Goal: Information Seeking & Learning: Learn about a topic

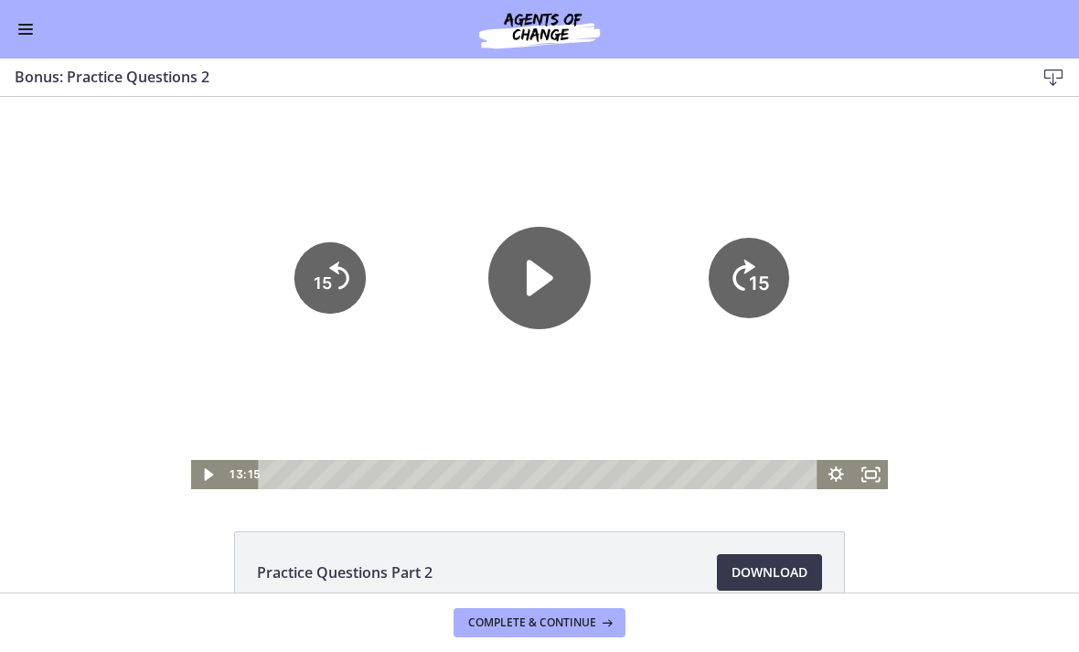
scroll to position [766, 0]
click at [200, 487] on icon "Play Video" at bounding box center [209, 474] width 35 height 29
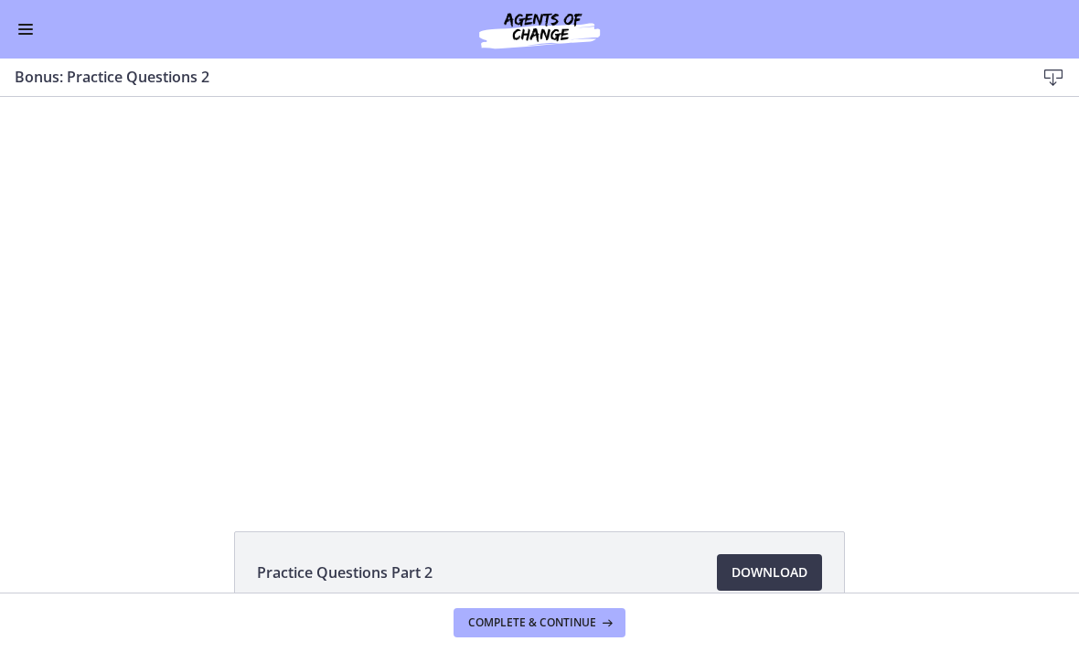
click at [530, 348] on div at bounding box center [540, 293] width 698 height 392
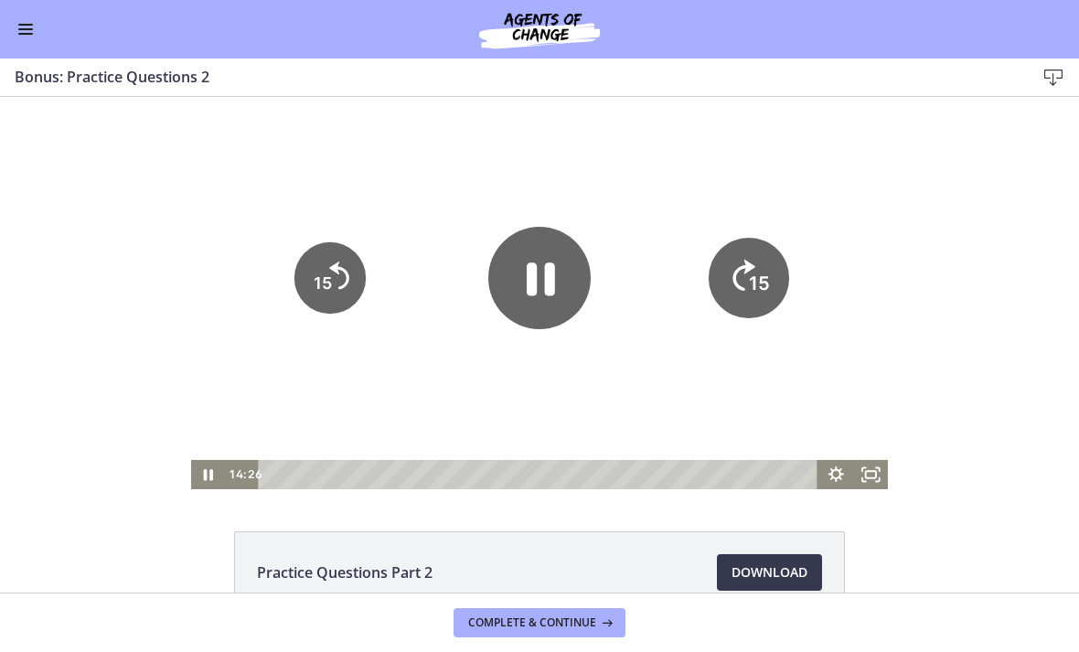
click at [542, 301] on icon "Pause" at bounding box center [539, 278] width 102 height 102
click at [193, 471] on icon "Play Video" at bounding box center [209, 474] width 35 height 29
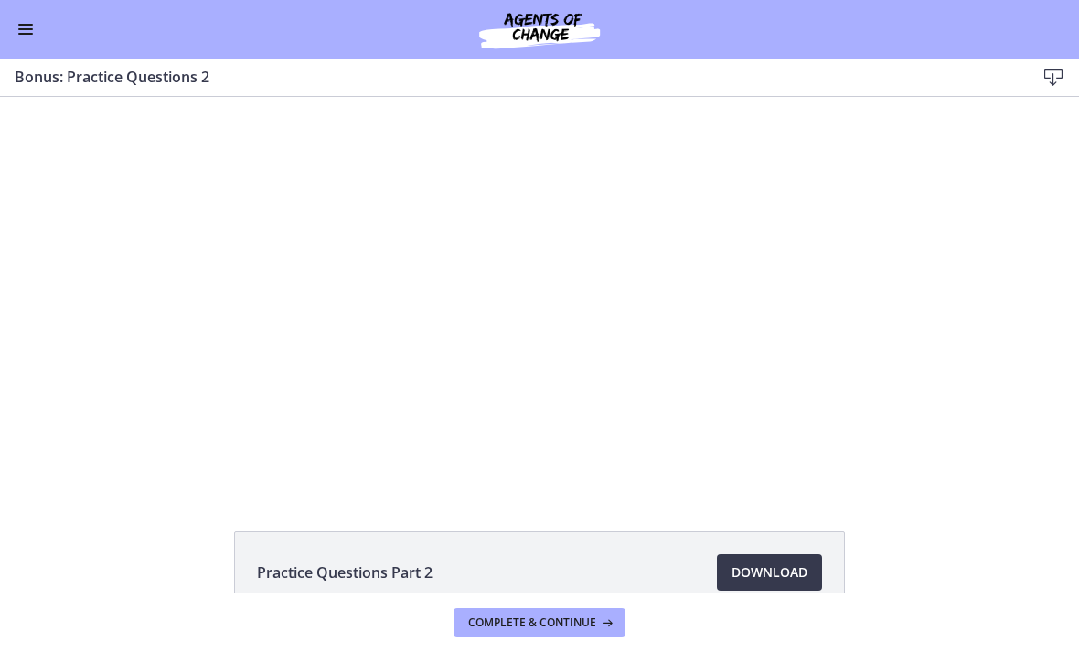
click at [701, 282] on div at bounding box center [540, 293] width 698 height 392
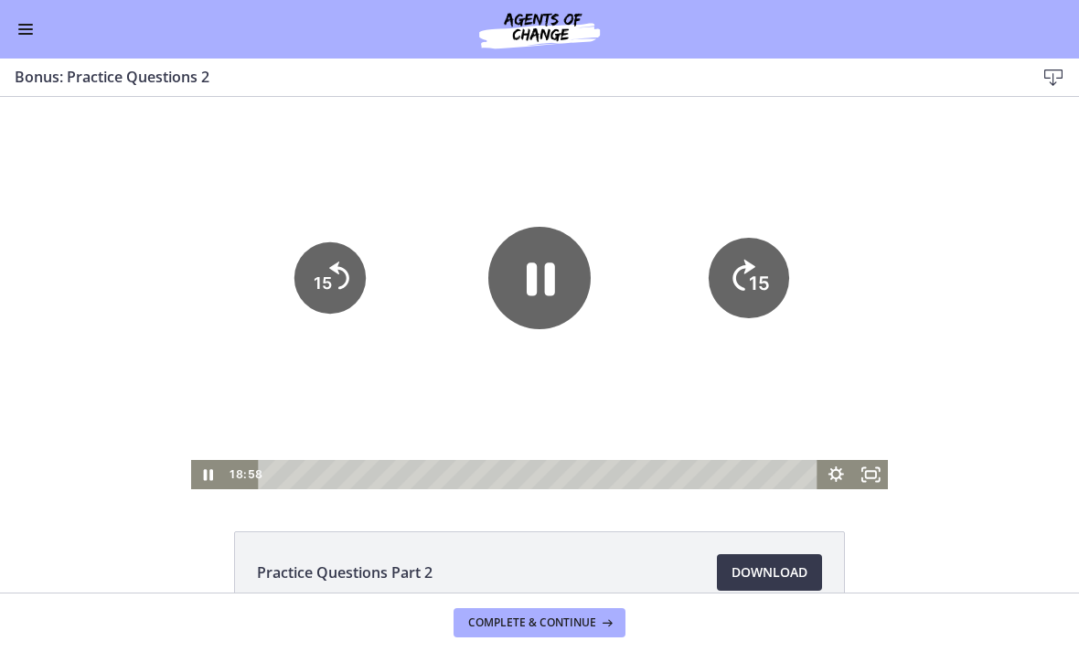
click at [755, 293] on tspan "15" at bounding box center [759, 284] width 21 height 23
click at [755, 323] on icon "15" at bounding box center [749, 341] width 36 height 36
click at [739, 273] on icon "15" at bounding box center [748, 277] width 71 height 71
click at [731, 271] on icon "15" at bounding box center [748, 277] width 71 height 71
click at [730, 271] on icon "15" at bounding box center [748, 277] width 71 height 71
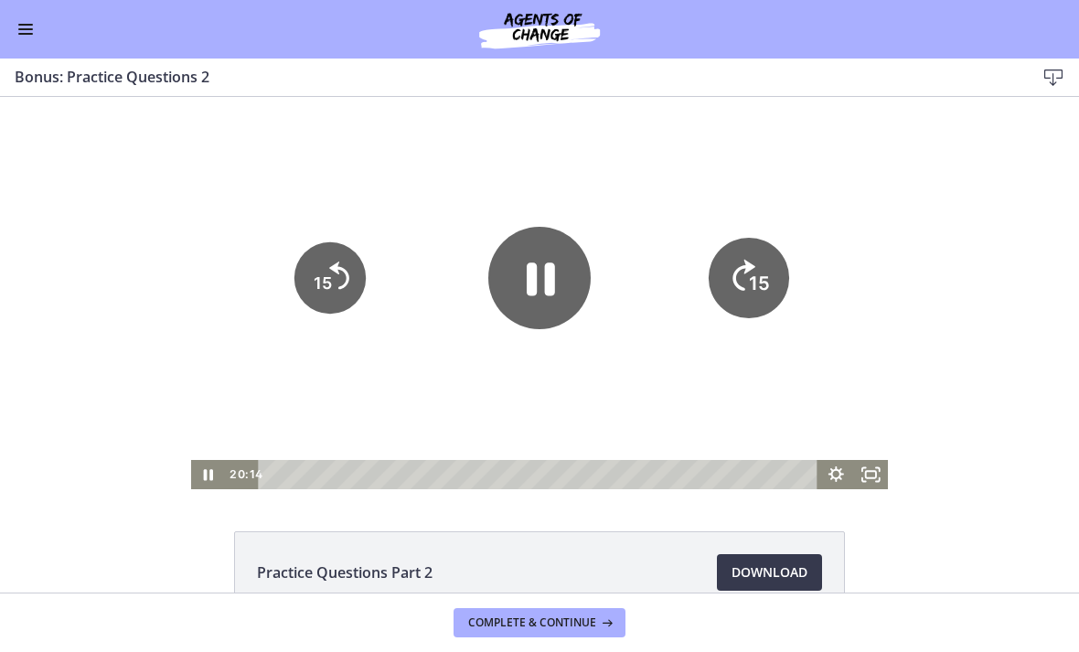
click at [741, 279] on icon "15" at bounding box center [749, 278] width 80 height 80
click at [562, 636] on button "Complete & continue" at bounding box center [540, 622] width 172 height 29
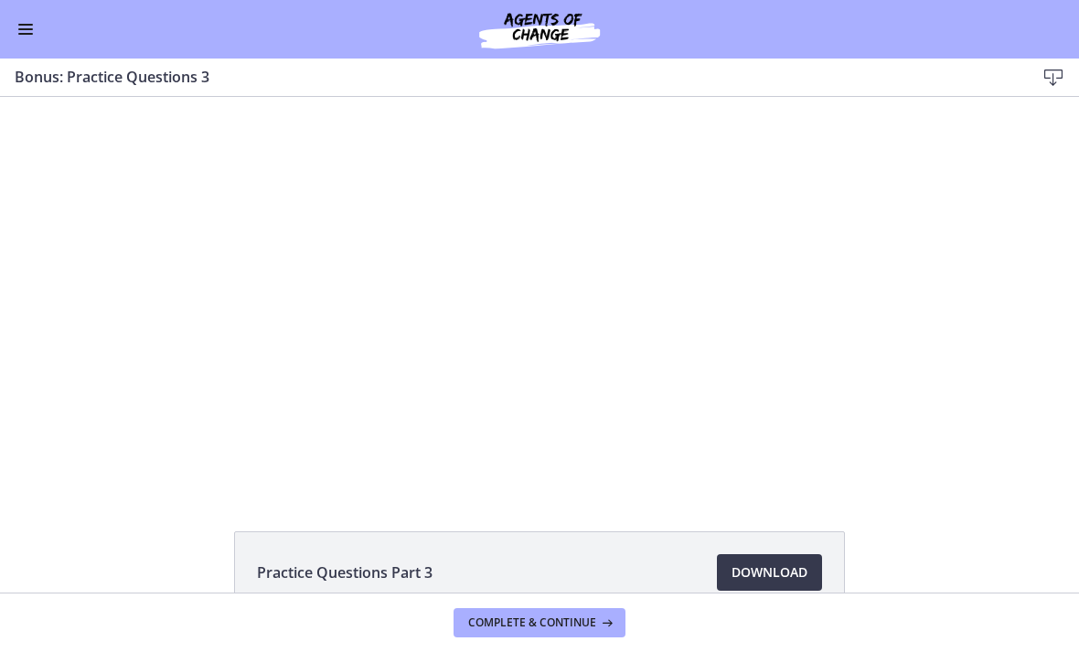
click at [35, 35] on button "Enable menu" at bounding box center [26, 29] width 22 height 22
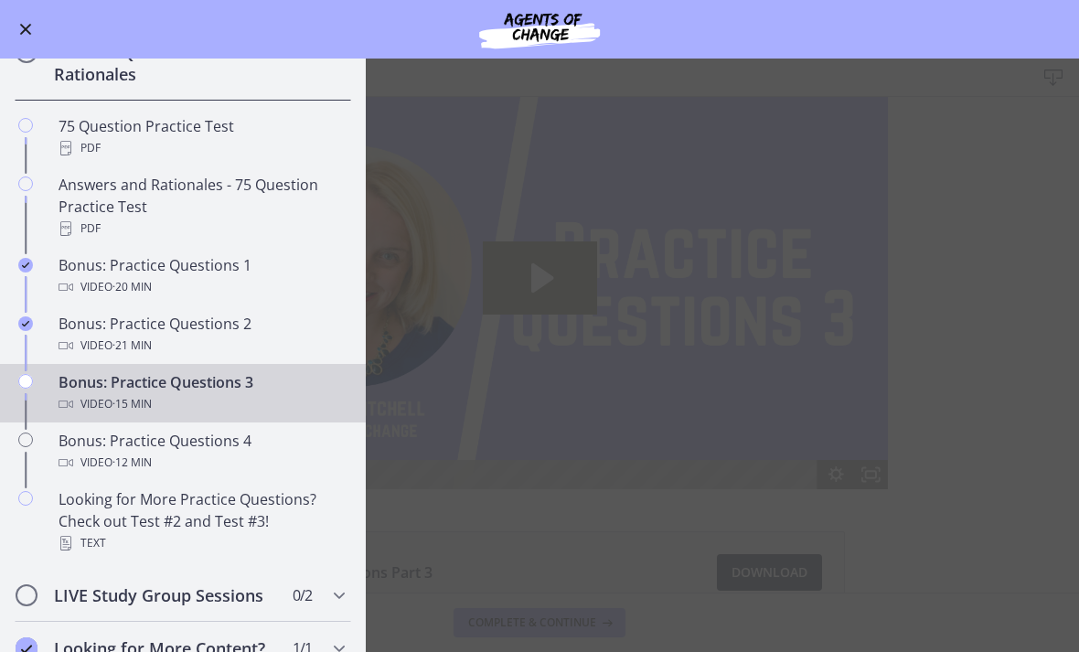
scroll to position [779, 0]
click at [594, 368] on main "Bonus: Practice Questions 3 Download Enable fullscreen Practice Questions Part …" at bounding box center [539, 356] width 1079 height 594
click at [37, 51] on div "Go to Dashboard" at bounding box center [539, 29] width 1079 height 59
click at [26, 30] on span "Enable menu" at bounding box center [26, 30] width 12 height 12
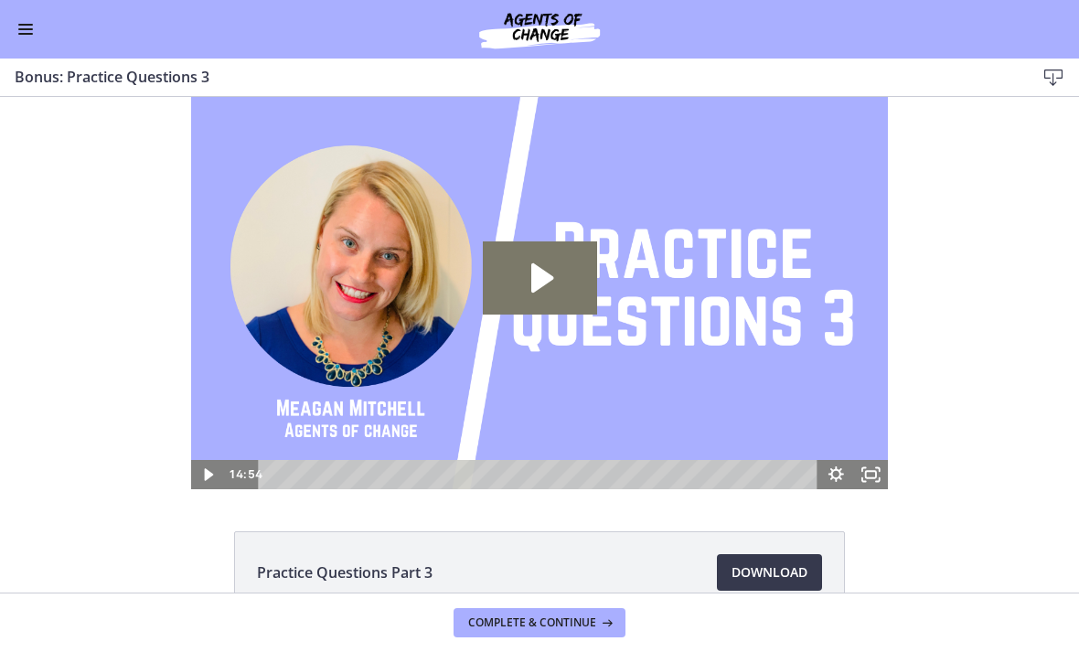
click at [529, 268] on icon "Play Video: cls5ee8rkbac72sj77k0.mp4" at bounding box center [540, 277] width 114 height 73
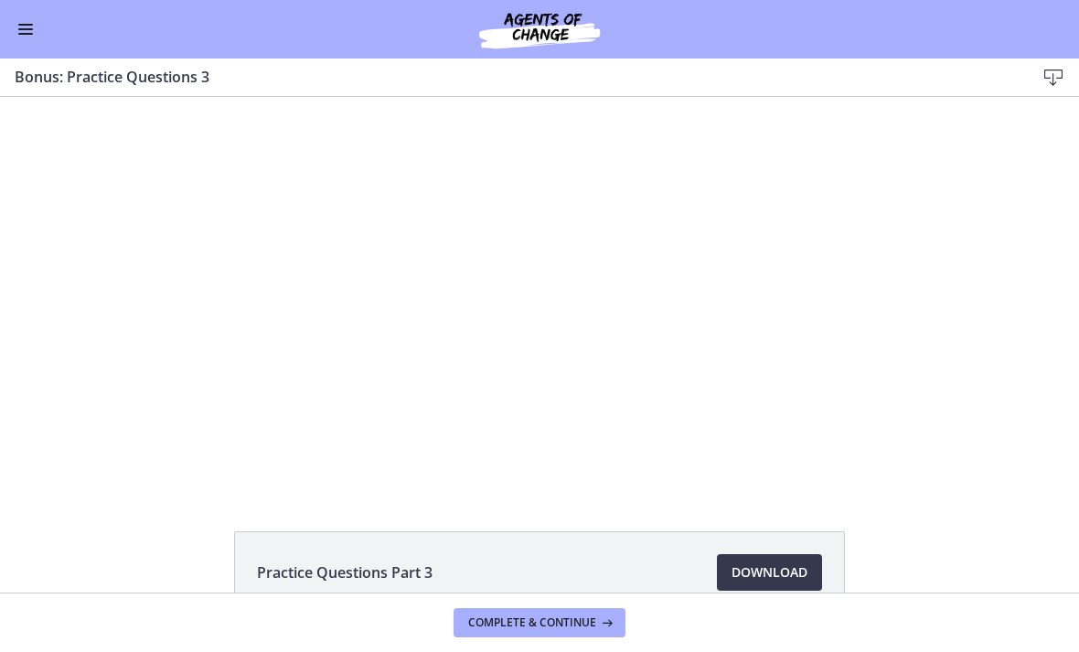
click at [338, 297] on div at bounding box center [540, 293] width 698 height 392
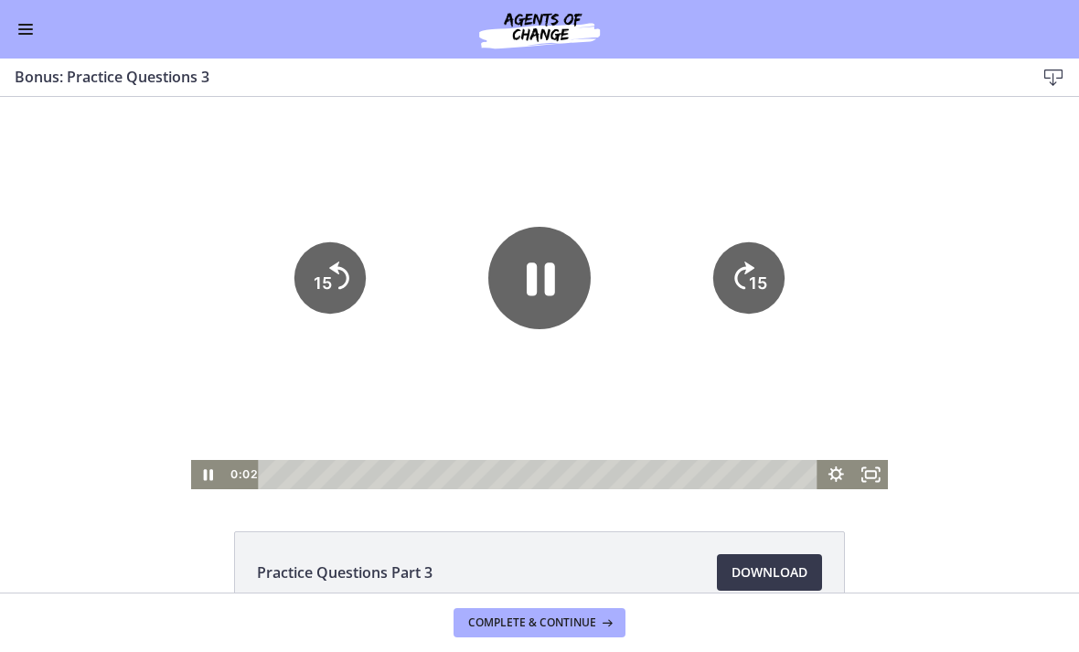
click at [226, 489] on div "Practice Questions Part 3 Download Opens in a new window" at bounding box center [539, 345] width 1079 height 496
click at [207, 472] on icon "Pause" at bounding box center [208, 474] width 9 height 11
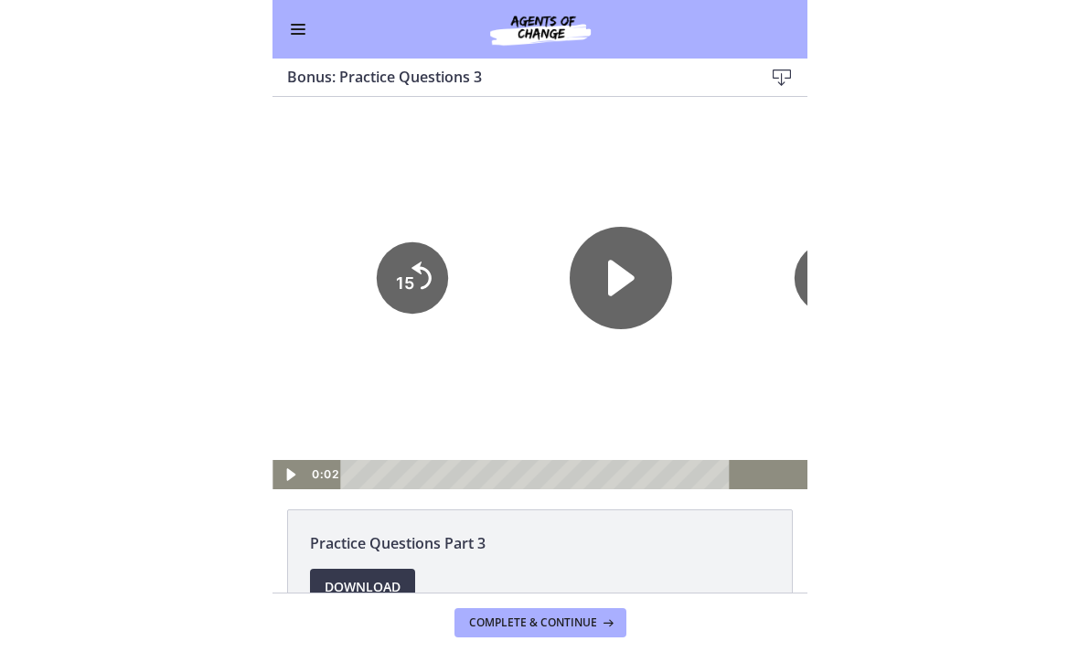
scroll to position [766, 0]
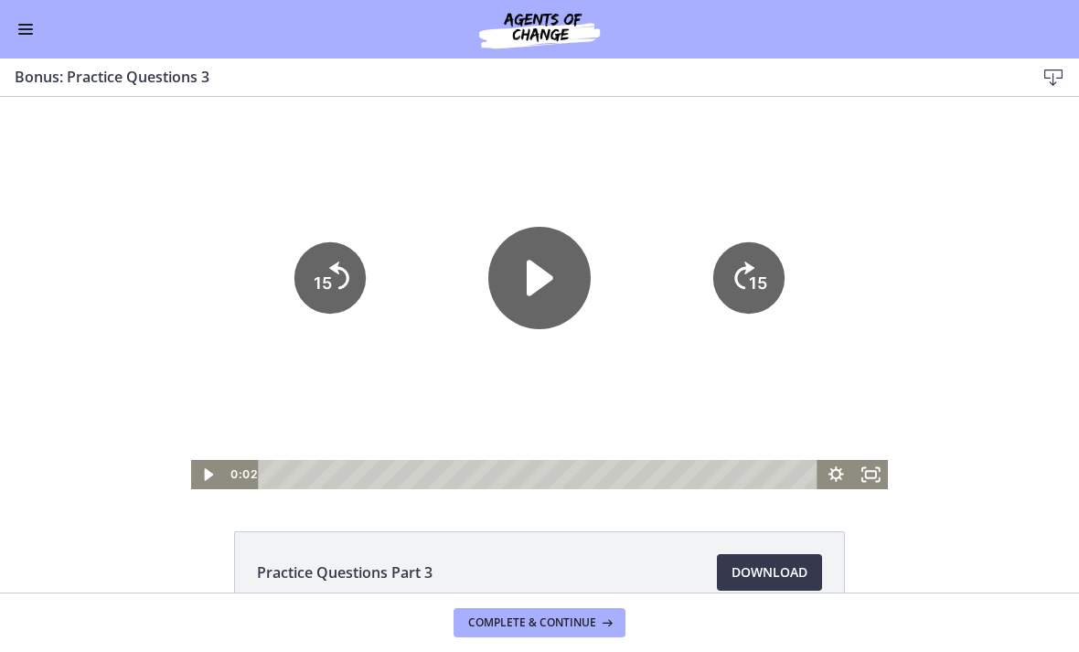
click at [534, 241] on icon "Play Video" at bounding box center [539, 278] width 102 height 102
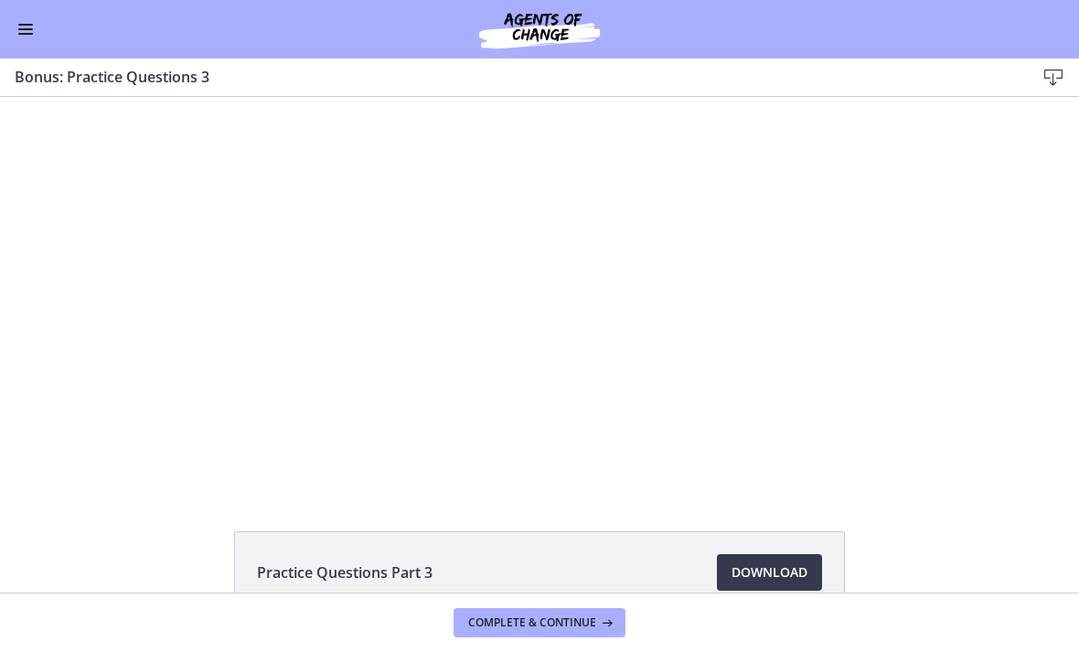
click at [739, 311] on div at bounding box center [540, 293] width 698 height 392
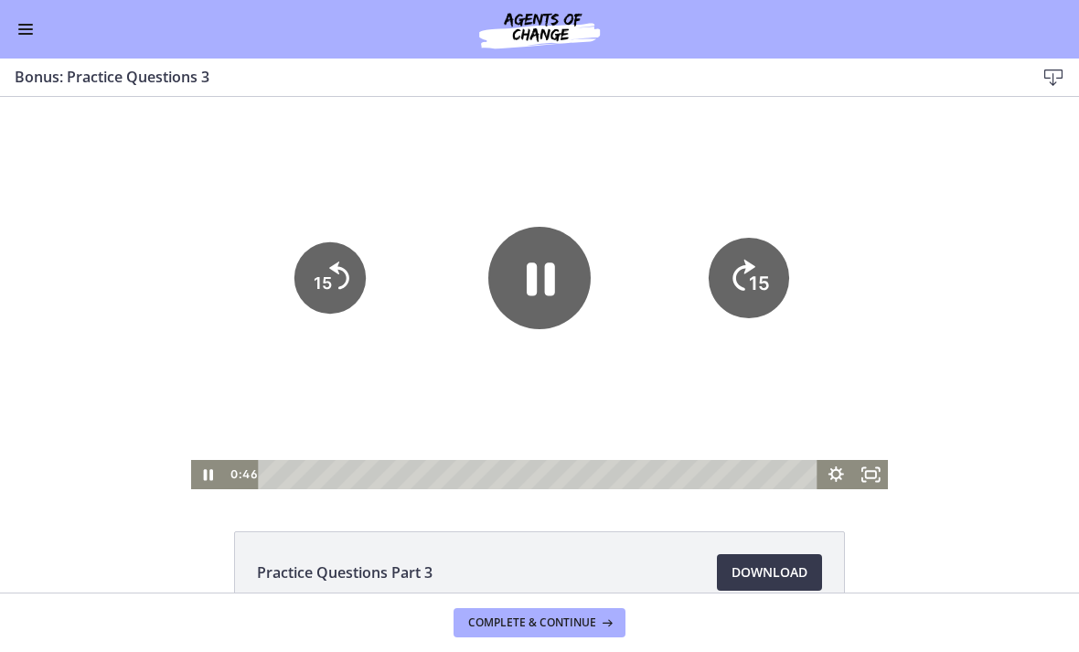
click at [739, 311] on icon "15" at bounding box center [749, 278] width 80 height 80
click at [737, 282] on icon "15" at bounding box center [748, 277] width 71 height 71
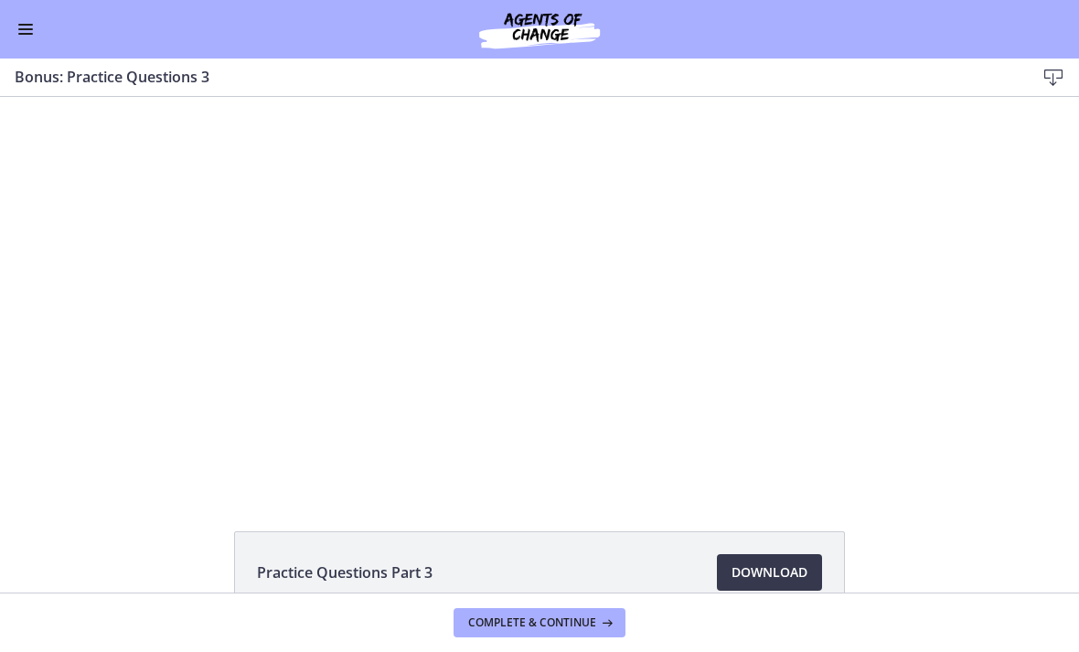
click at [790, 298] on div at bounding box center [540, 293] width 698 height 392
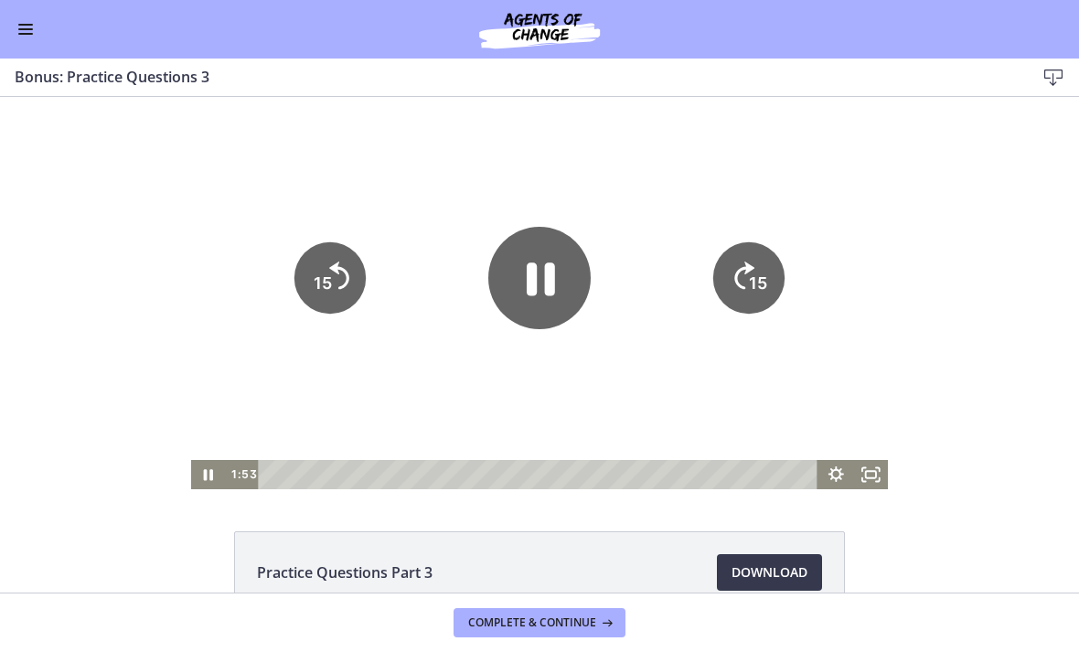
click at [782, 292] on icon "15" at bounding box center [748, 277] width 71 height 71
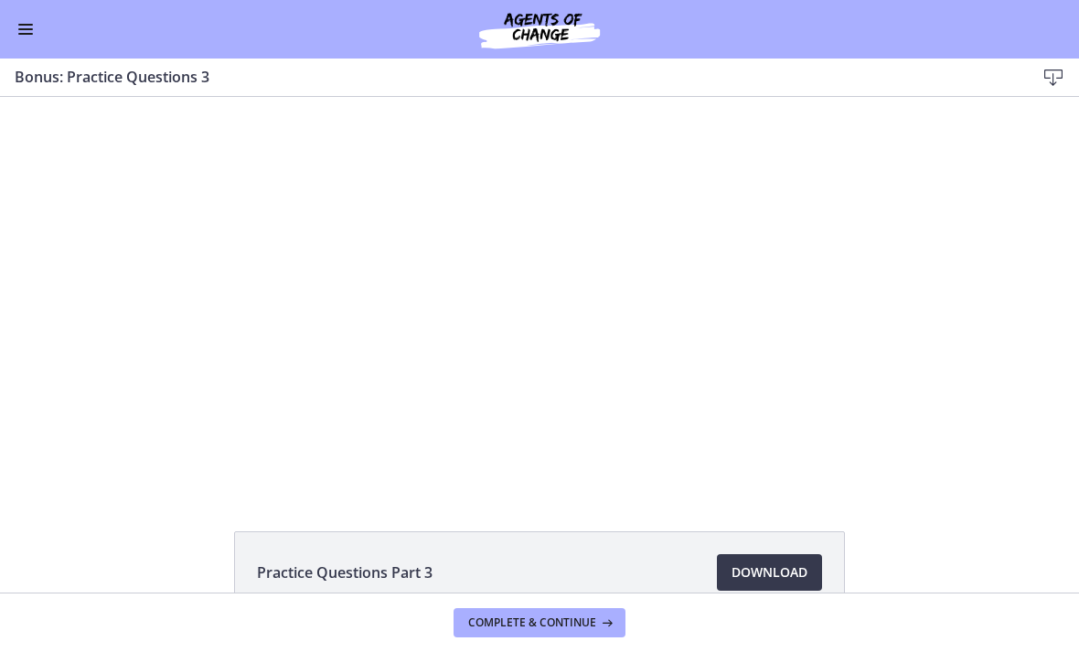
click at [521, 295] on div at bounding box center [540, 293] width 698 height 392
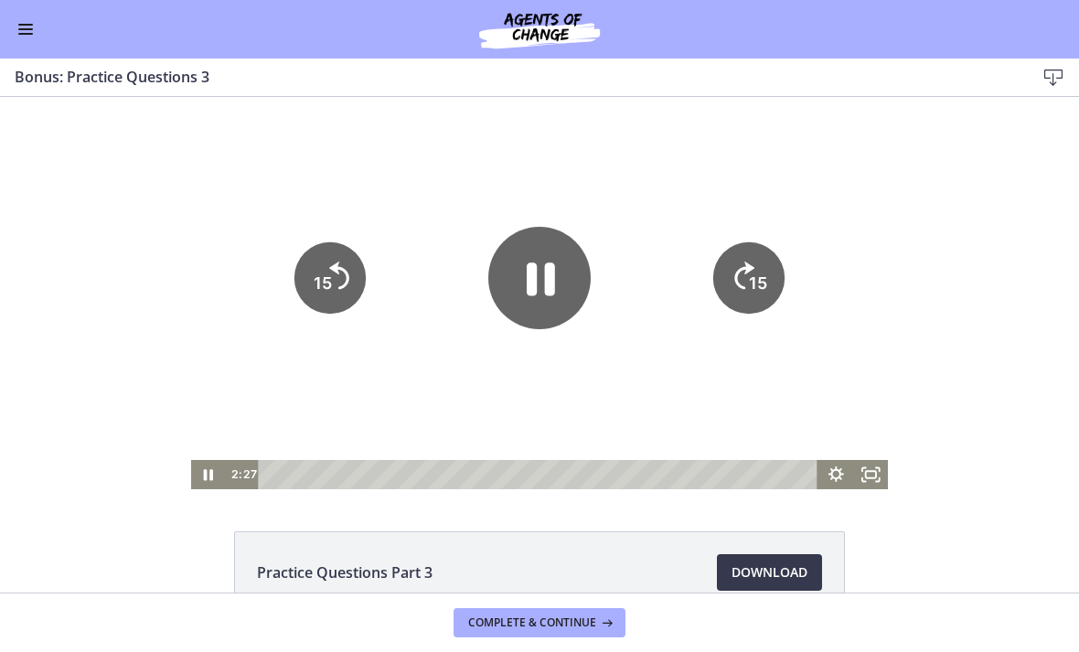
click at [530, 292] on icon "Pause" at bounding box center [541, 279] width 28 height 33
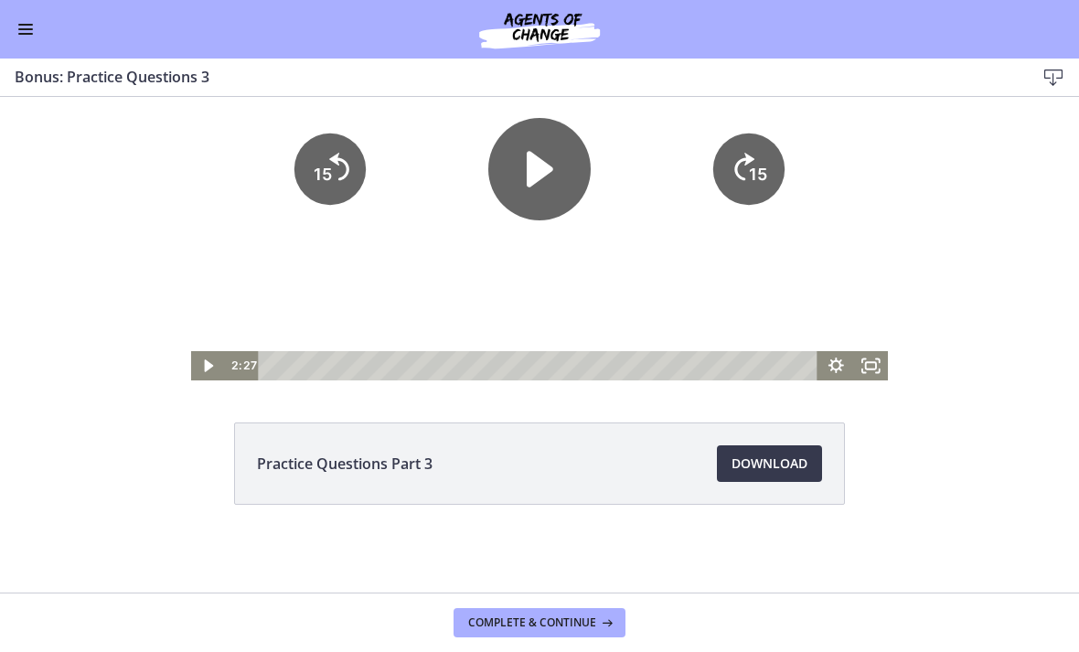
scroll to position [109, 0]
click at [204, 371] on icon "Play Video" at bounding box center [209, 365] width 35 height 29
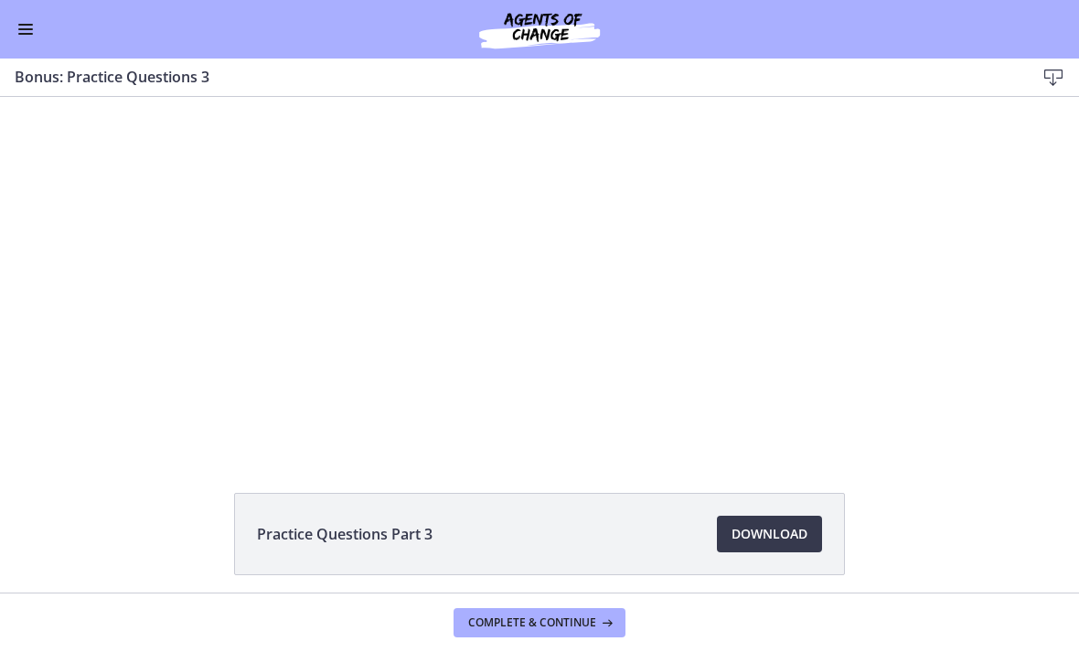
scroll to position [35, 0]
click at [480, 247] on div at bounding box center [540, 258] width 698 height 392
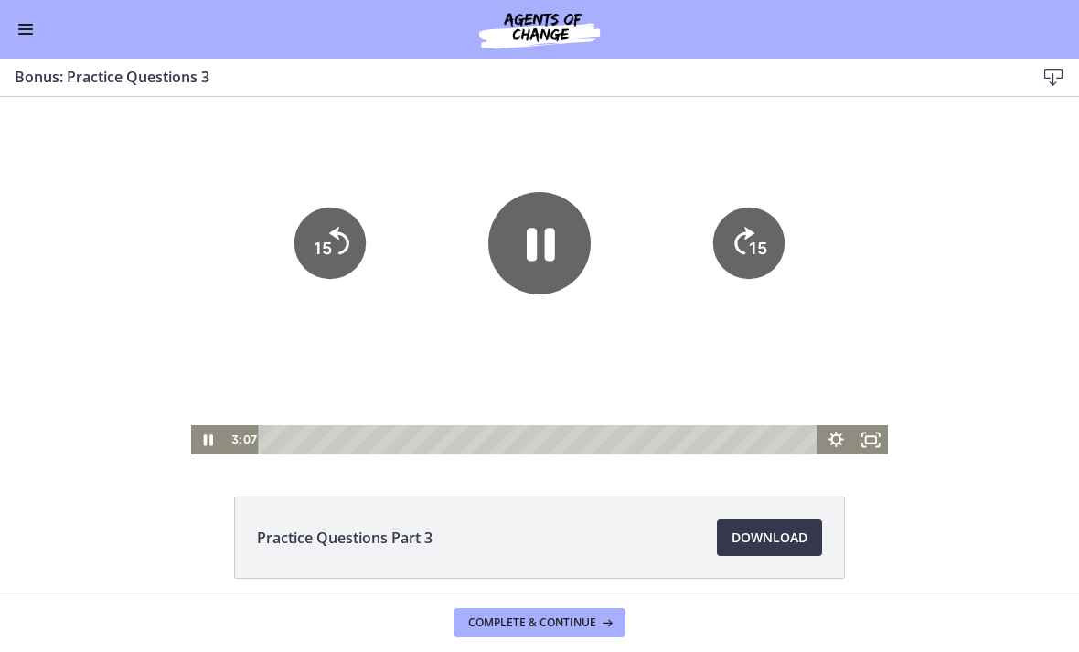
click at [520, 256] on icon "Pause" at bounding box center [539, 243] width 102 height 102
click at [210, 428] on icon "Play Video" at bounding box center [210, 440] width 42 height 35
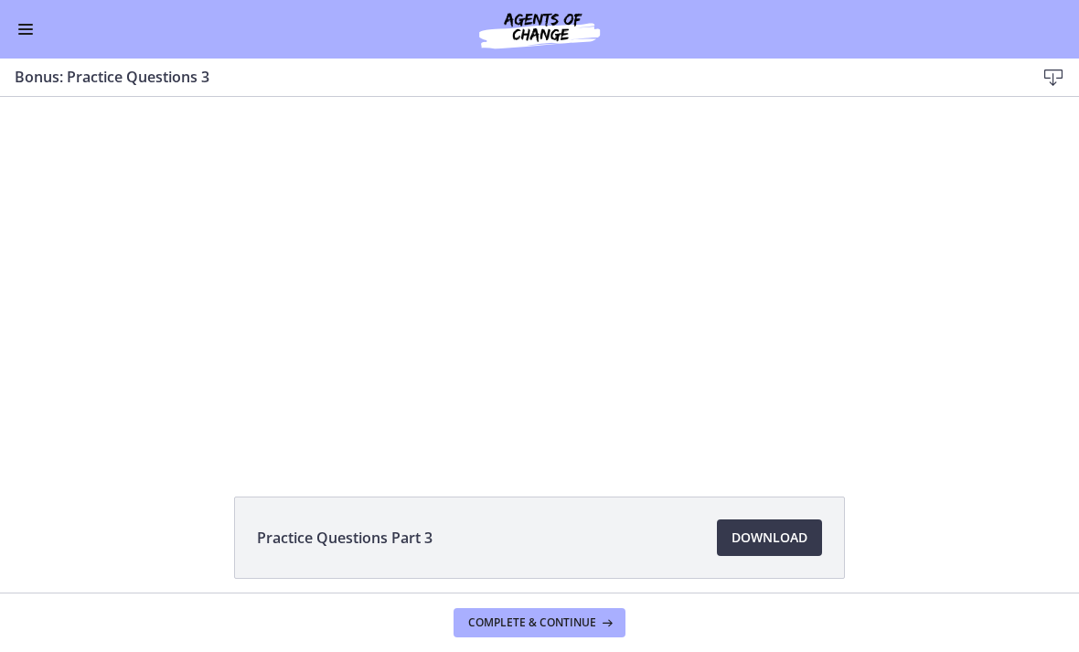
scroll to position [37, 0]
click at [532, 284] on div at bounding box center [540, 256] width 698 height 392
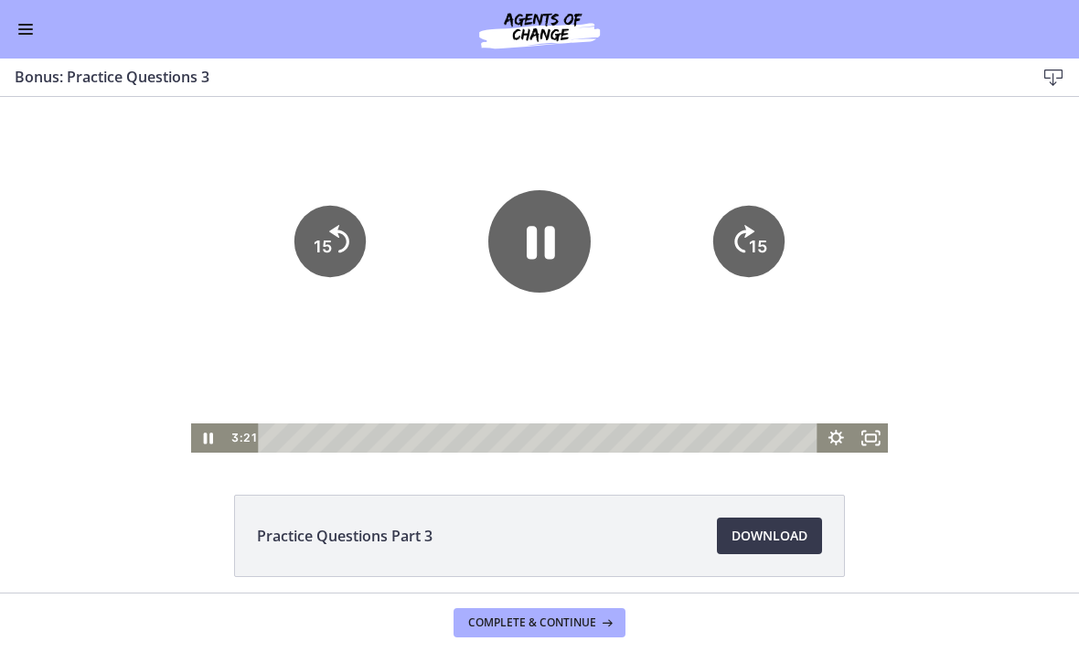
click at [521, 261] on icon "Pause" at bounding box center [539, 241] width 102 height 102
click at [528, 245] on icon "Play Video" at bounding box center [540, 242] width 27 height 36
click at [528, 236] on icon "Pause" at bounding box center [541, 243] width 28 height 33
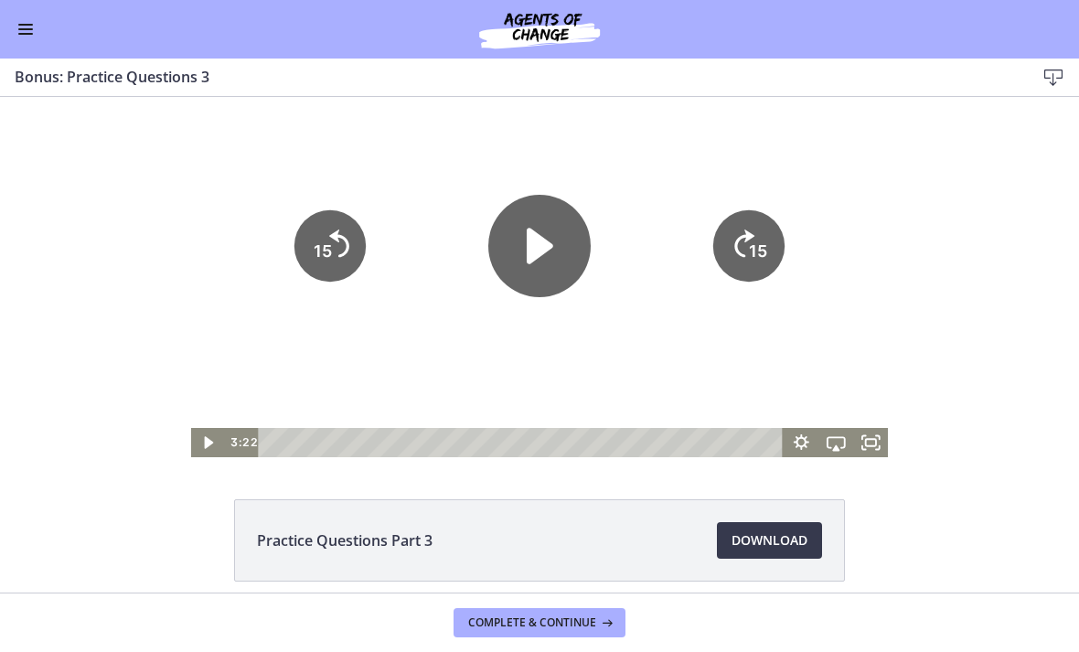
scroll to position [24, 0]
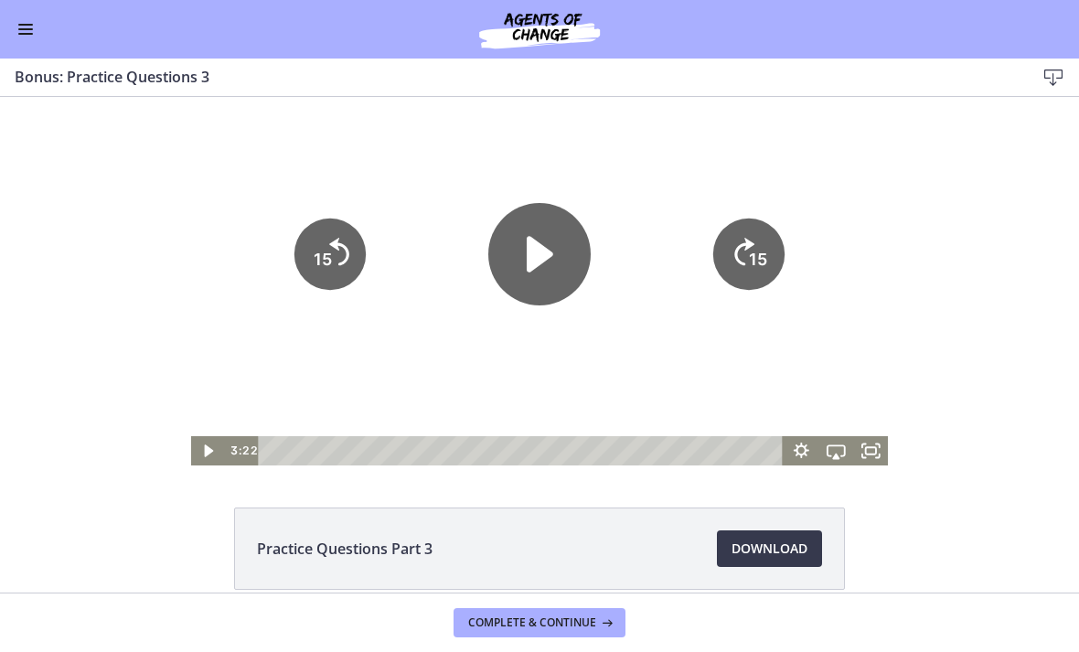
click at [554, 254] on icon "Play Video" at bounding box center [539, 254] width 102 height 102
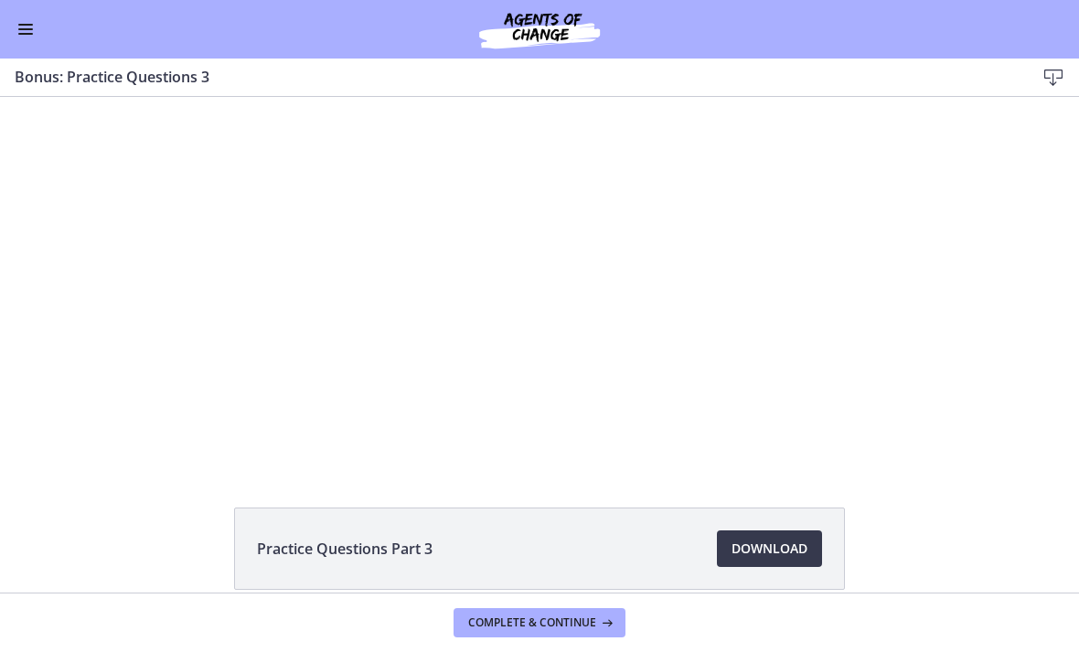
click at [513, 319] on div at bounding box center [540, 269] width 698 height 392
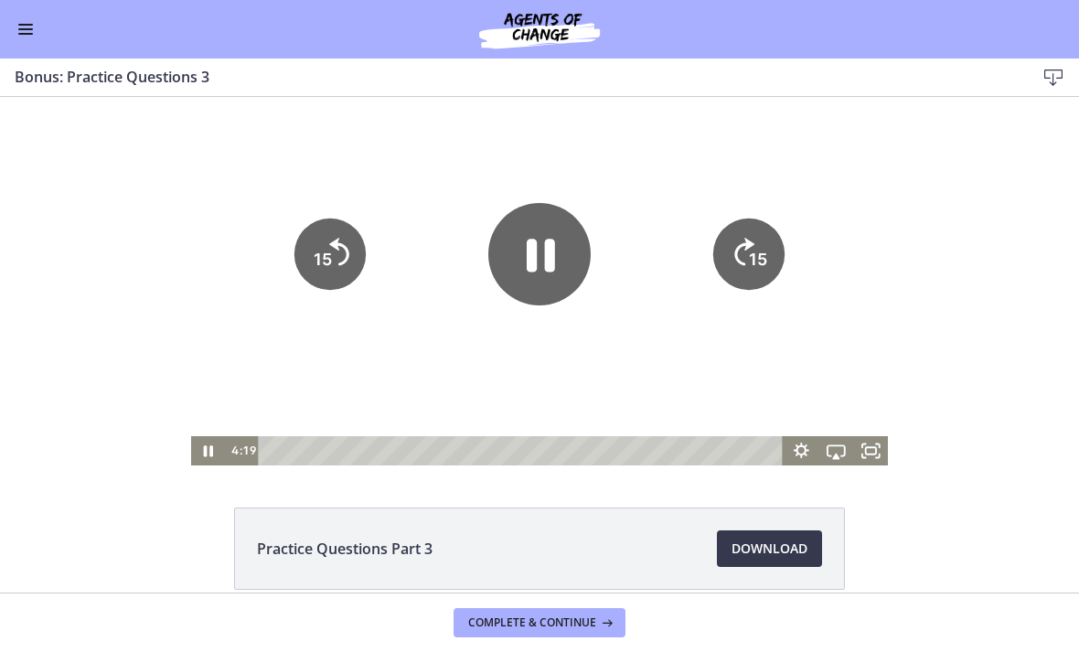
click at [521, 243] on icon "Pause" at bounding box center [539, 254] width 102 height 102
click at [218, 459] on icon "Play Video" at bounding box center [210, 451] width 42 height 35
click at [208, 456] on icon "Pause" at bounding box center [208, 450] width 35 height 29
click at [199, 453] on icon "Play Video" at bounding box center [209, 450] width 35 height 29
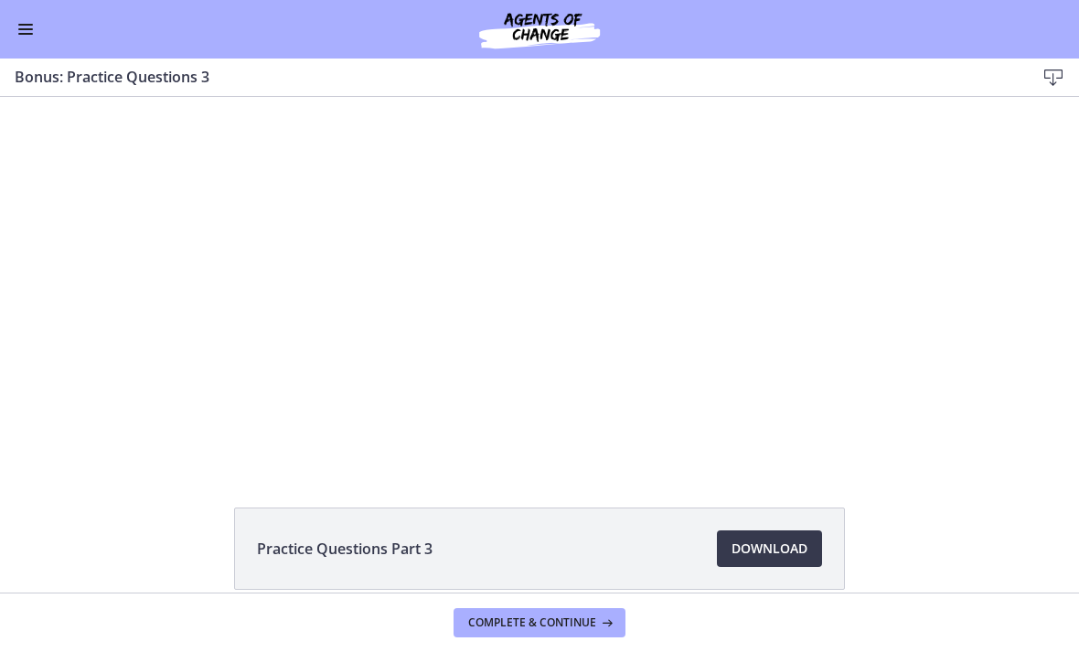
click at [524, 265] on div at bounding box center [540, 269] width 698 height 392
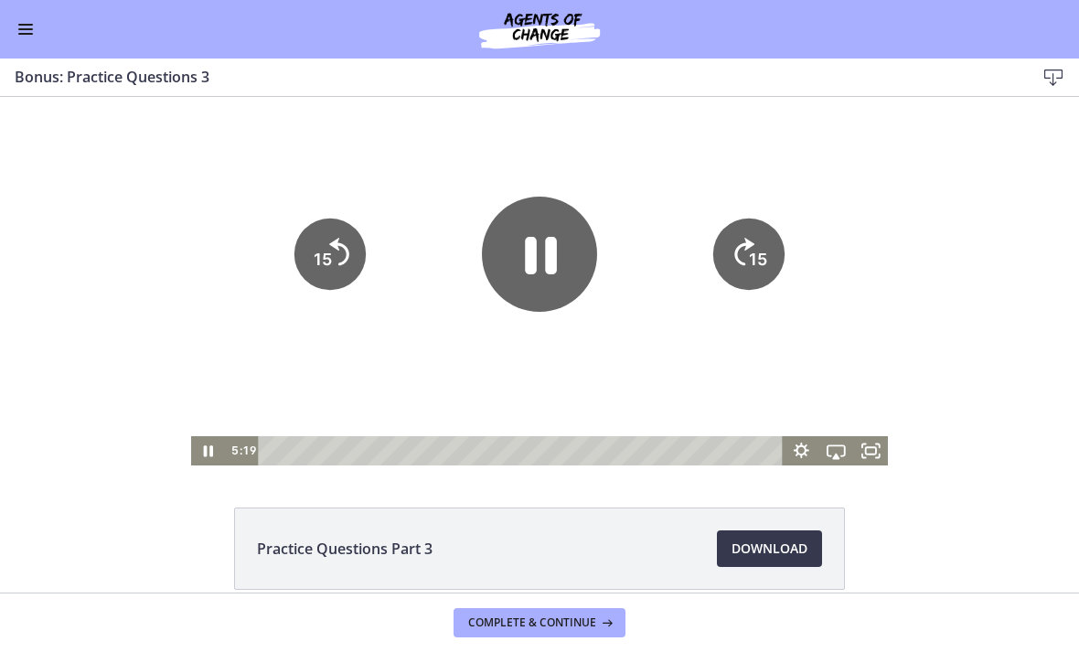
click at [524, 254] on icon "Pause" at bounding box center [539, 254] width 115 height 115
click at [194, 455] on icon "Play Video" at bounding box center [209, 450] width 35 height 29
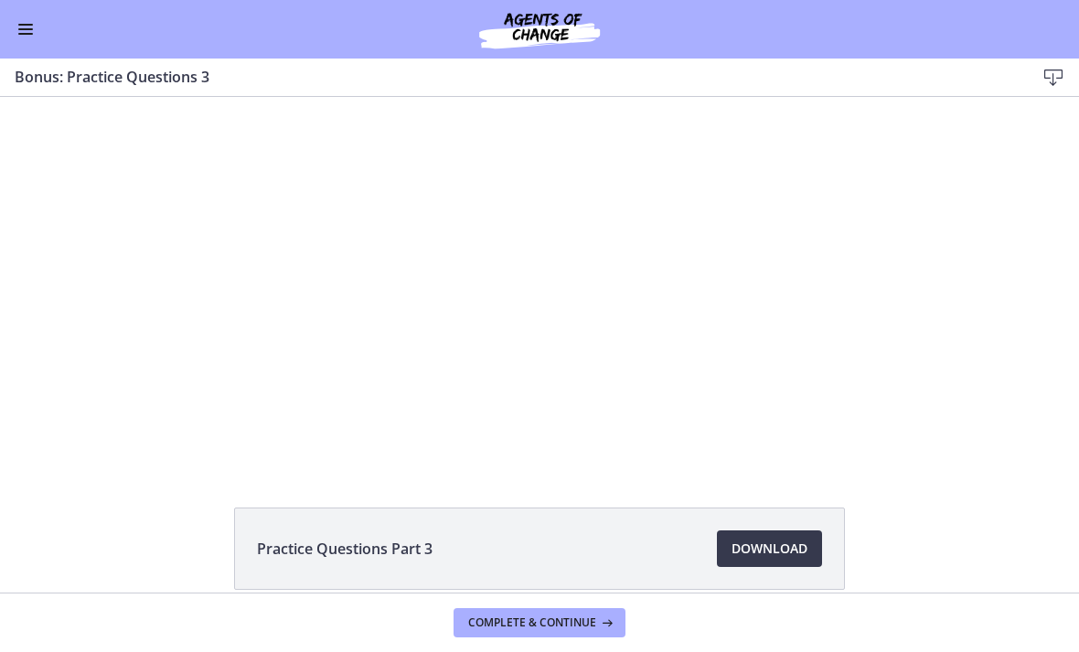
click at [530, 250] on div at bounding box center [540, 269] width 698 height 392
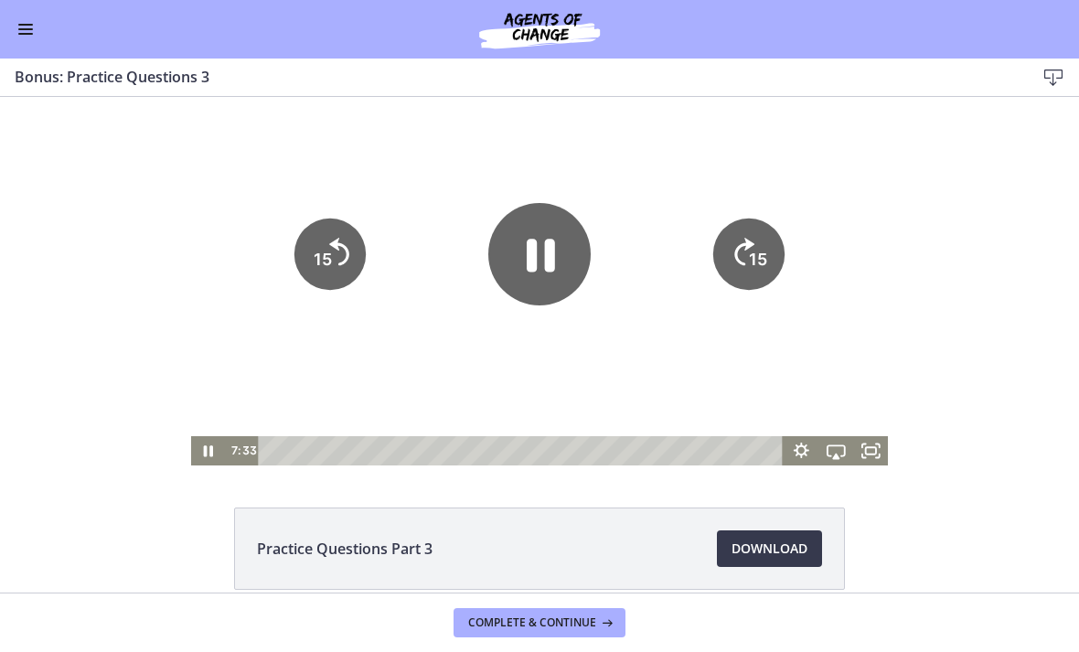
click at [525, 267] on icon "Pause" at bounding box center [539, 254] width 102 height 102
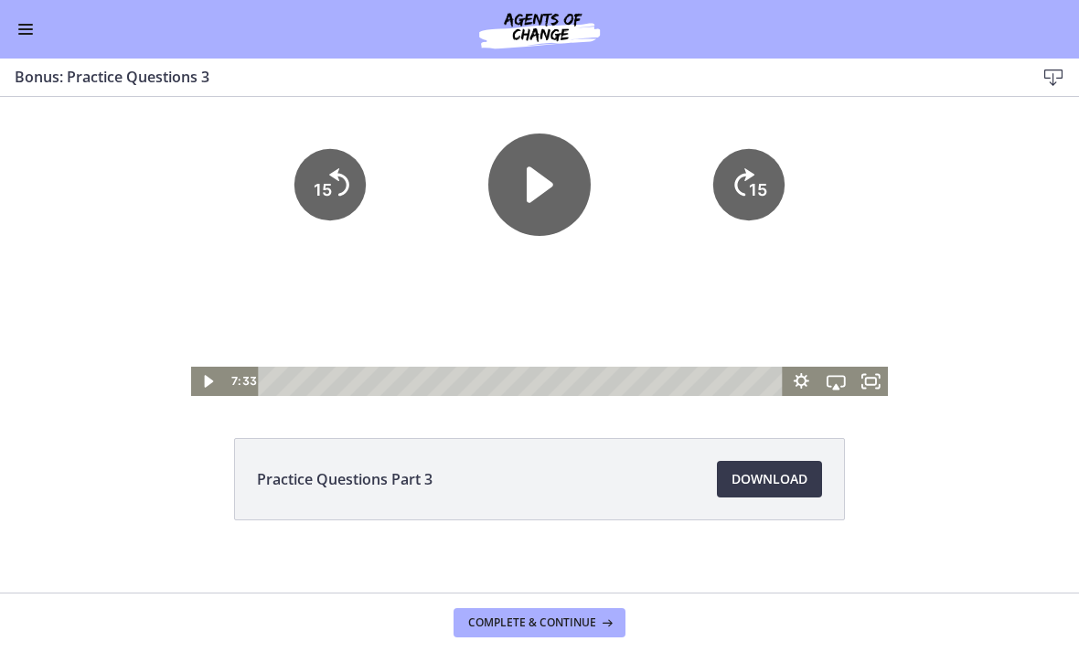
scroll to position [95, 0]
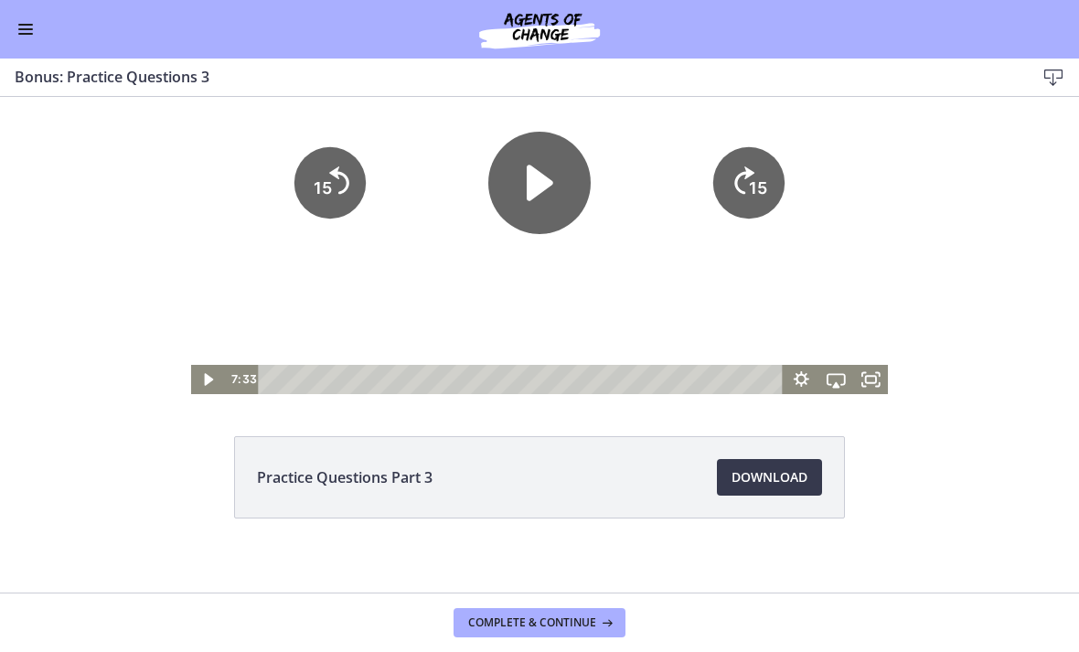
click at [198, 385] on icon "Play Video" at bounding box center [209, 379] width 35 height 29
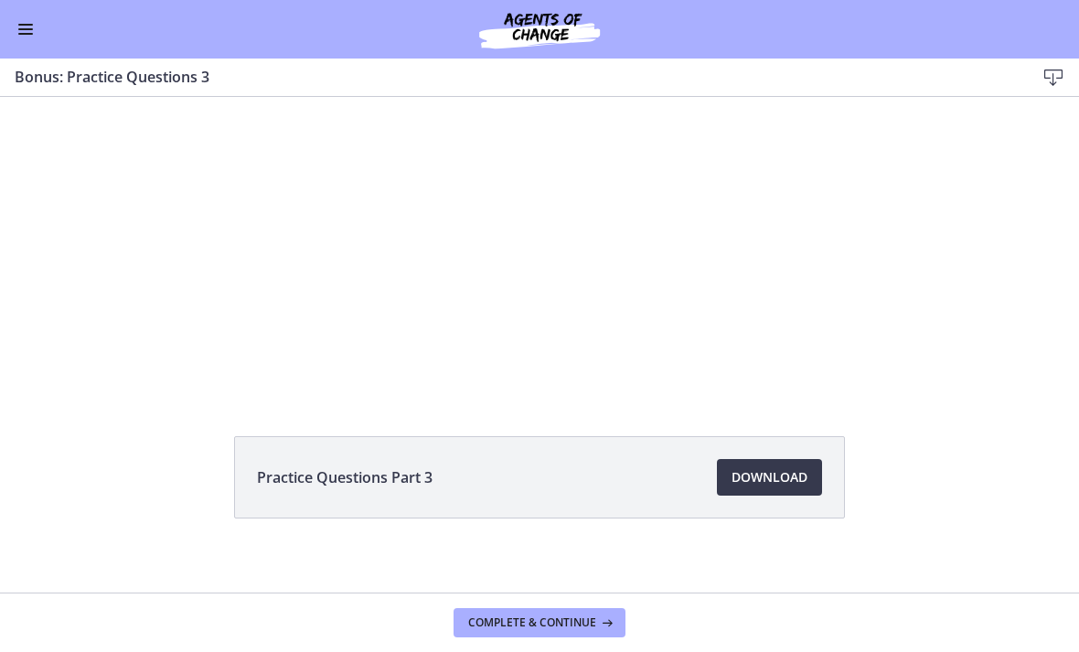
click at [35, 36] on button "Enable menu" at bounding box center [26, 29] width 22 height 22
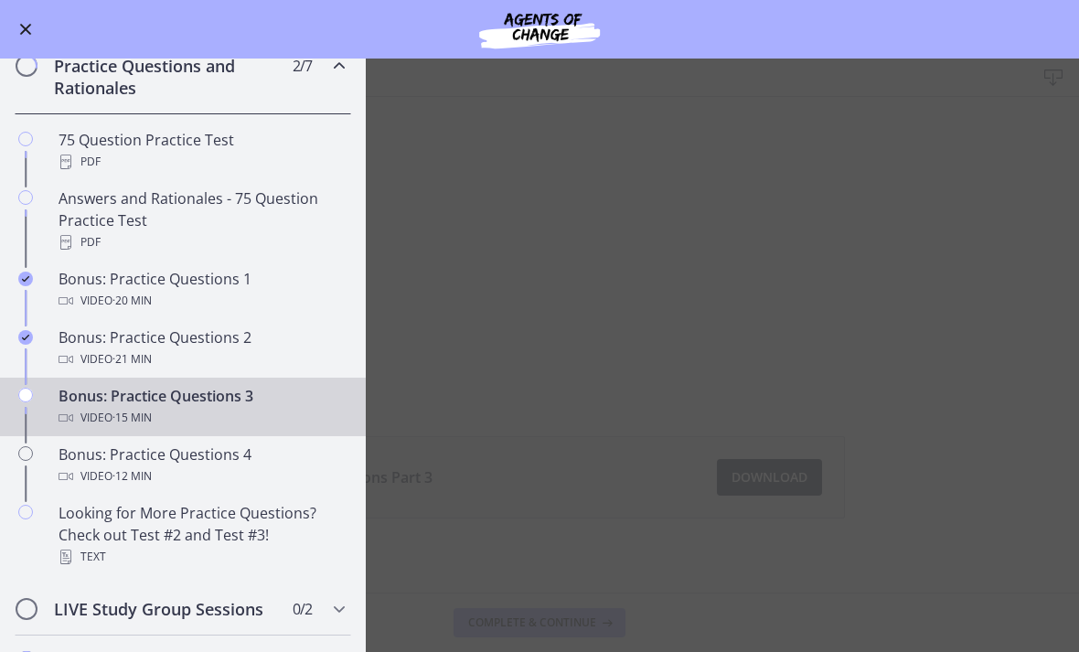
click at [776, 353] on main "Bonus: Practice Questions 3 Download Enable fullscreen Practice Questions Part …" at bounding box center [539, 356] width 1079 height 594
click at [34, 34] on button "Enable menu" at bounding box center [26, 29] width 22 height 22
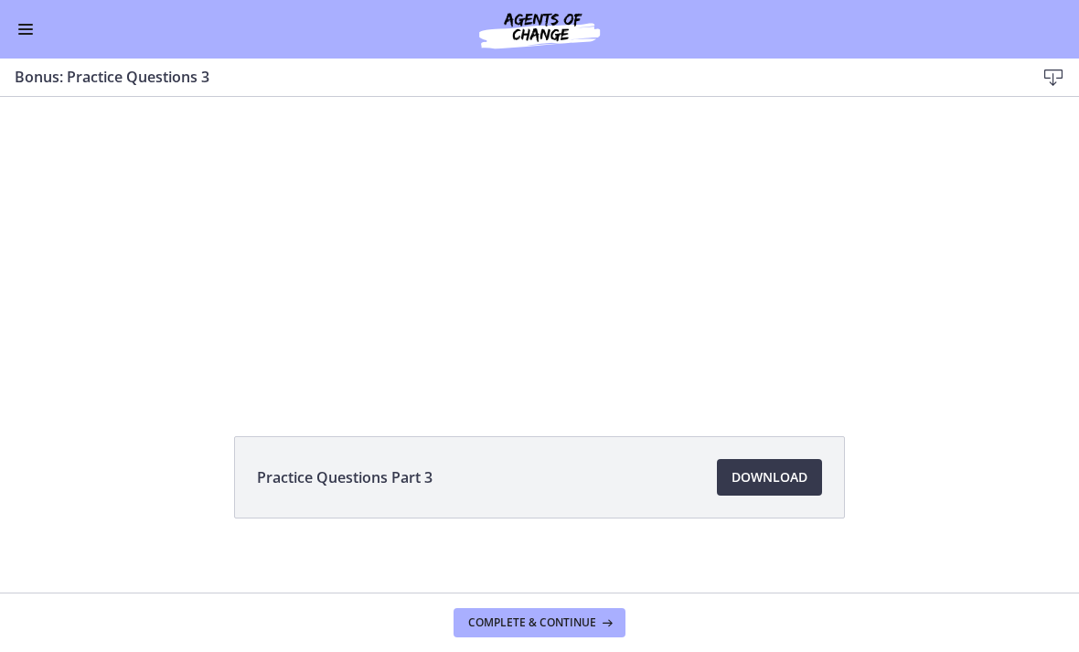
click at [498, 239] on div at bounding box center [540, 198] width 698 height 392
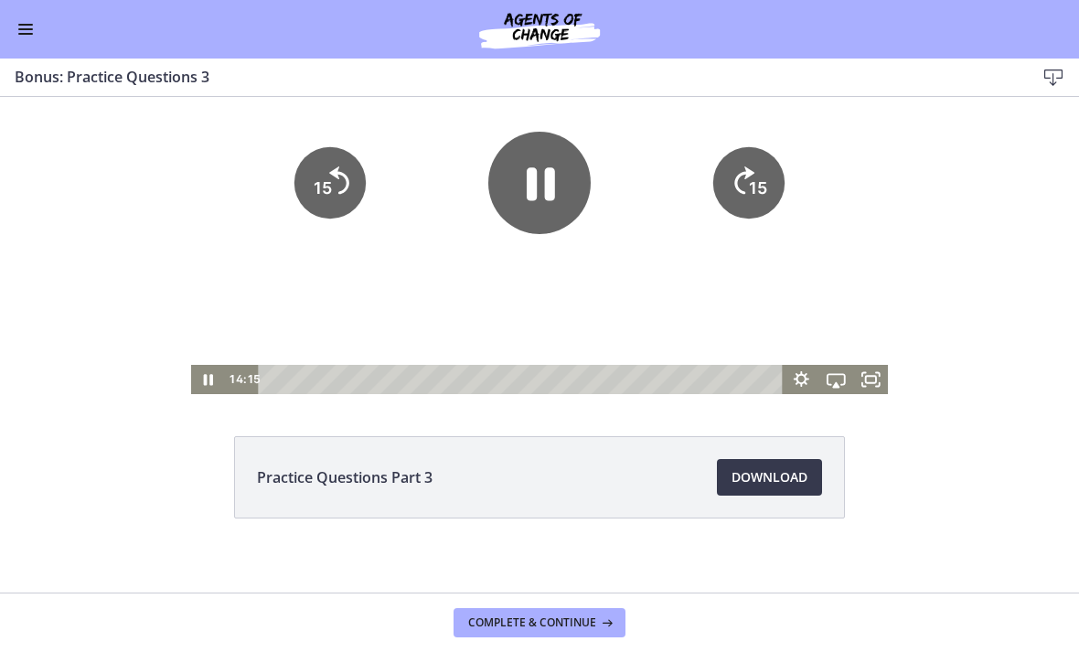
click at [588, 634] on button "Complete & continue" at bounding box center [540, 622] width 172 height 29
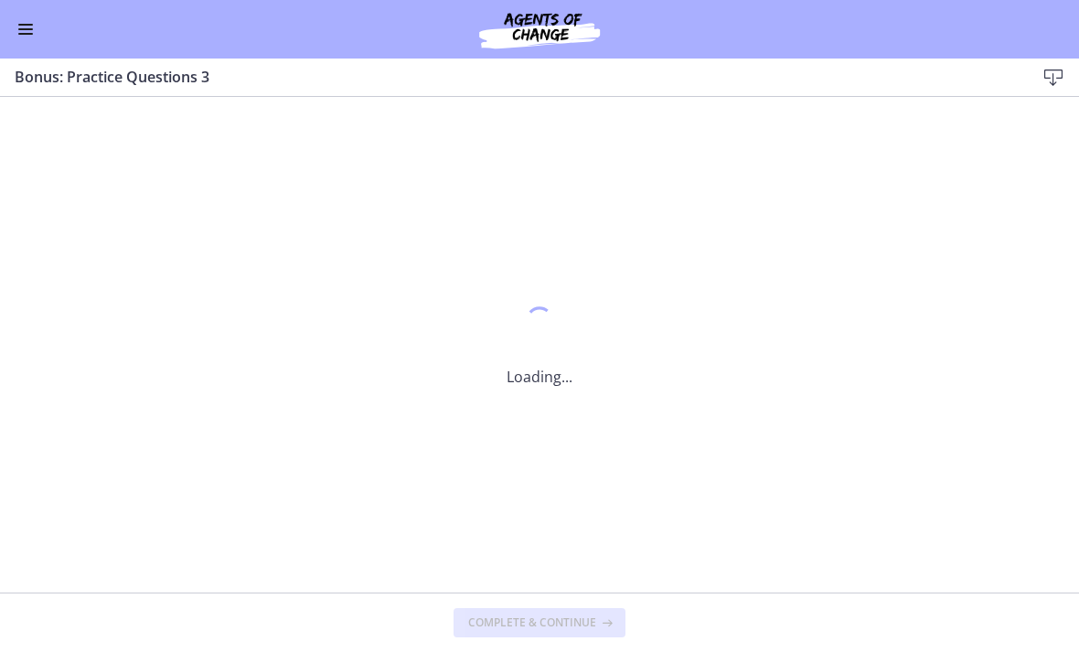
scroll to position [0, 0]
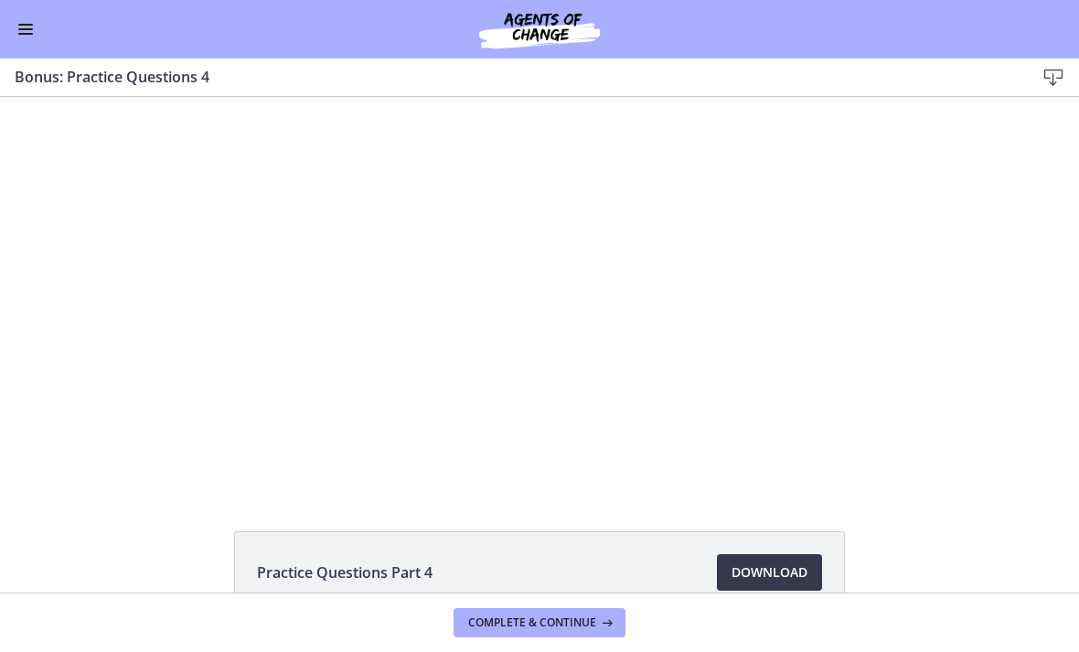
click at [48, 27] on div "Go to Dashboard" at bounding box center [539, 29] width 1079 height 59
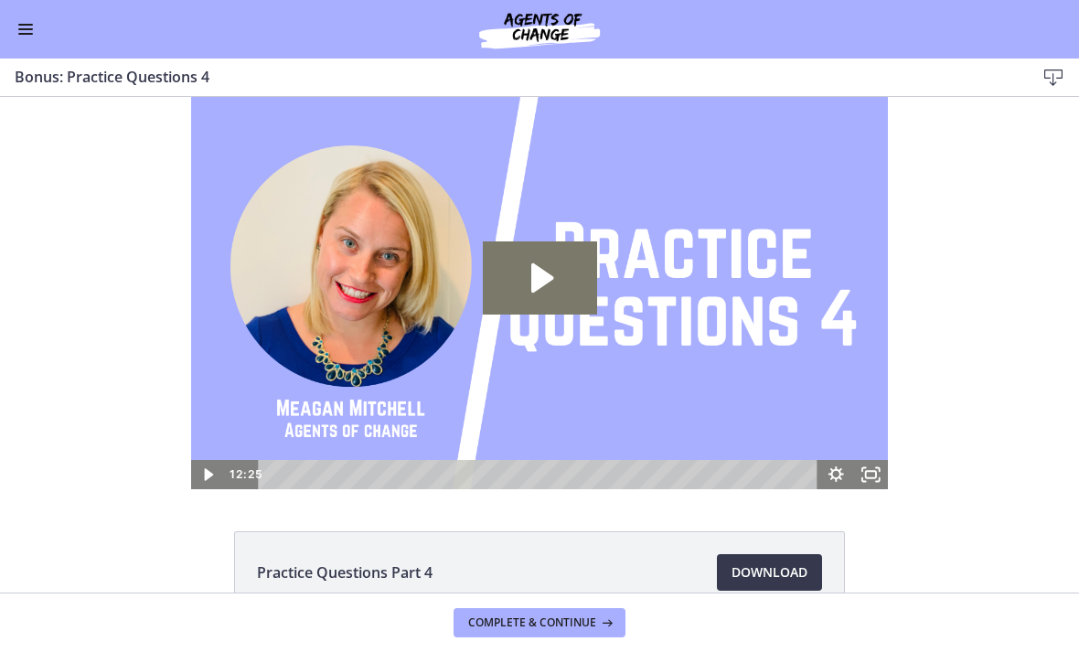
click at [34, 23] on button "Enable menu" at bounding box center [26, 29] width 22 height 22
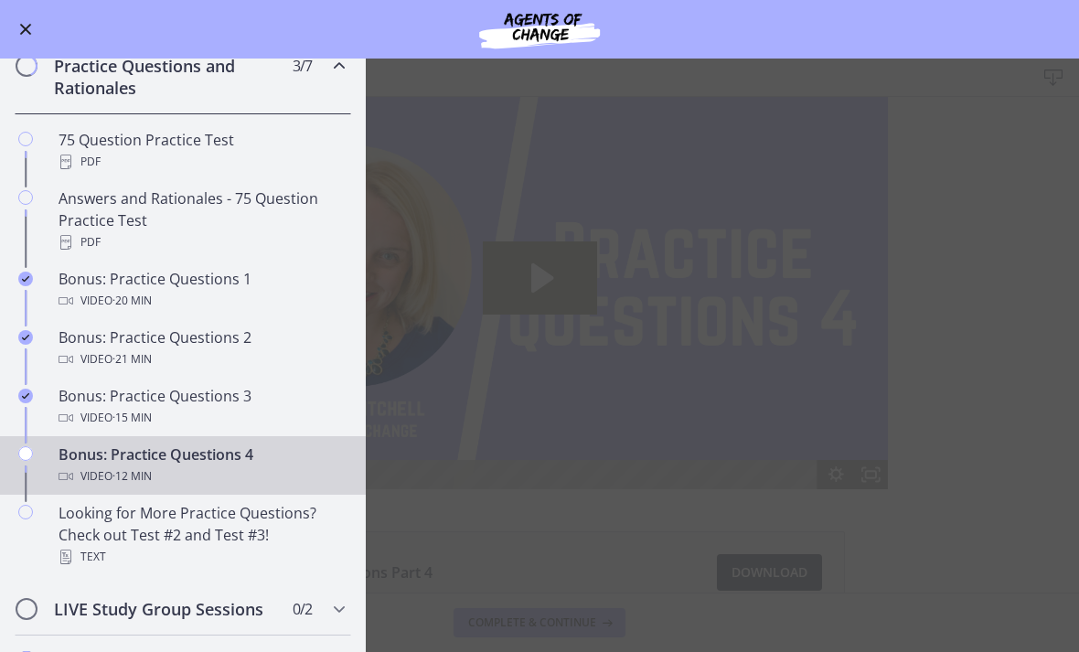
click at [27, 31] on span "Enable menu" at bounding box center [26, 30] width 12 height 12
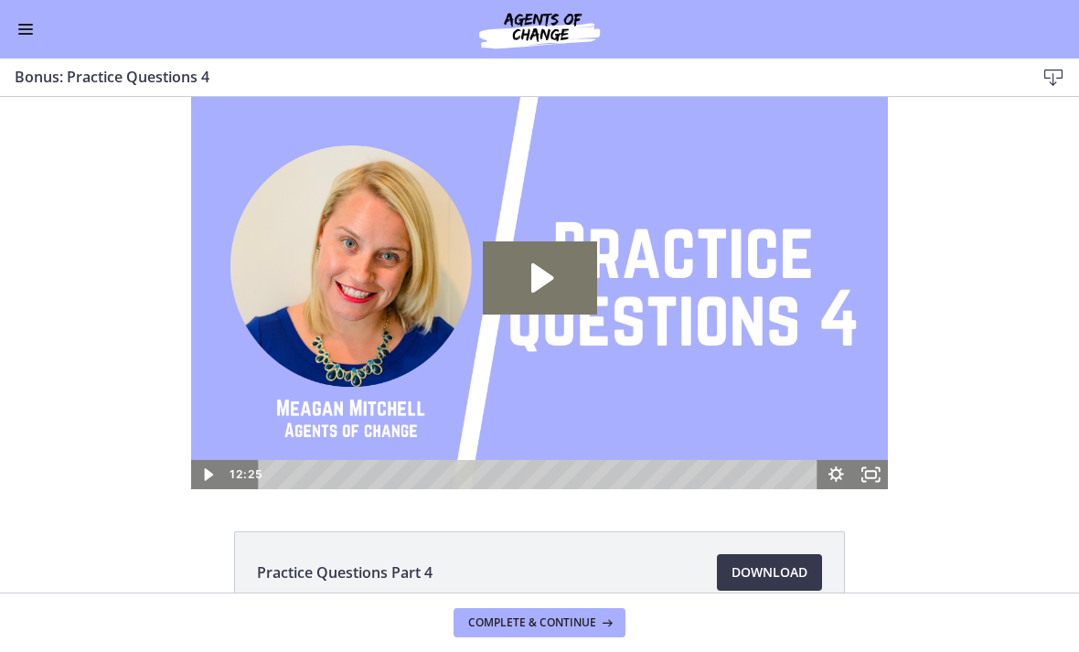
click at [569, 281] on icon "Play Video: cls5f205f39c72ohar5g.mp4" at bounding box center [540, 277] width 114 height 73
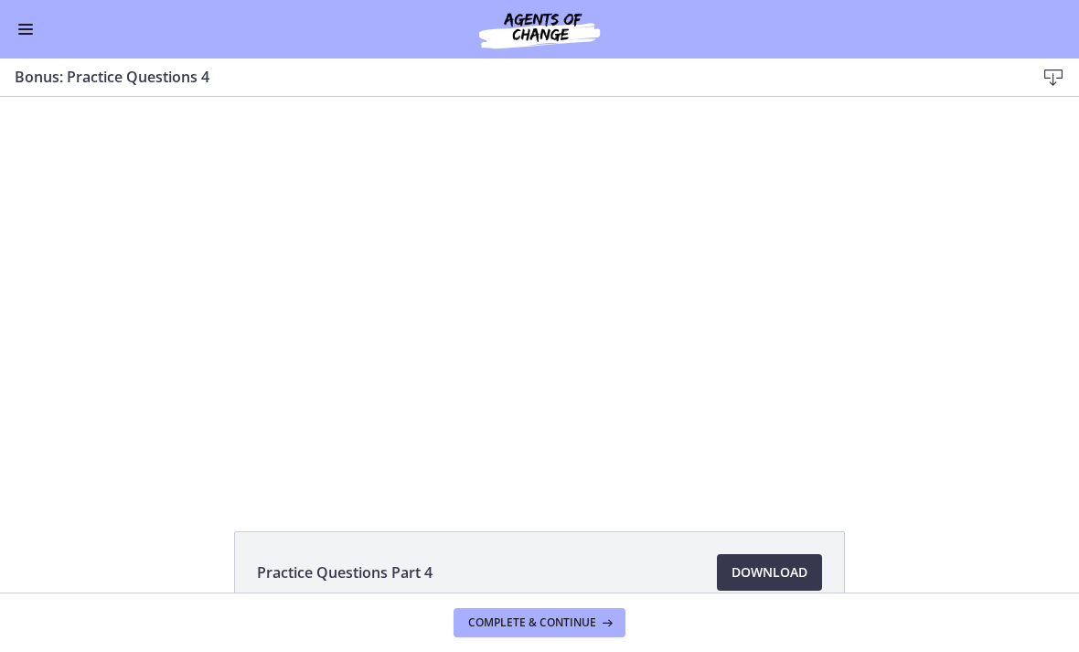
click at [34, 27] on button "Enable menu" at bounding box center [26, 29] width 22 height 22
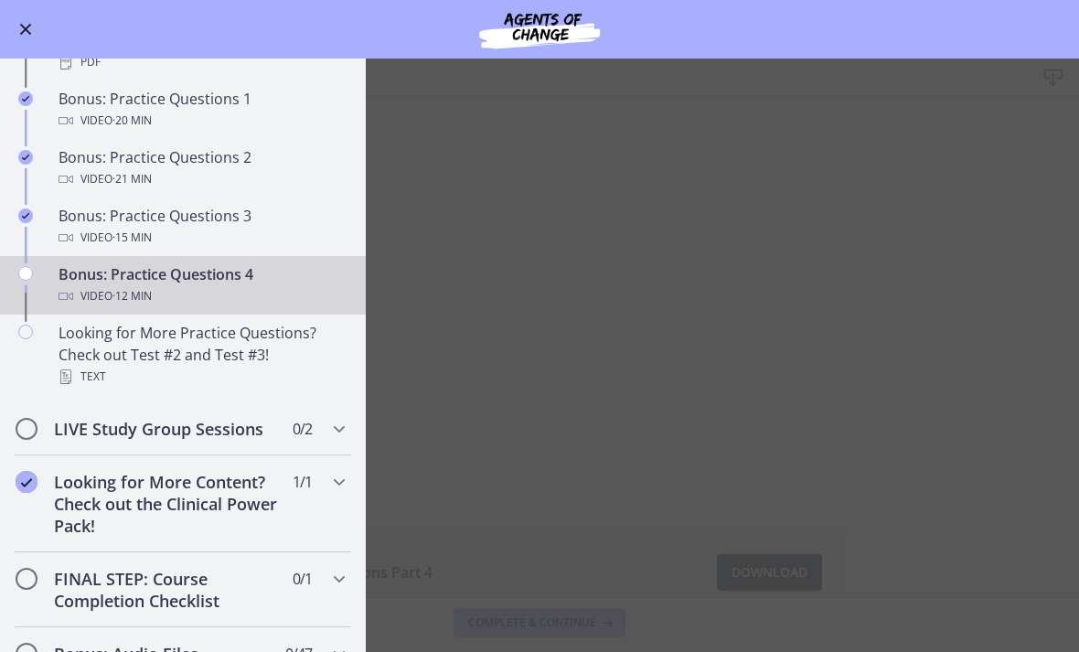
scroll to position [949, 0]
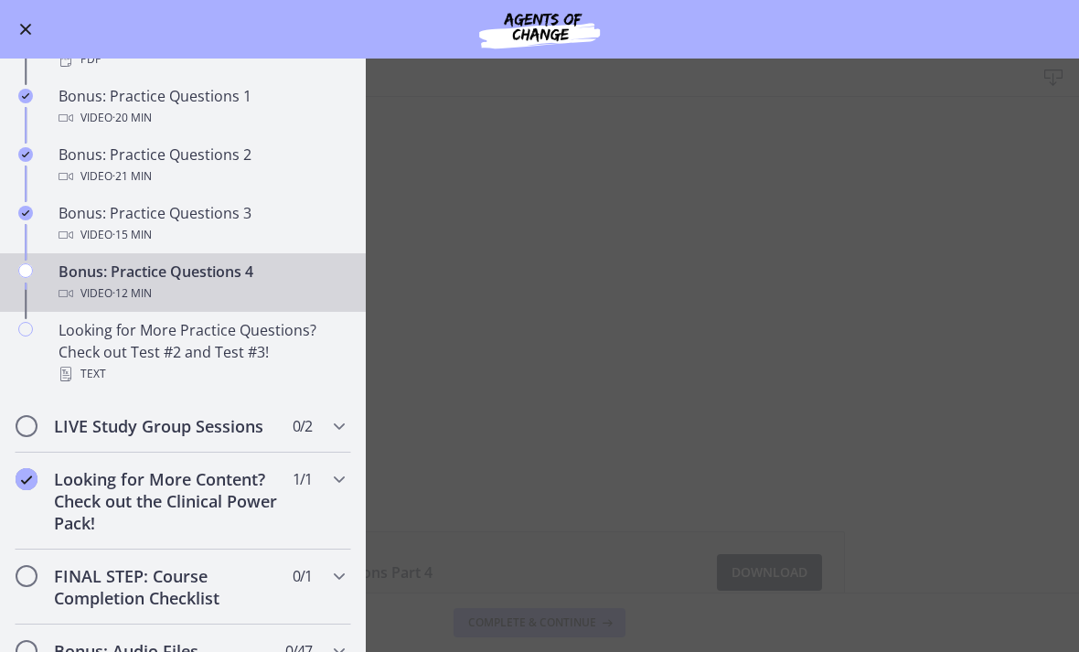
click at [28, 38] on button "Enable menu" at bounding box center [26, 29] width 22 height 22
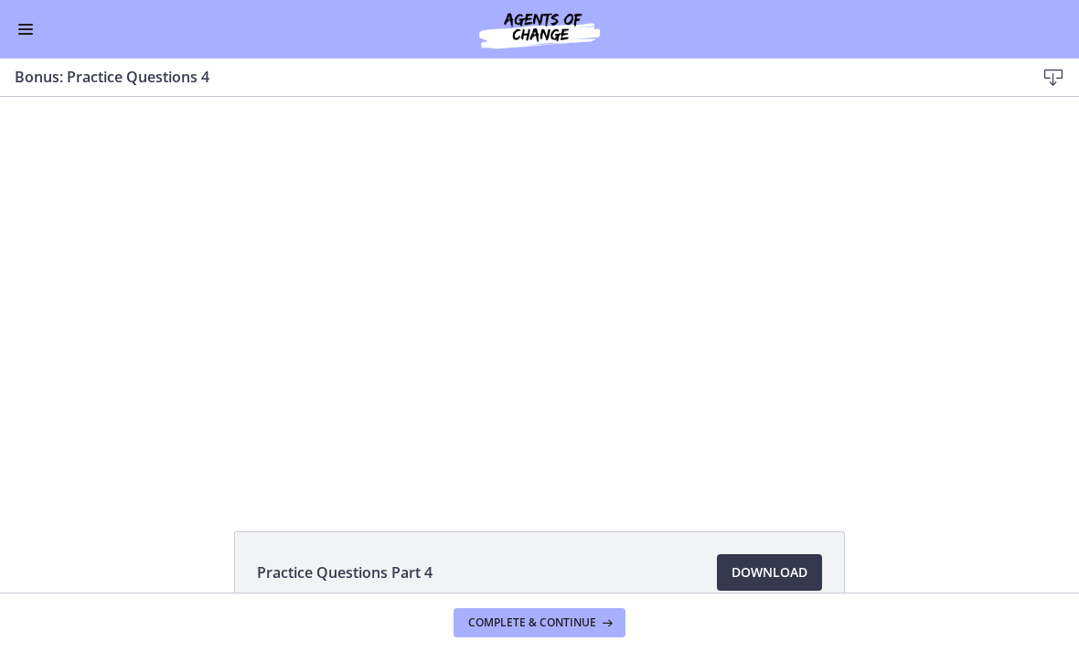
click at [577, 289] on div at bounding box center [540, 293] width 698 height 392
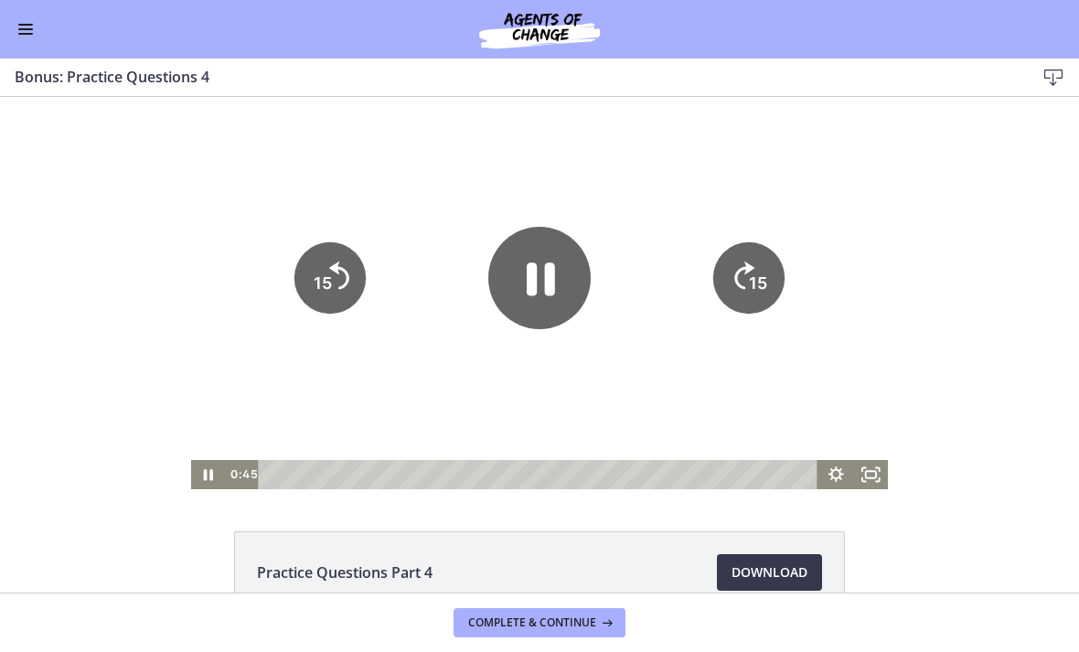
click at [735, 297] on icon "15" at bounding box center [748, 277] width 71 height 71
click at [734, 297] on icon "15" at bounding box center [748, 277] width 71 height 71
click at [739, 290] on icon "Skip ahead 15 seconds" at bounding box center [744, 275] width 20 height 27
click at [750, 301] on icon "15" at bounding box center [748, 277] width 71 height 71
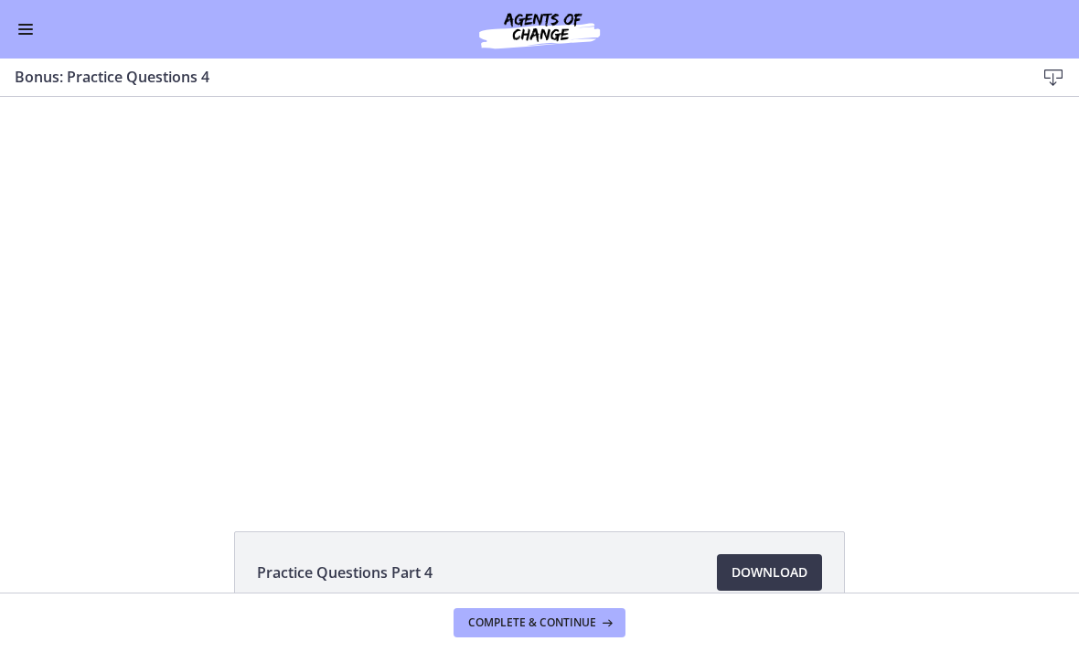
click at [34, 24] on button "Enable menu" at bounding box center [26, 29] width 22 height 22
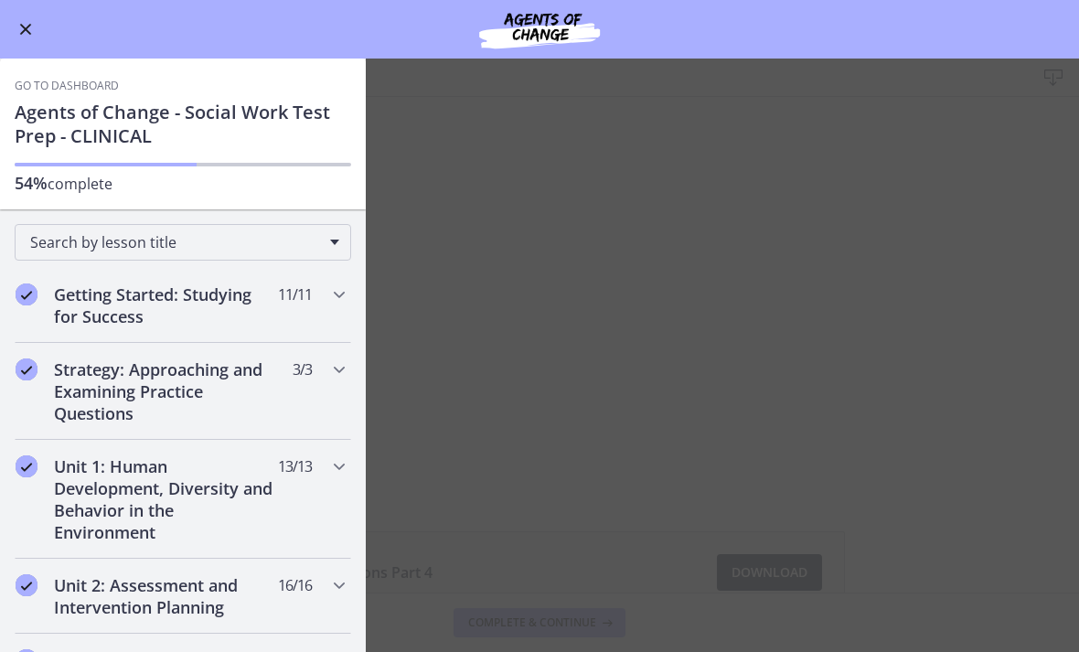
scroll to position [0, 0]
click at [29, 32] on span "Enable menu" at bounding box center [26, 30] width 12 height 12
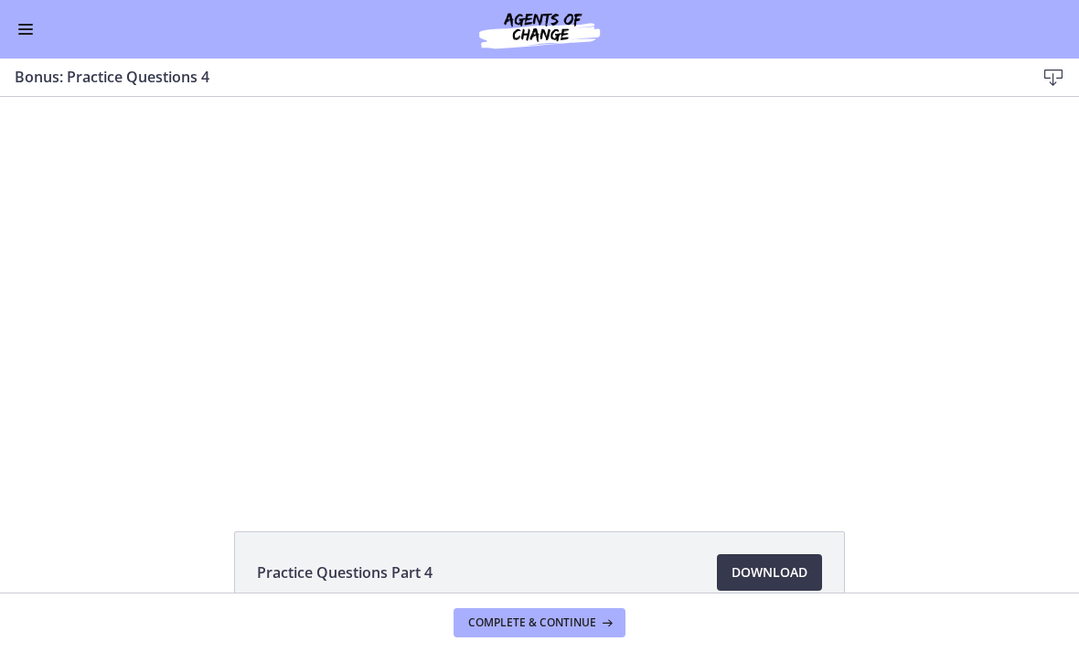
click at [494, 305] on div at bounding box center [540, 293] width 698 height 392
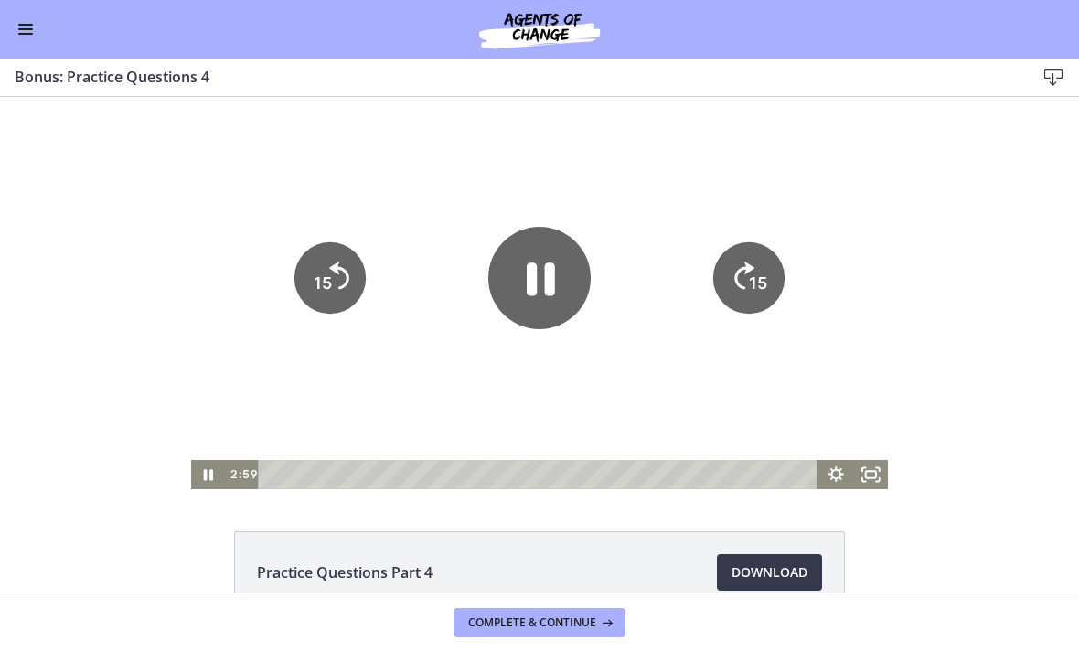
click at [537, 302] on icon "Pause" at bounding box center [539, 278] width 102 height 102
click at [527, 237] on icon "Play Video" at bounding box center [539, 277] width 115 height 115
click at [536, 272] on icon "Pause" at bounding box center [541, 280] width 32 height 37
click at [204, 477] on icon "Play Video" at bounding box center [209, 474] width 35 height 29
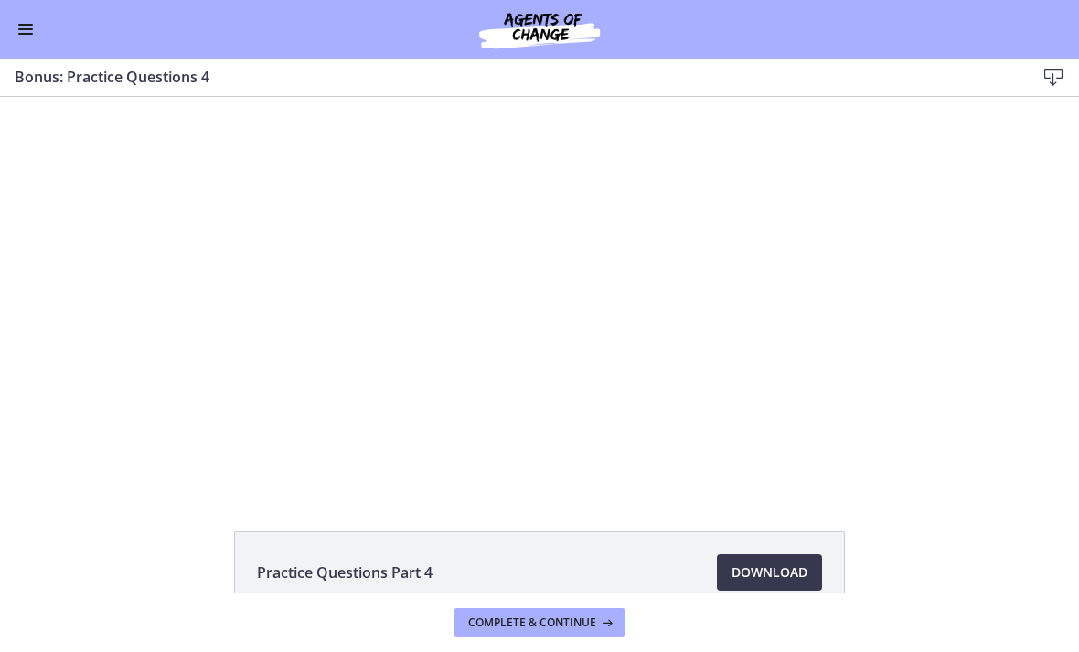
click at [619, 328] on div at bounding box center [540, 293] width 698 height 392
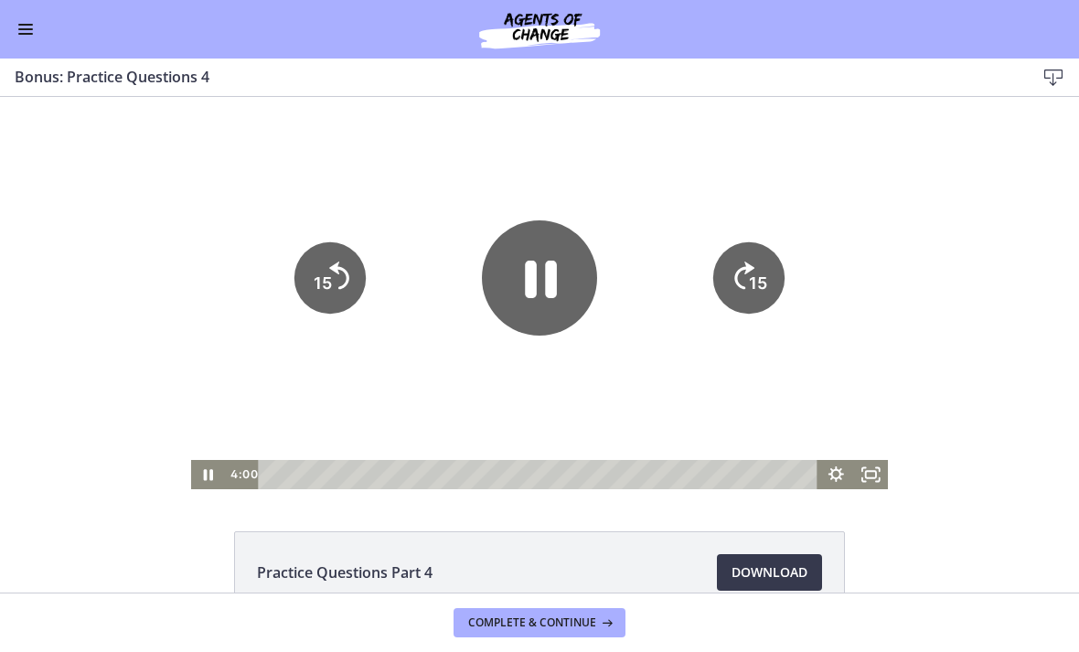
click at [537, 284] on icon "Pause" at bounding box center [541, 280] width 32 height 37
click at [216, 489] on div "Practice Questions Part 4 Download Opens in a new window" at bounding box center [539, 345] width 1079 height 496
click at [192, 485] on icon "Play Video" at bounding box center [209, 474] width 35 height 29
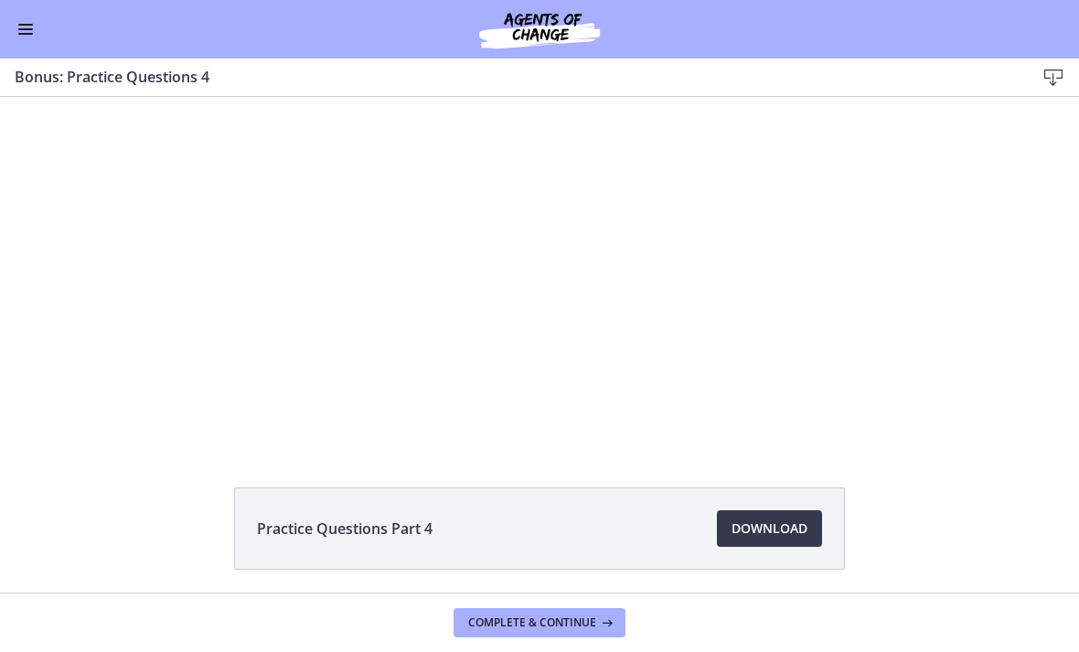
scroll to position [38, 0]
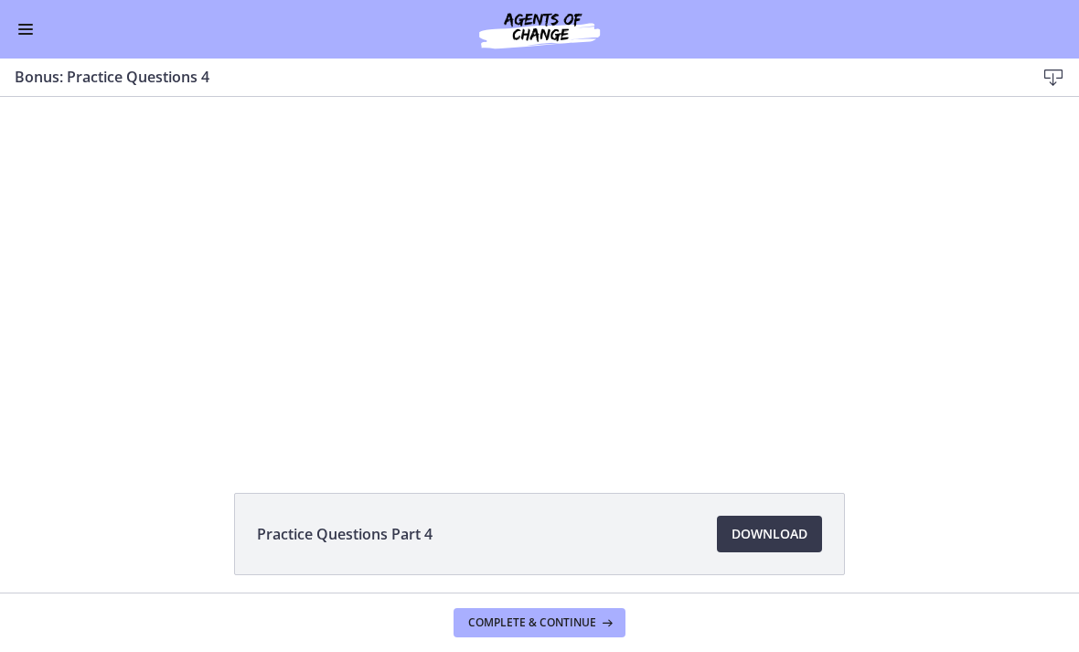
click at [323, 279] on div at bounding box center [540, 255] width 698 height 392
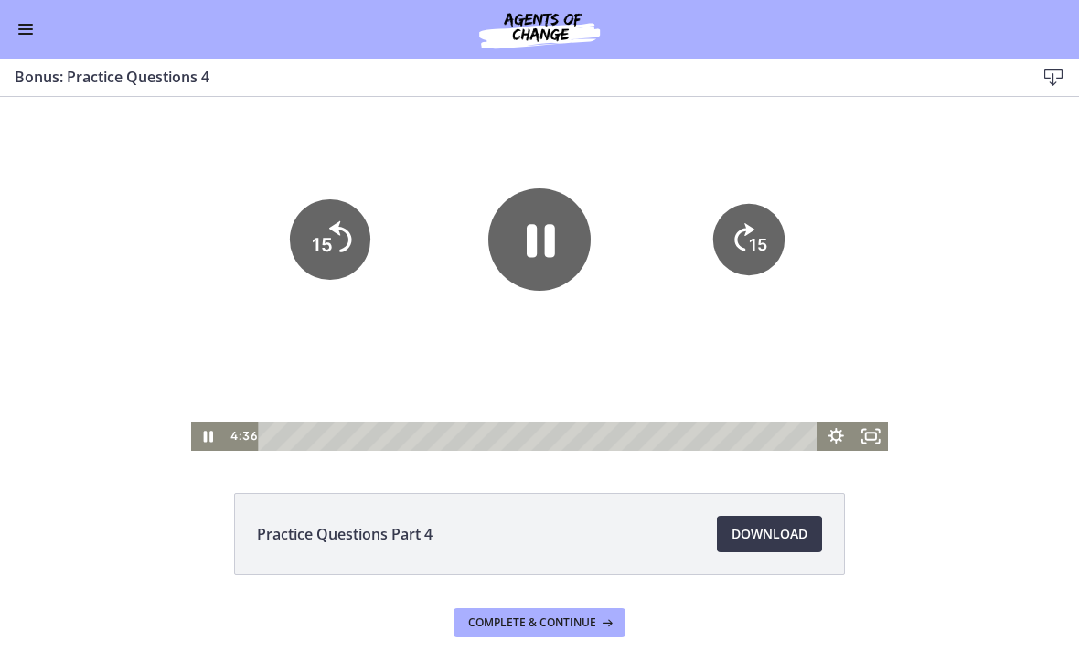
click at [305, 257] on icon "15" at bounding box center [330, 239] width 80 height 80
click at [339, 222] on icon "15" at bounding box center [330, 178] width 90 height 90
click at [339, 235] on icon "15" at bounding box center [330, 239] width 71 height 71
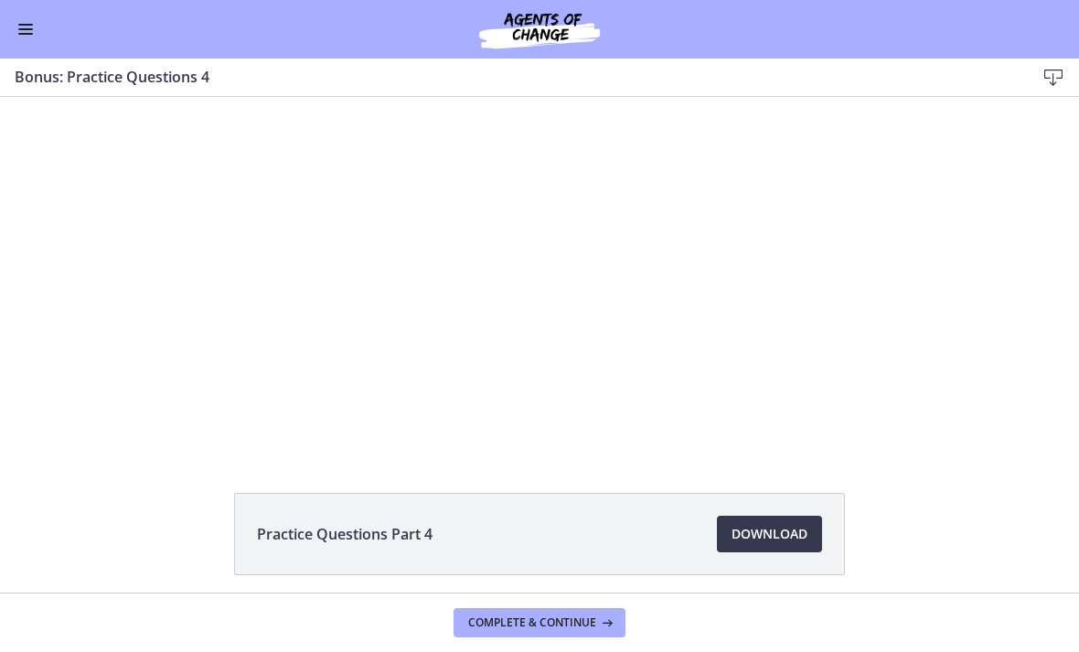
click at [586, 171] on div at bounding box center [540, 255] width 698 height 392
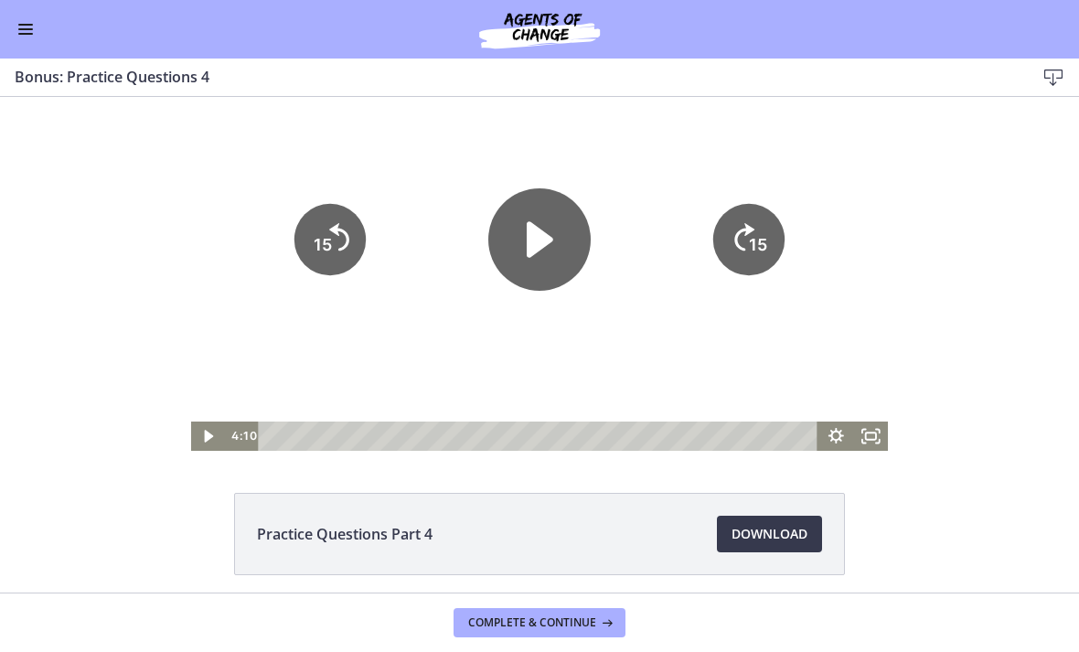
click at [198, 427] on icon "Play Video" at bounding box center [209, 436] width 35 height 29
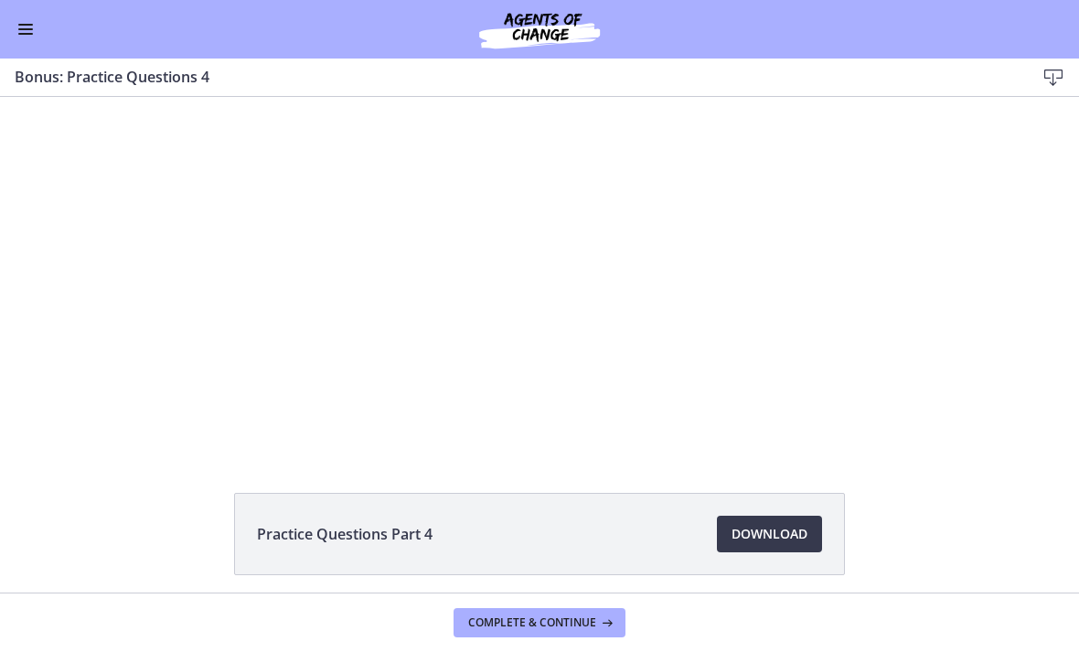
click at [742, 270] on div at bounding box center [540, 255] width 698 height 392
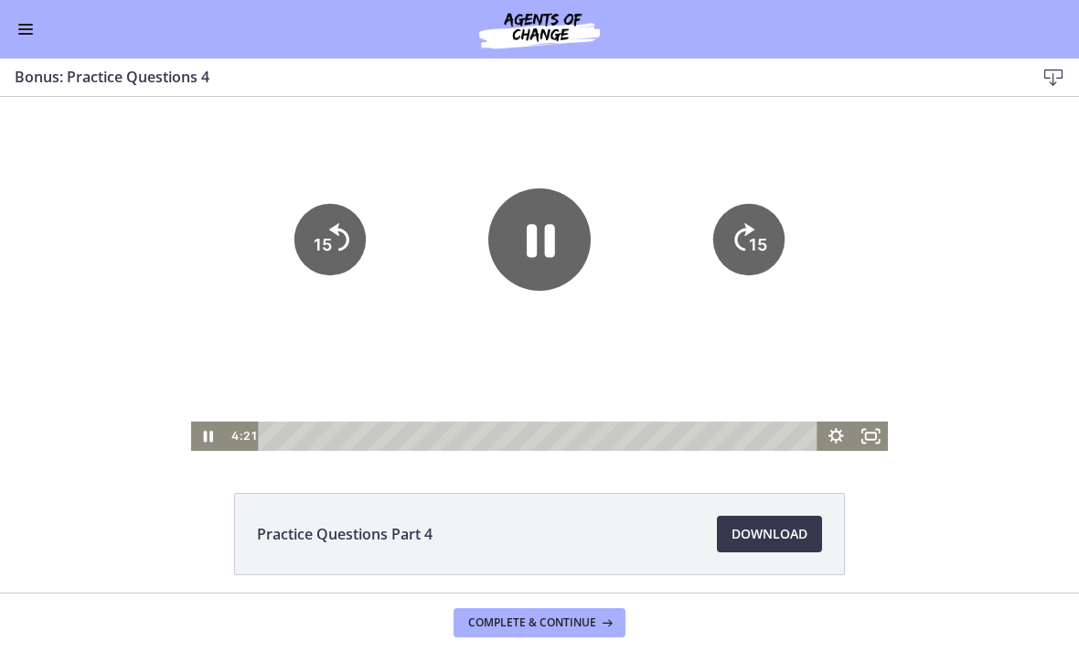
click at [714, 274] on icon "15" at bounding box center [748, 239] width 71 height 71
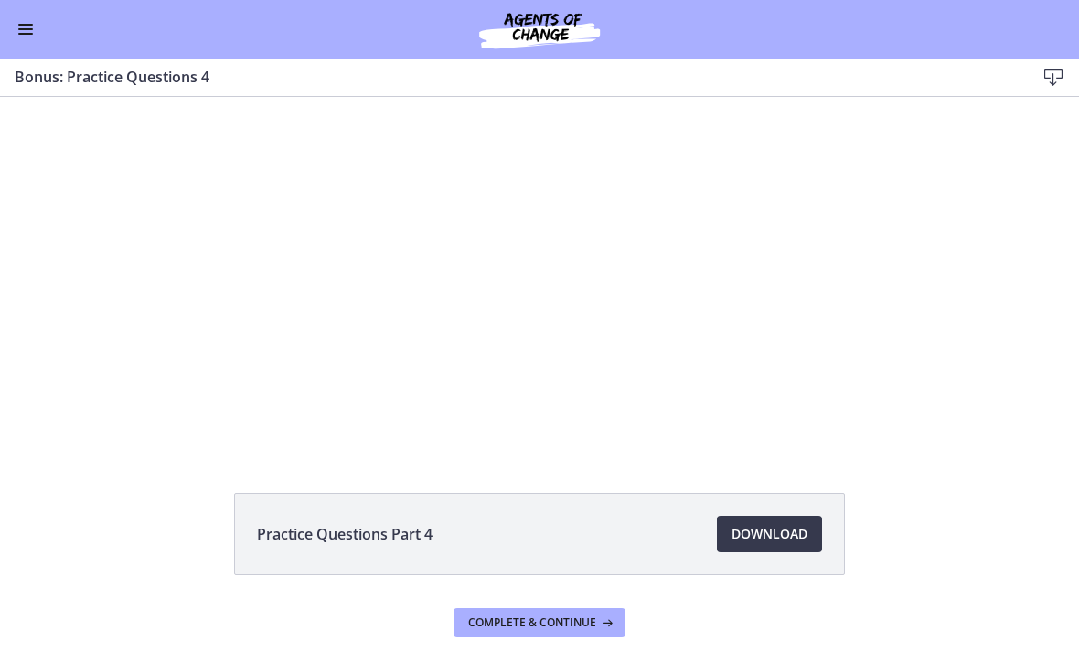
click at [707, 280] on div at bounding box center [540, 255] width 698 height 392
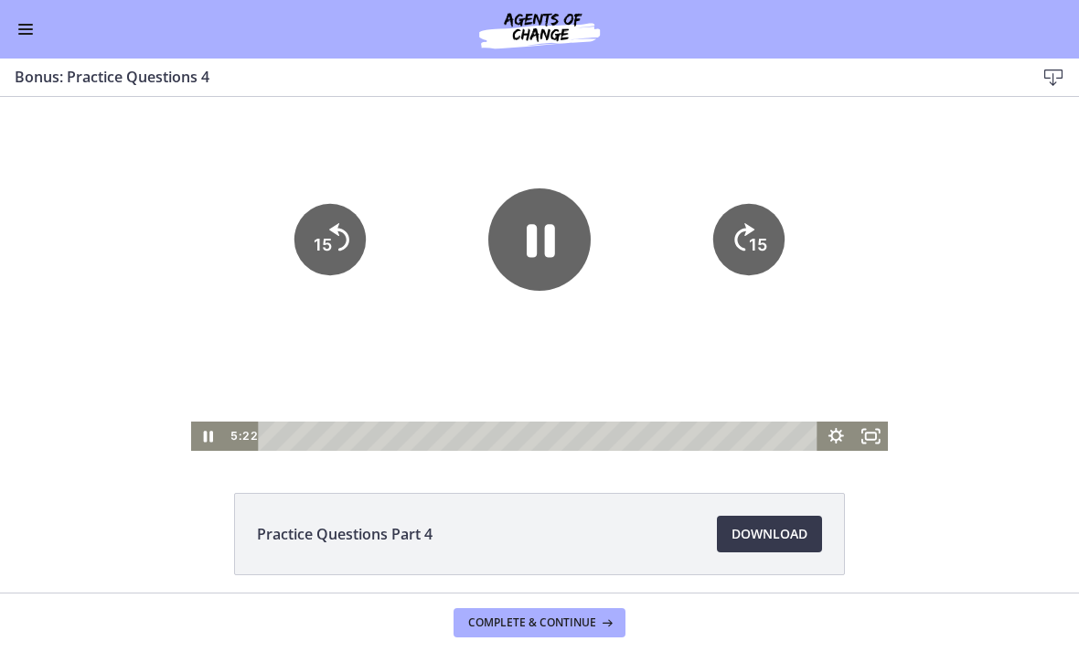
click at [29, 27] on button "Enable menu" at bounding box center [26, 29] width 22 height 22
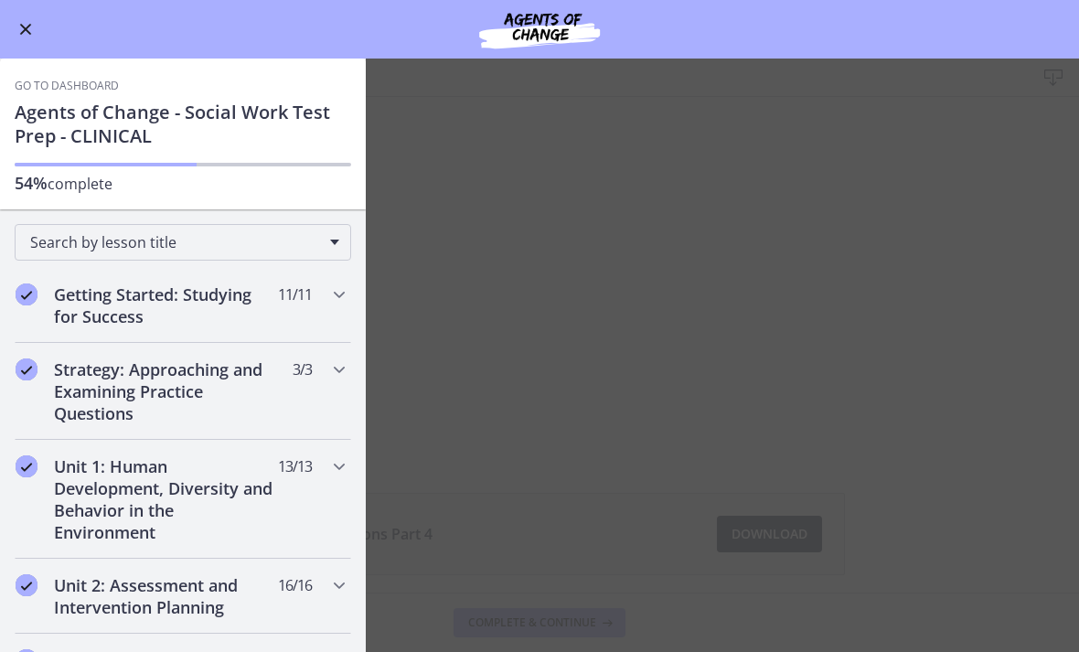
scroll to position [0, 0]
click at [30, 21] on button "Enable menu" at bounding box center [26, 29] width 22 height 22
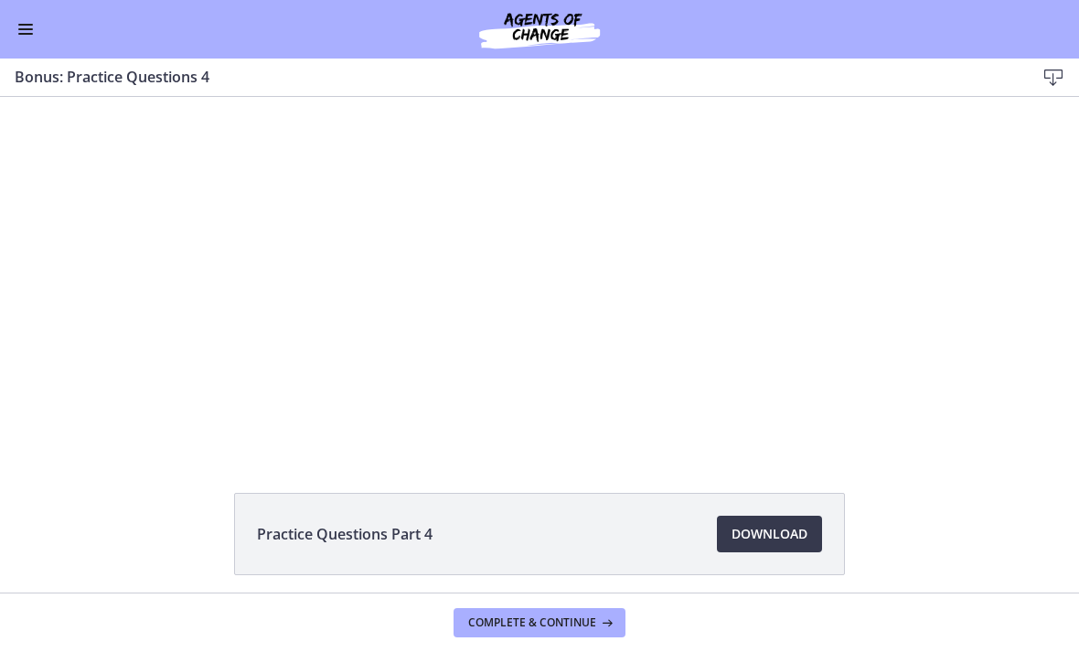
click at [527, 279] on div at bounding box center [540, 255] width 698 height 392
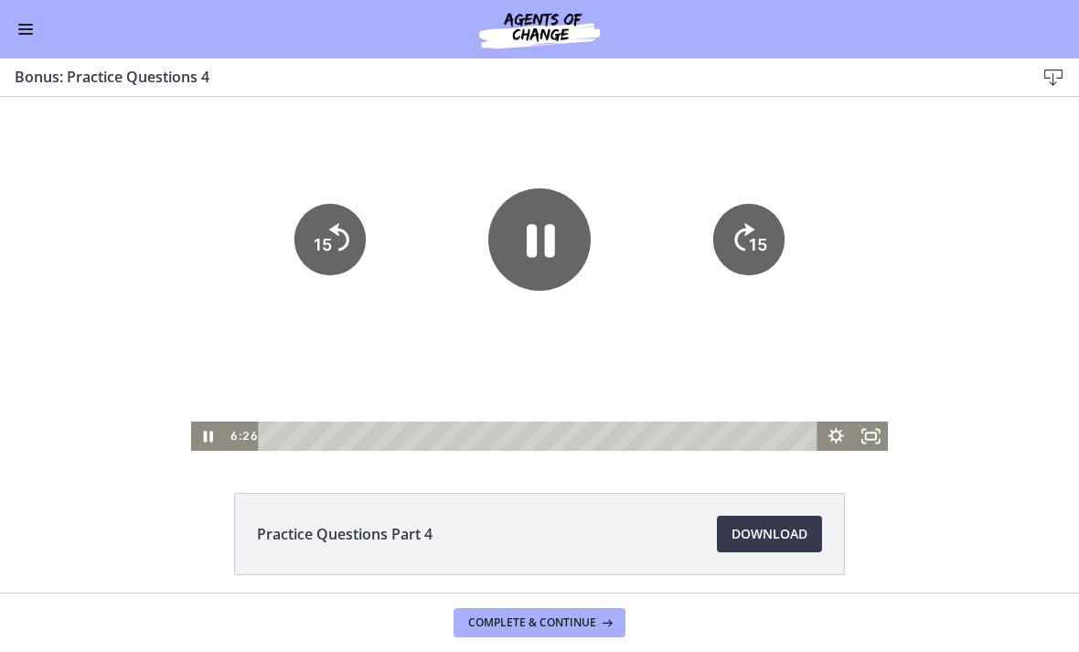
click at [525, 226] on icon "Pause" at bounding box center [539, 239] width 102 height 102
click at [209, 442] on icon "Play Video" at bounding box center [210, 436] width 42 height 35
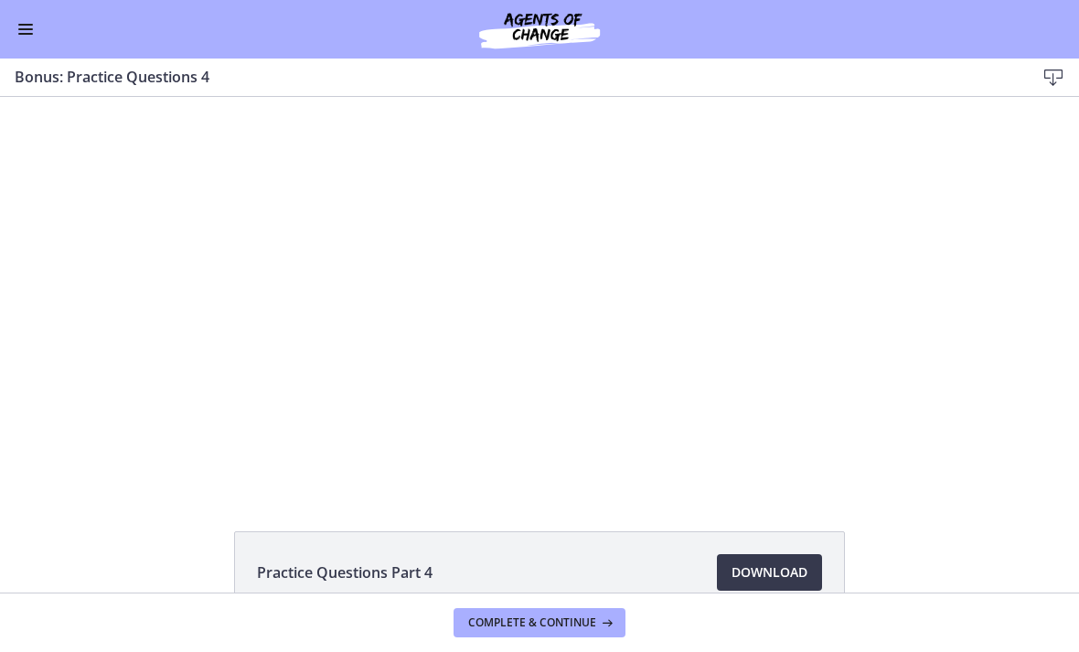
click at [586, 209] on div at bounding box center [540, 293] width 698 height 392
click at [761, 287] on div at bounding box center [540, 293] width 698 height 392
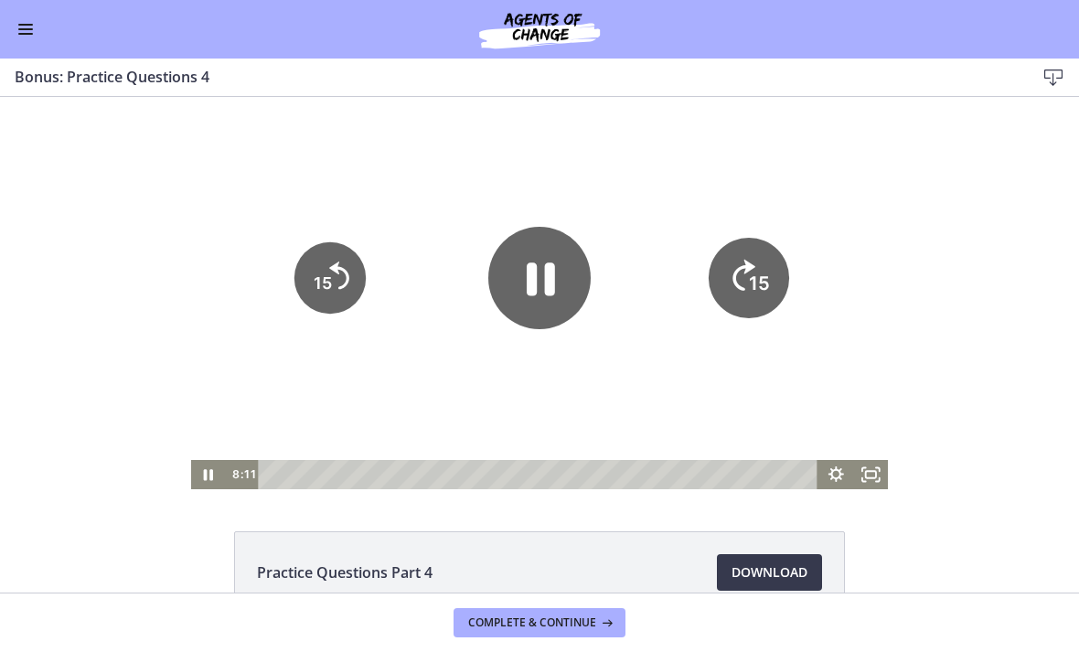
click at [777, 277] on icon "15" at bounding box center [749, 278] width 80 height 80
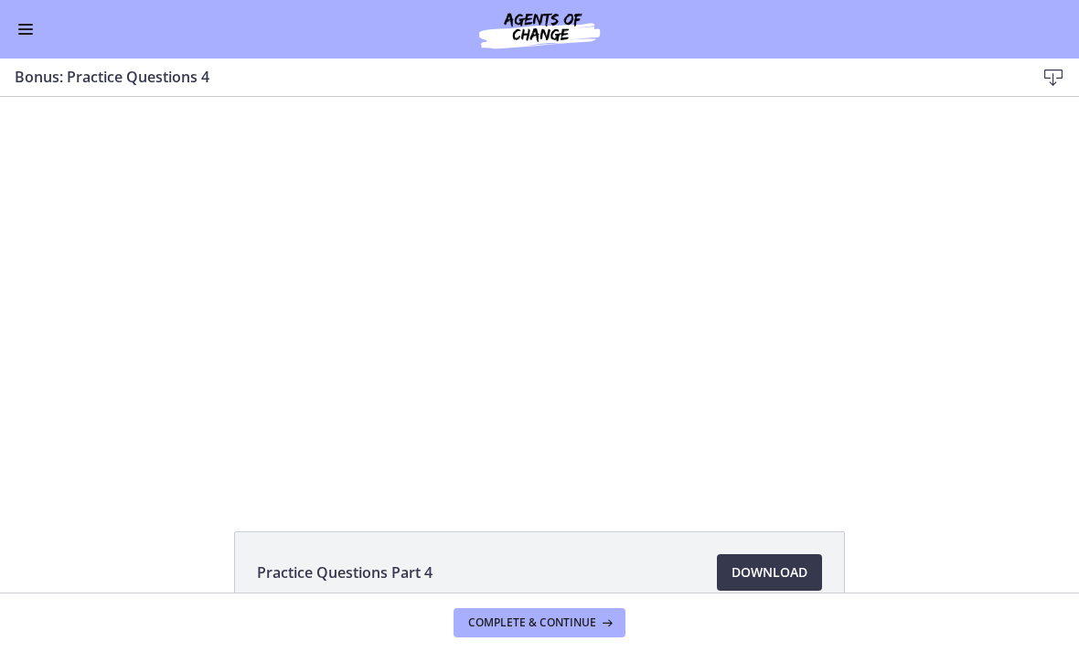
click at [546, 339] on div at bounding box center [540, 293] width 698 height 392
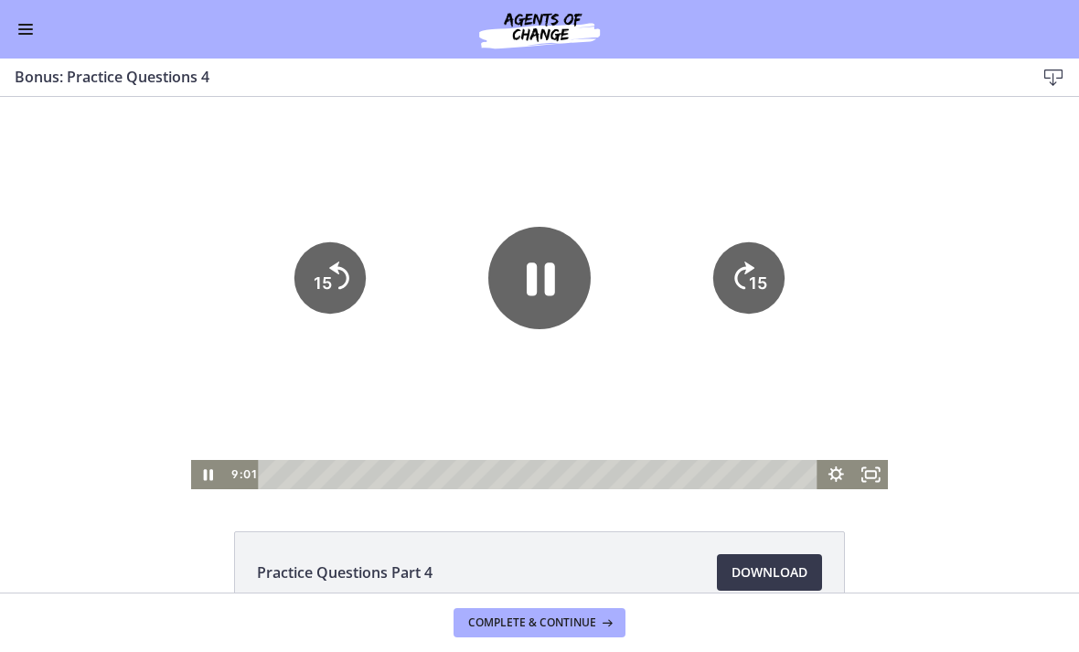
click at [544, 309] on icon "Pause" at bounding box center [539, 278] width 102 height 102
click at [214, 475] on icon "Play Video" at bounding box center [209, 474] width 9 height 12
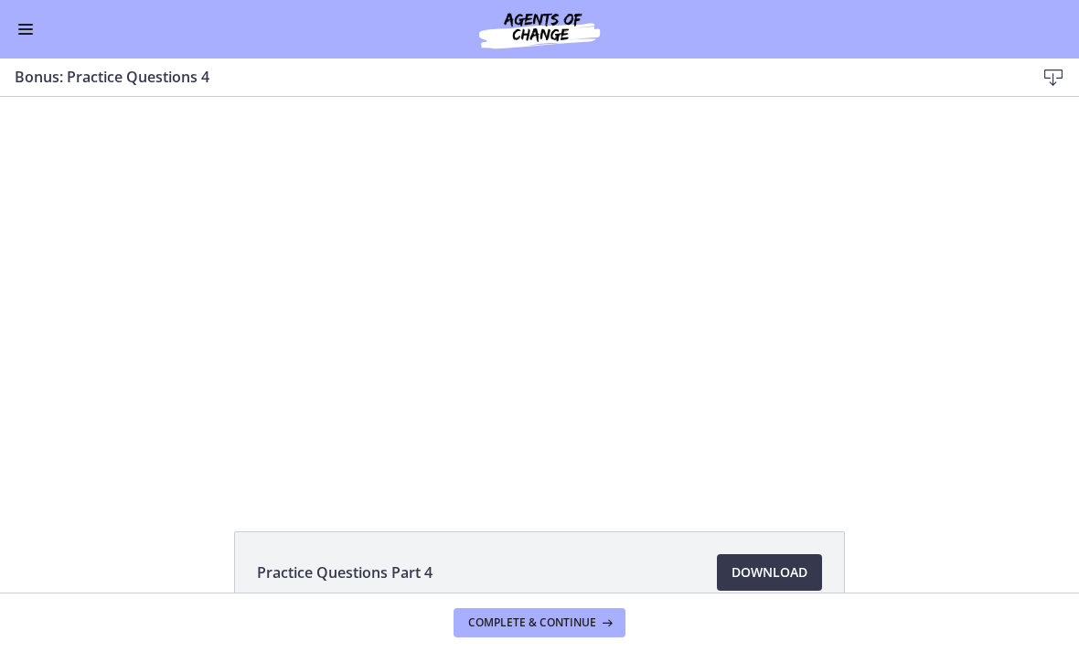
click at [437, 319] on div at bounding box center [540, 293] width 698 height 392
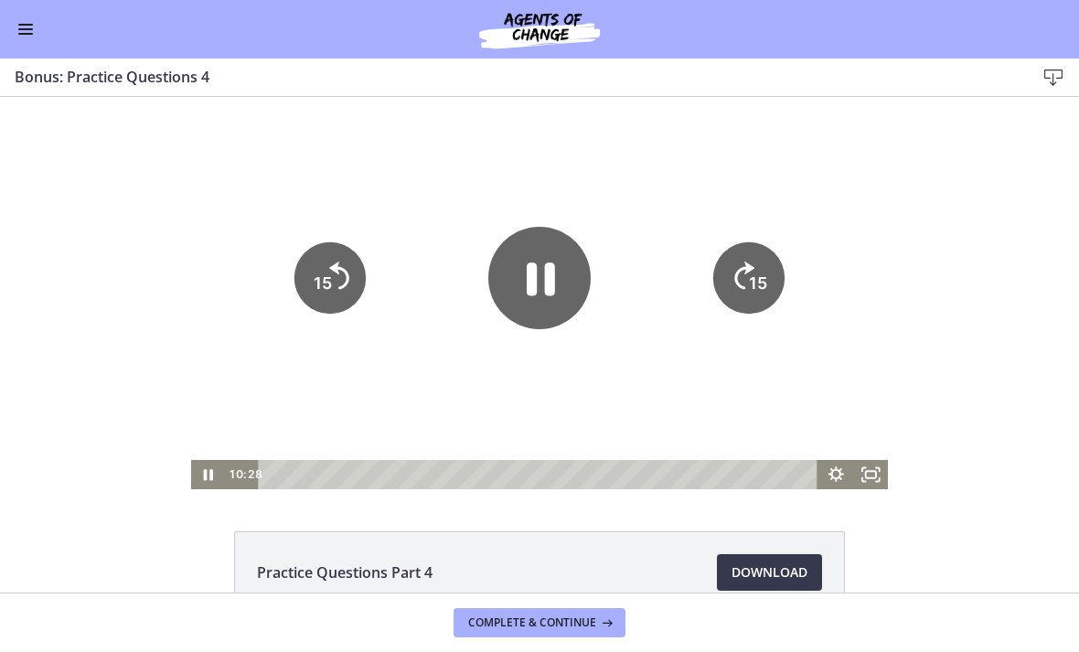
click at [343, 311] on icon "15" at bounding box center [330, 277] width 71 height 71
click at [342, 291] on icon "15" at bounding box center [330, 277] width 71 height 71
click at [342, 290] on icon "15" at bounding box center [330, 277] width 71 height 71
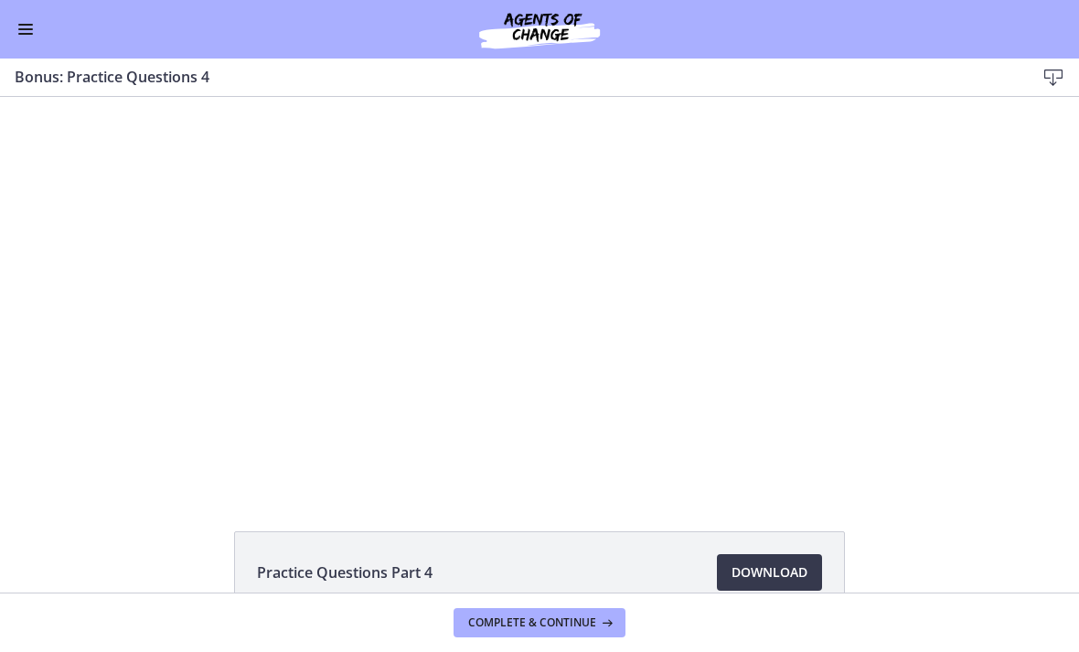
click at [540, 295] on div at bounding box center [540, 293] width 698 height 392
click at [849, 251] on div at bounding box center [540, 293] width 698 height 392
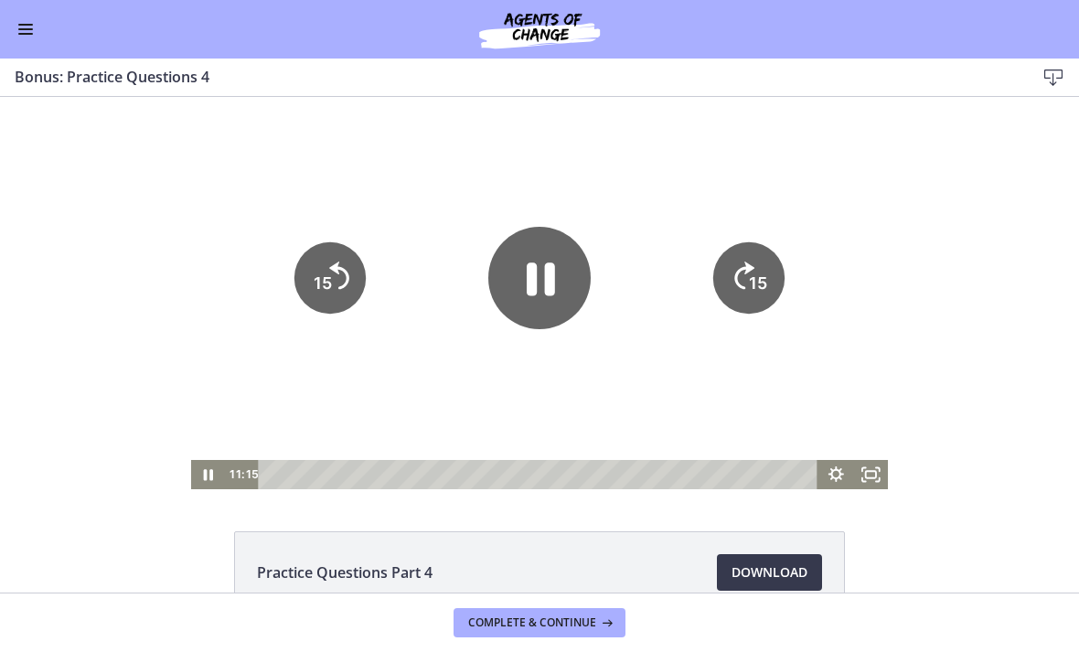
click at [15, 28] on button "Enable menu" at bounding box center [26, 29] width 22 height 22
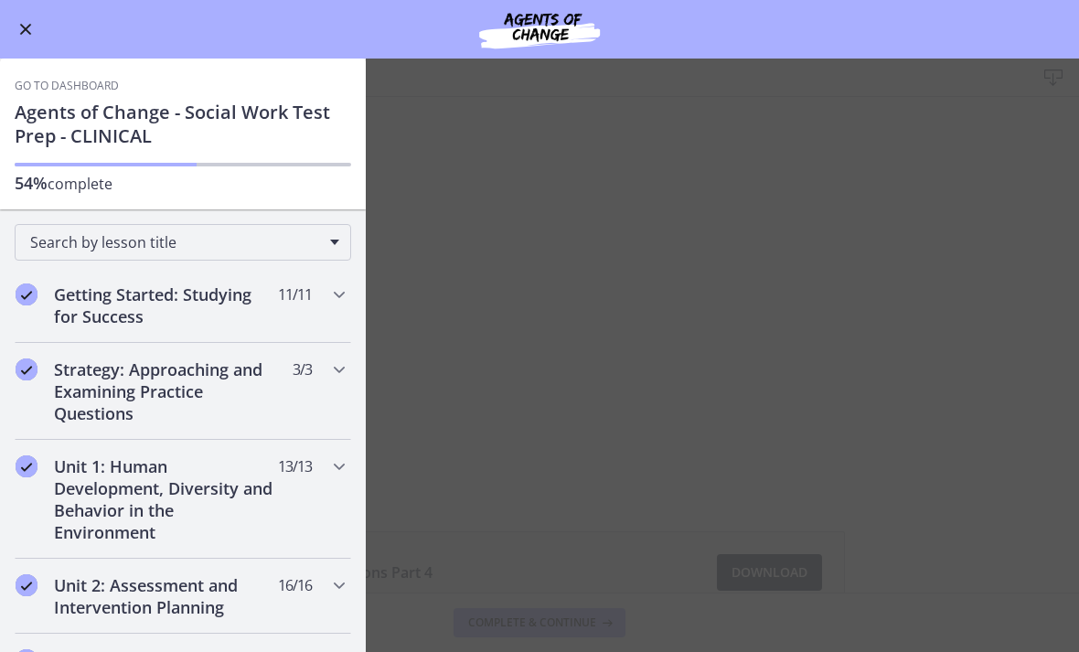
click at [15, 35] on button "Enable menu" at bounding box center [26, 29] width 22 height 22
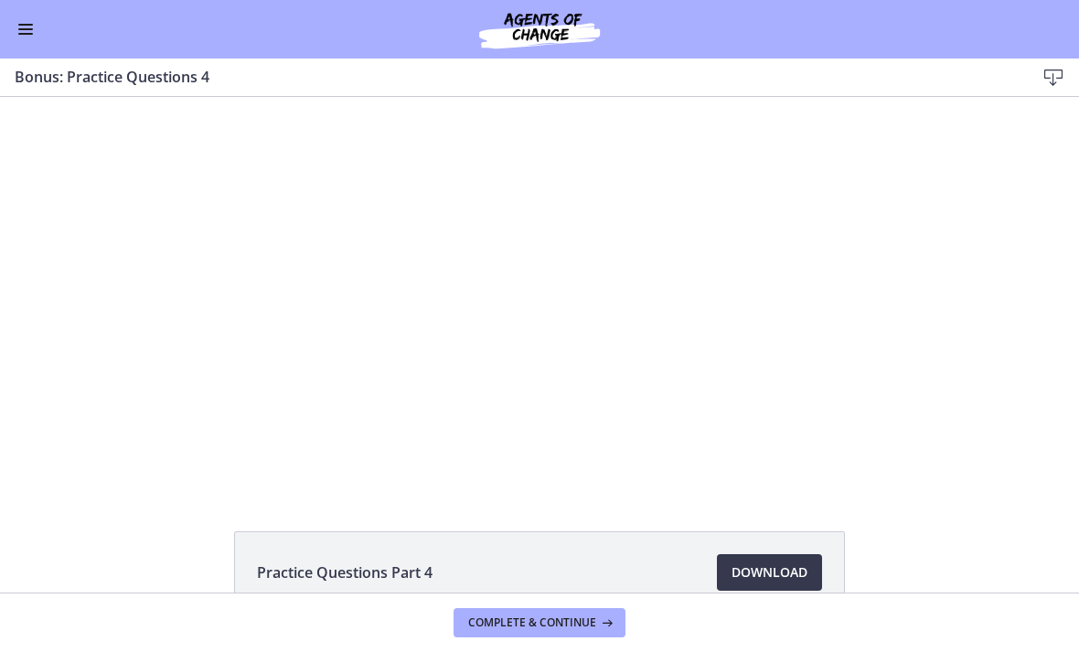
click at [22, 28] on span "Enable menu" at bounding box center [25, 29] width 15 height 2
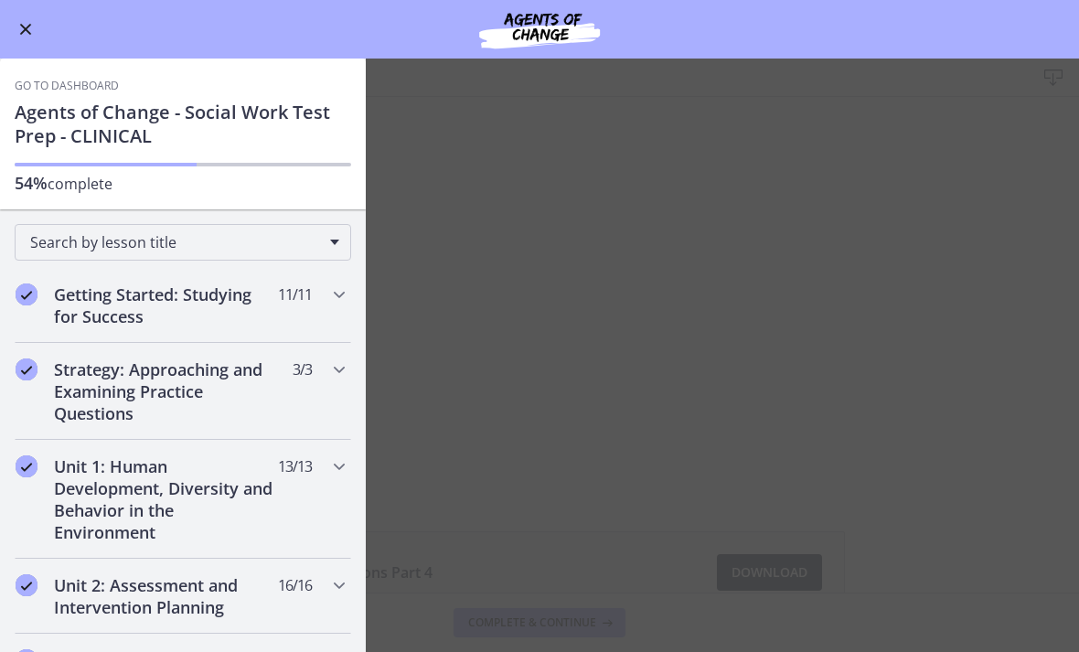
click at [22, 27] on span "Enable menu" at bounding box center [26, 30] width 12 height 12
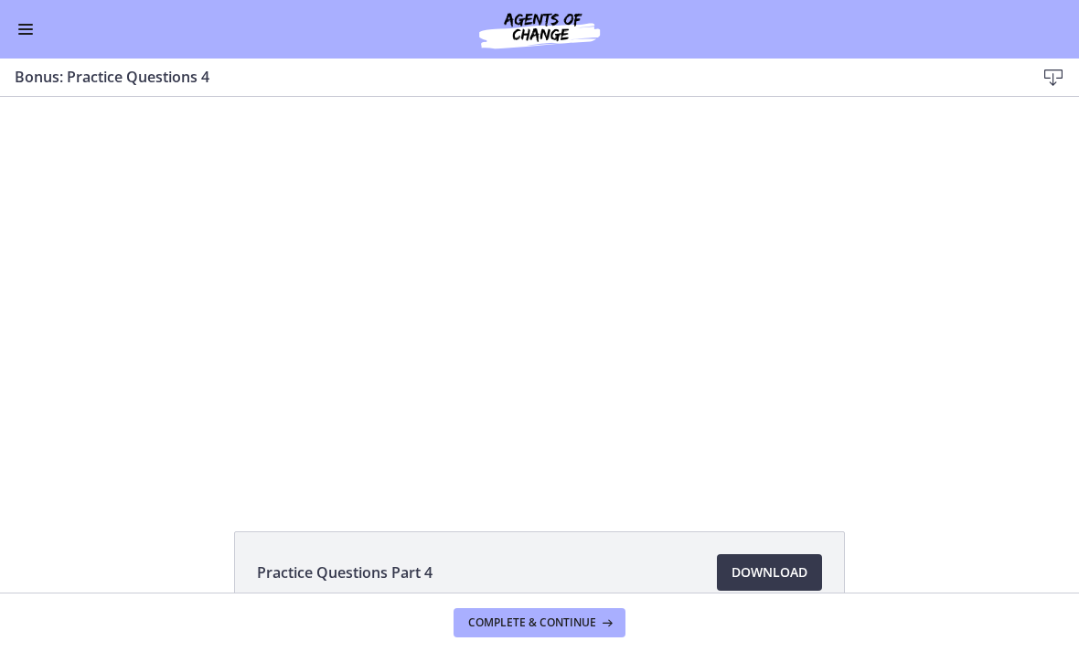
click at [602, 611] on button "Complete & continue" at bounding box center [540, 622] width 172 height 29
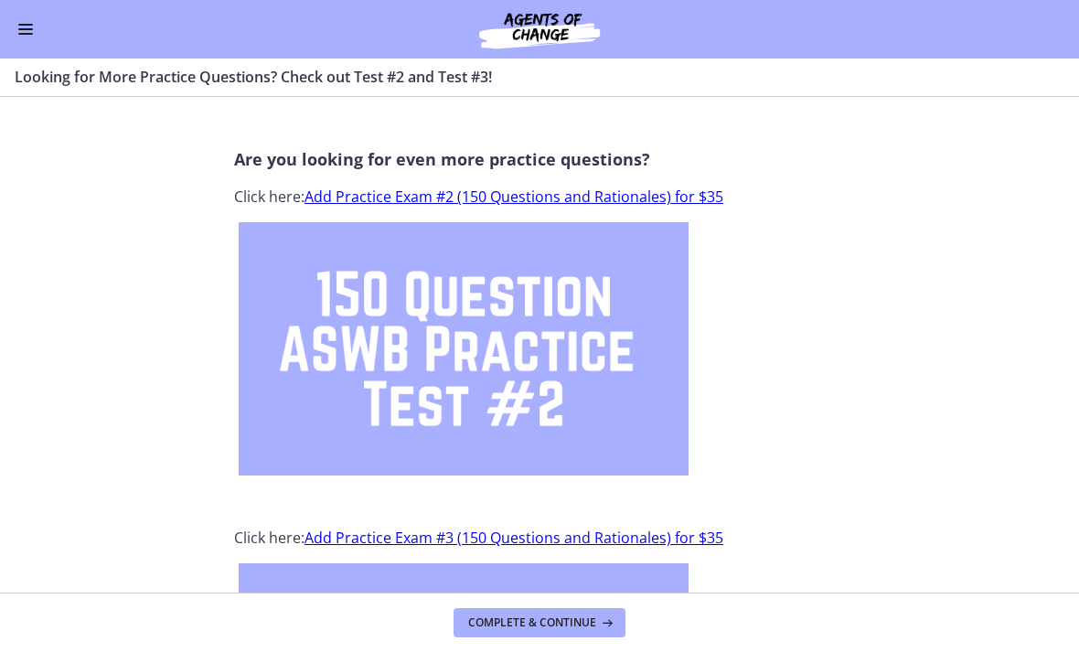
click at [16, 38] on button "Enable menu" at bounding box center [26, 29] width 22 height 22
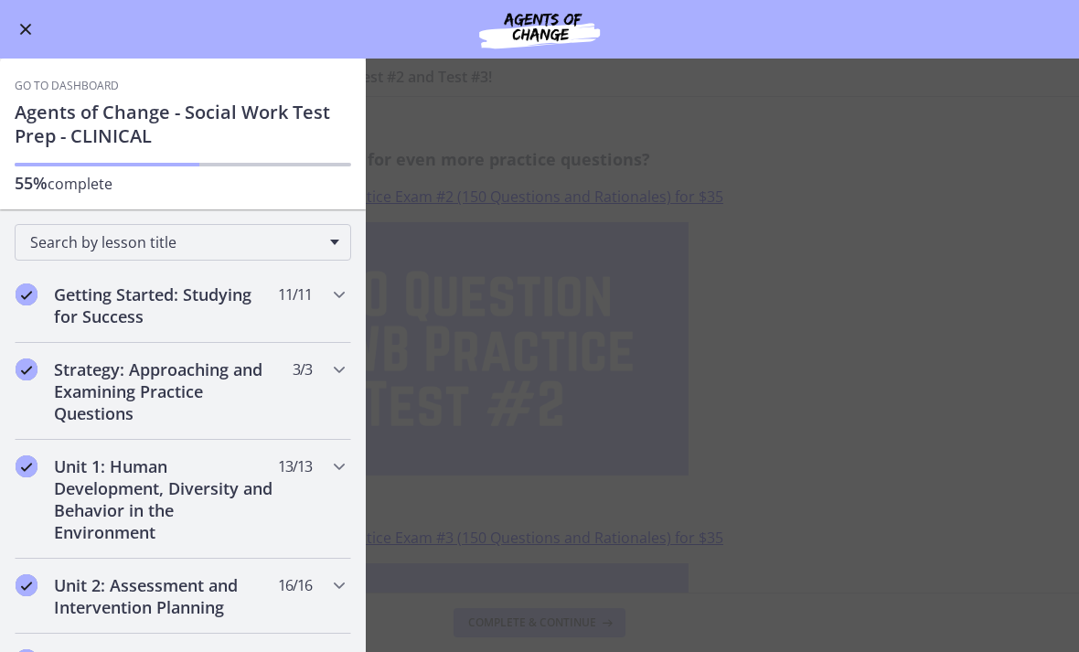
click at [21, 27] on button "Enable menu" at bounding box center [26, 29] width 22 height 22
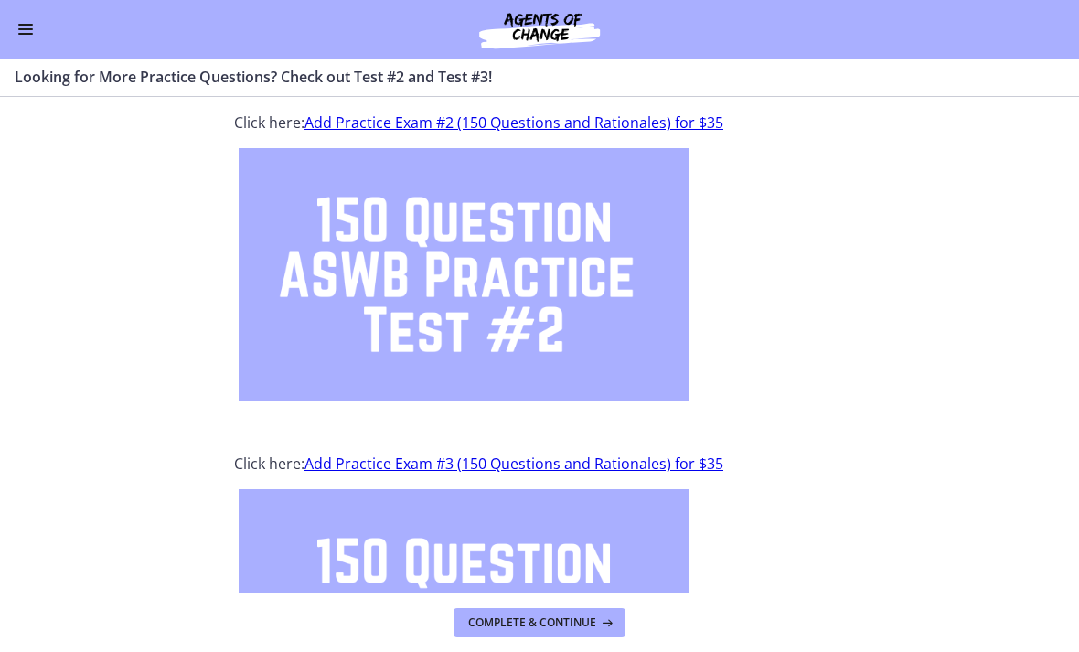
scroll to position [61, 0]
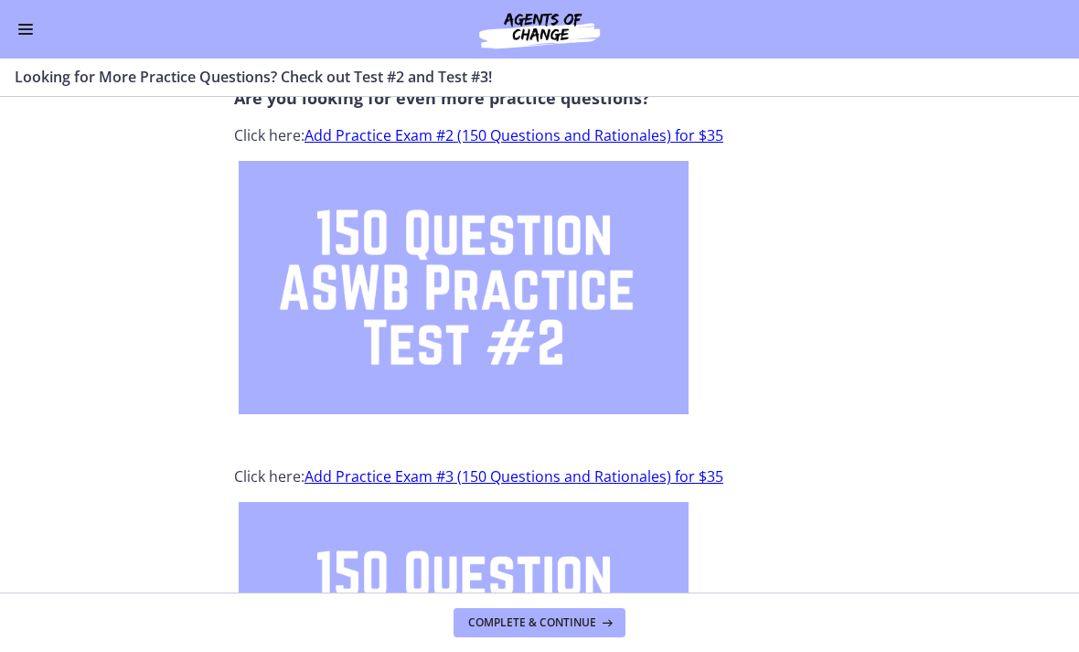
click at [558, 143] on link "Add Practice Exam #2 (150 Questions and Rationales) for $35" at bounding box center [514, 135] width 419 height 20
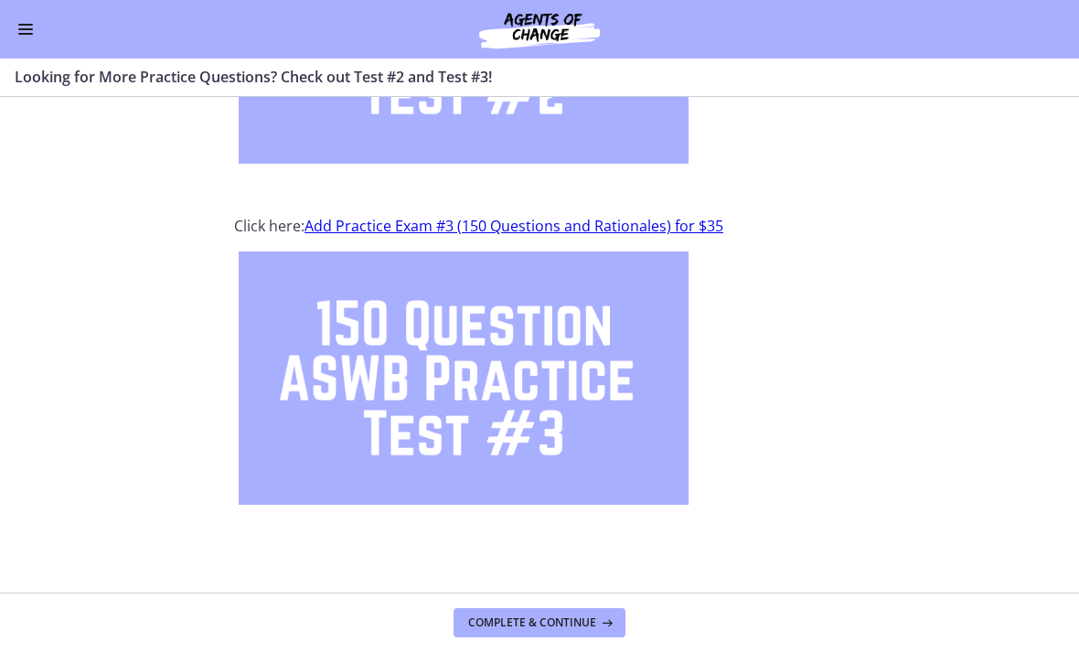
click at [517, 635] on button "Complete & continue" at bounding box center [540, 622] width 172 height 29
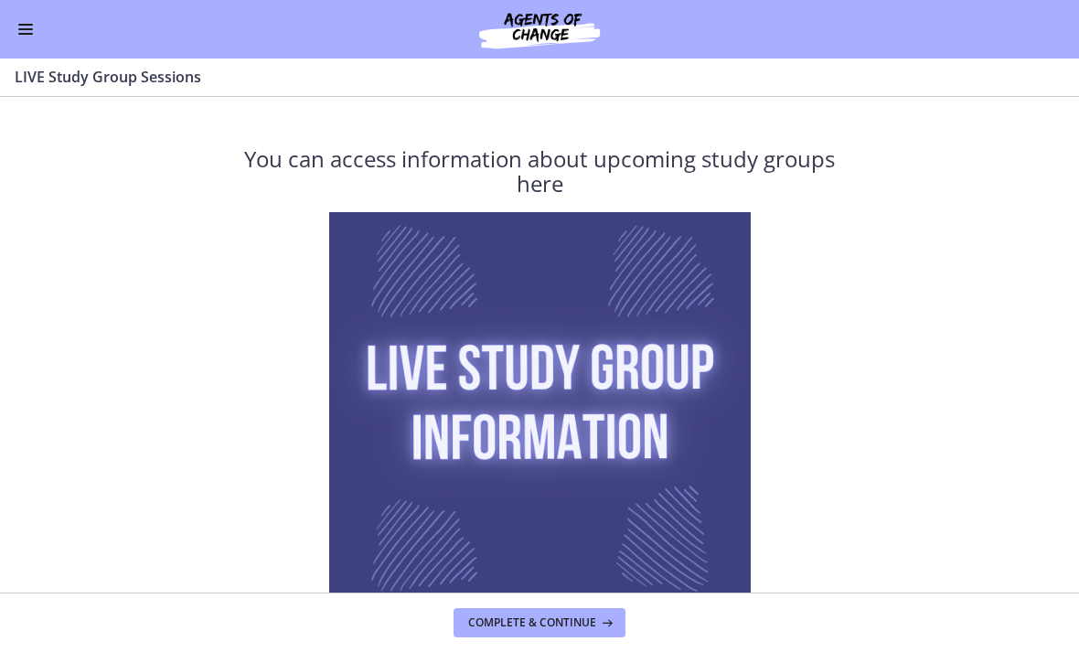
click at [35, 34] on button "Enable menu" at bounding box center [26, 29] width 22 height 22
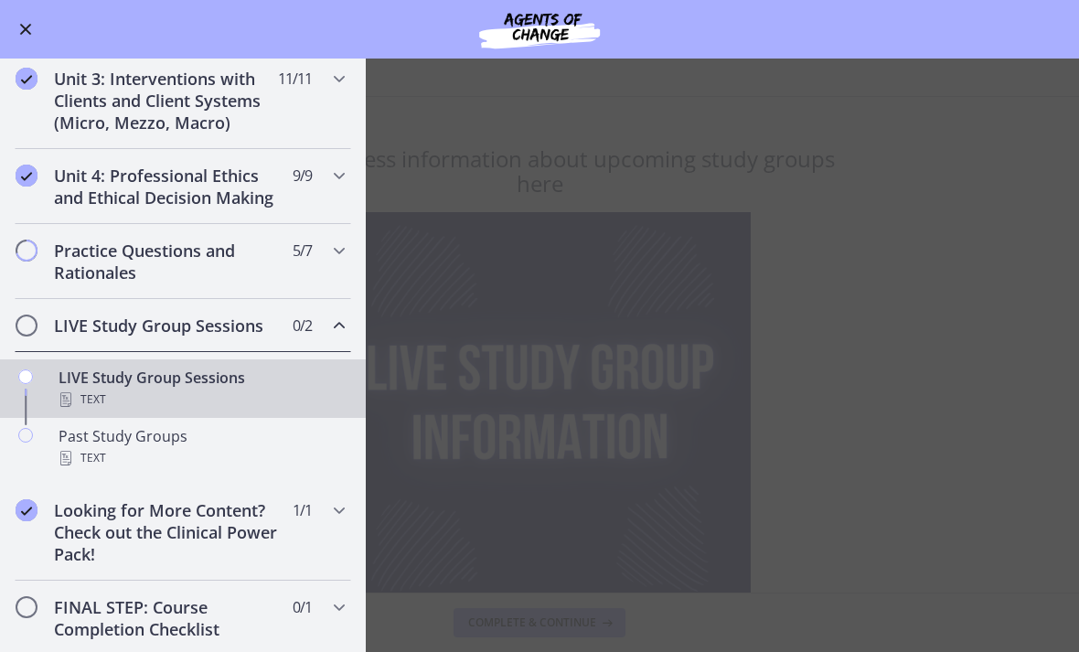
scroll to position [583, 0]
click at [322, 252] on div "Practice Questions and Rationales 5 / 7 Completed" at bounding box center [183, 260] width 337 height 75
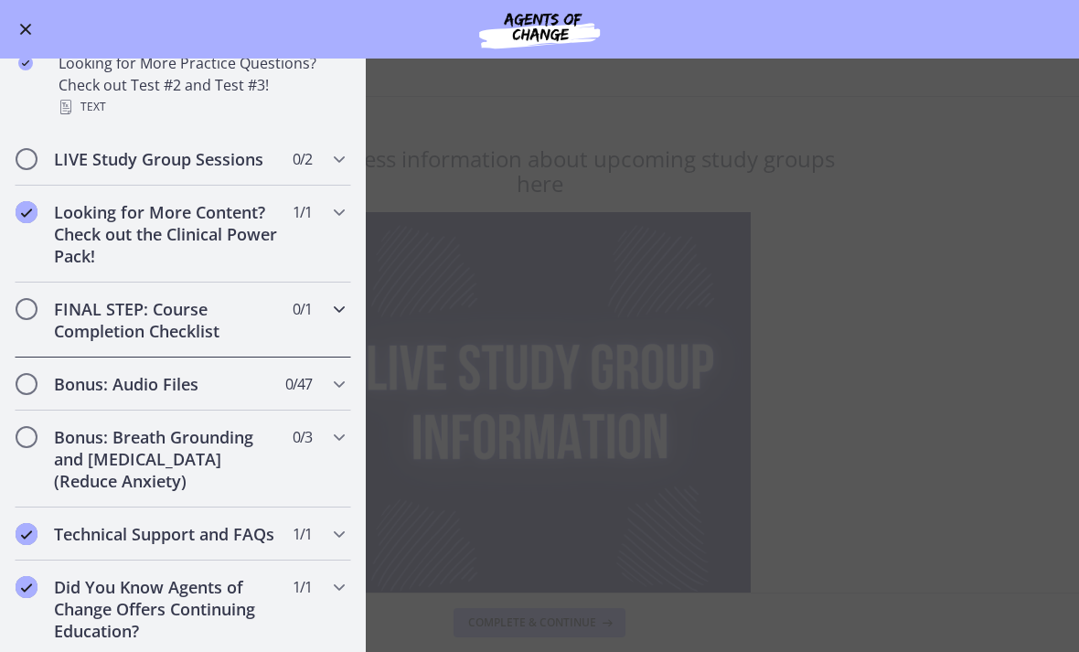
click at [326, 308] on div "FINAL STEP: Course Completion Checklist 0 / 1 Completed" at bounding box center [183, 320] width 337 height 75
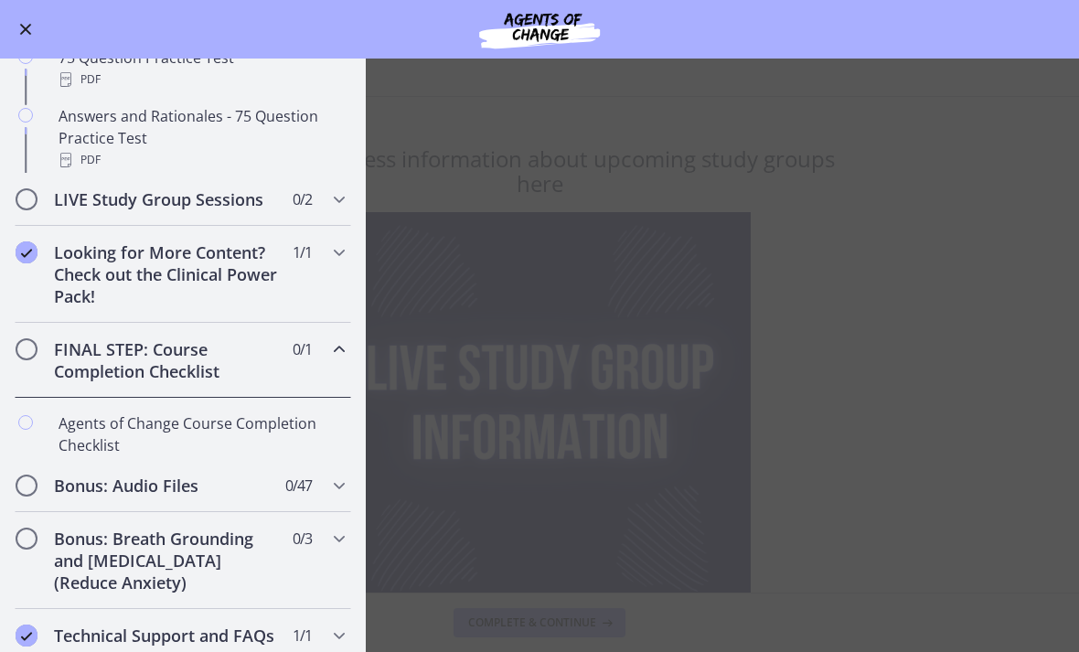
scroll to position [849, 0]
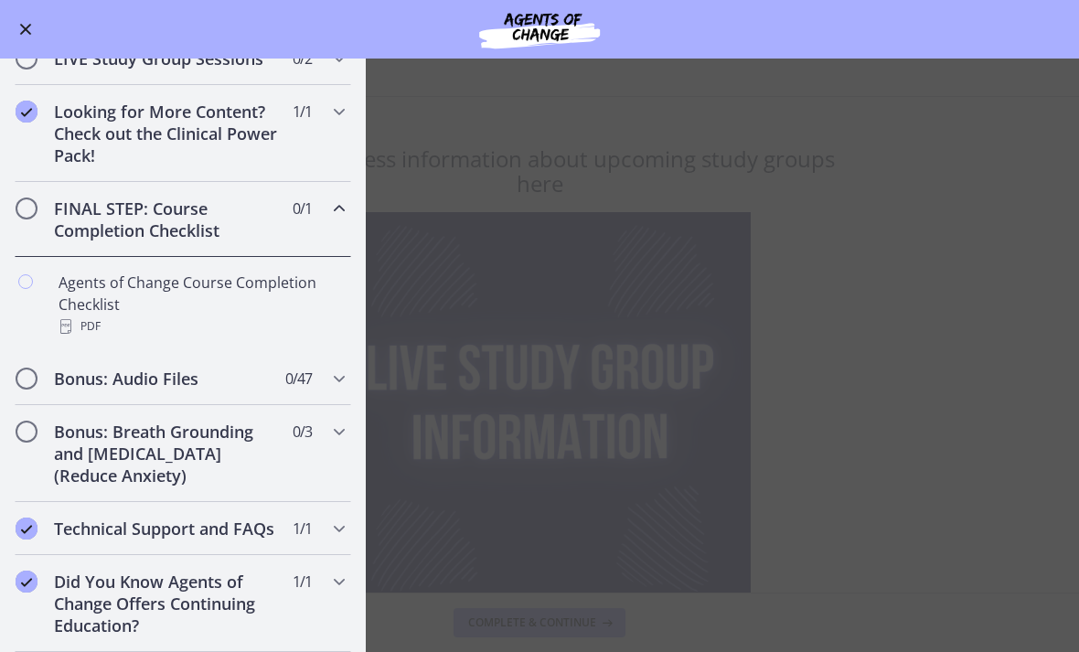
click at [263, 283] on div "Agents of Change Course Completion Checklist PDF" at bounding box center [201, 305] width 285 height 66
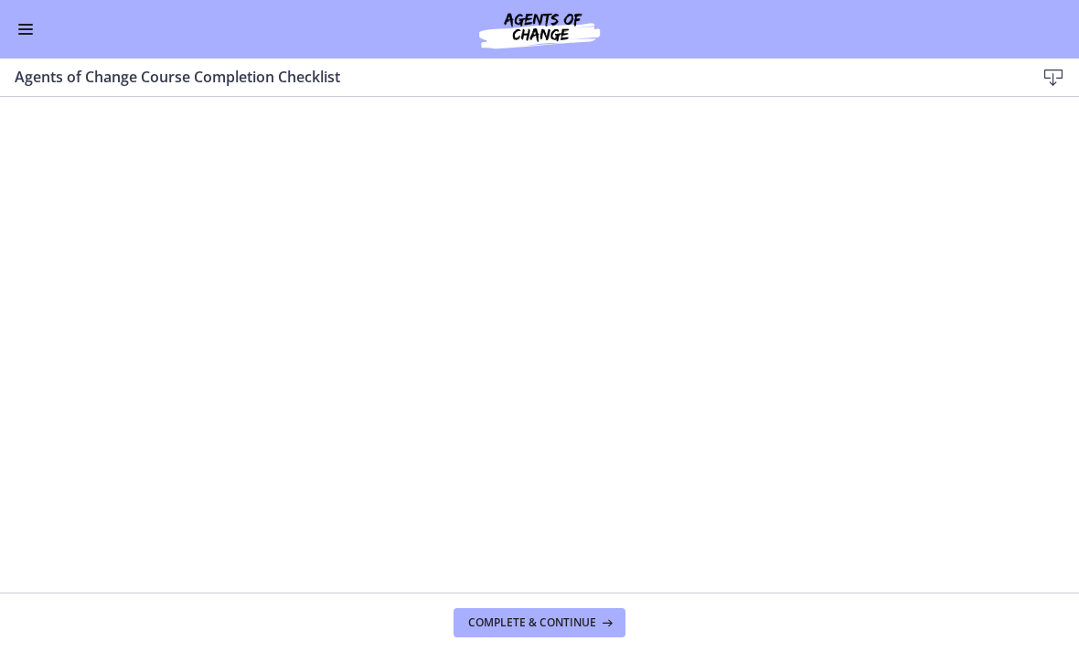
click at [16, 30] on button "Enable menu" at bounding box center [26, 29] width 22 height 22
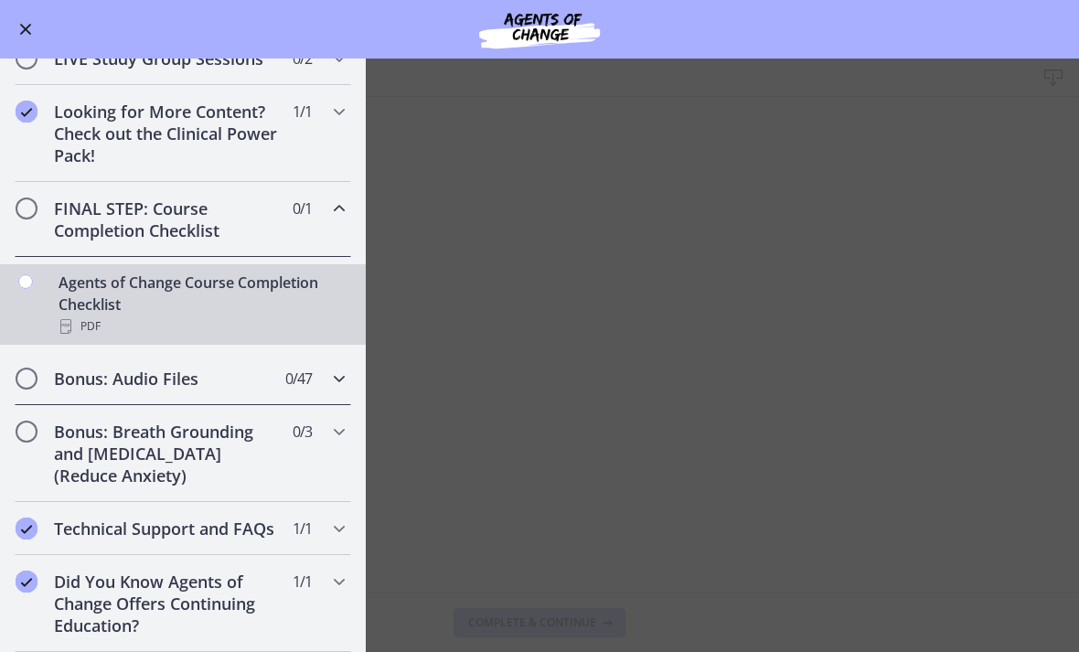
click at [321, 372] on div "Bonus: Audio Files 0 / 47 Completed" at bounding box center [183, 378] width 337 height 53
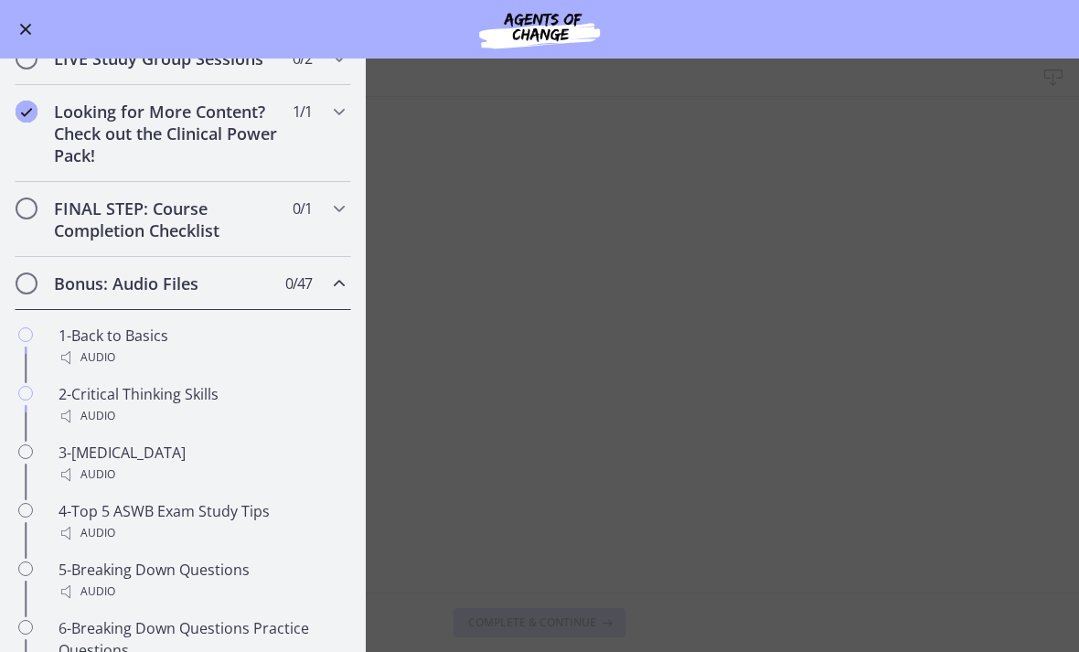
click at [338, 291] on icon "Chapters" at bounding box center [339, 284] width 22 height 22
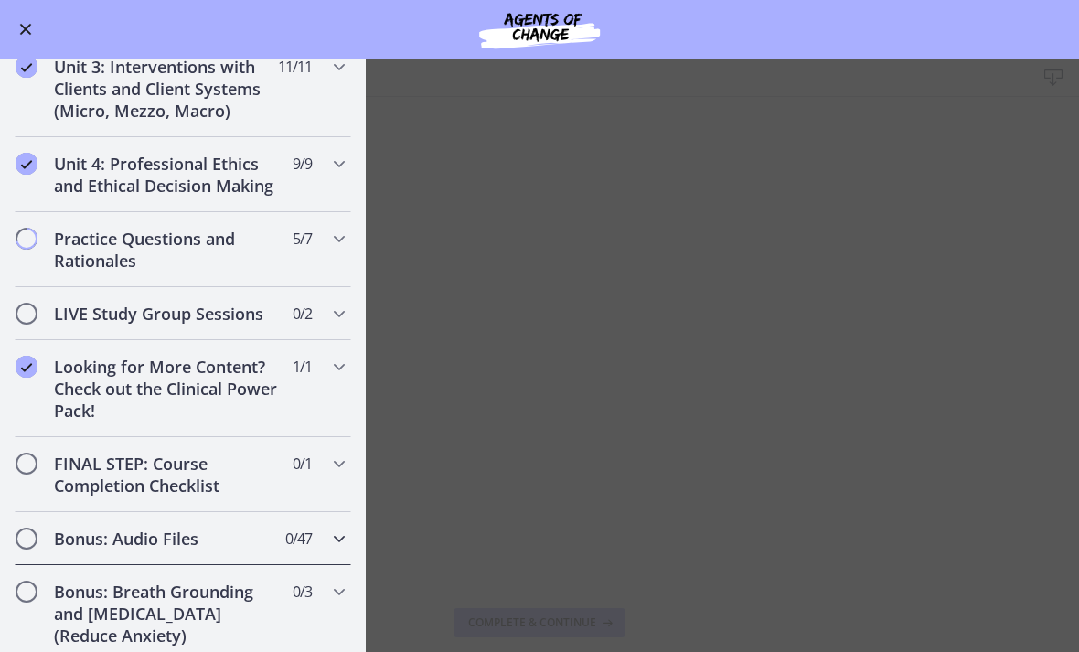
scroll to position [594, 0]
click at [322, 296] on div "LIVE Study Group Sessions 0 / 2 Completed" at bounding box center [183, 312] width 337 height 53
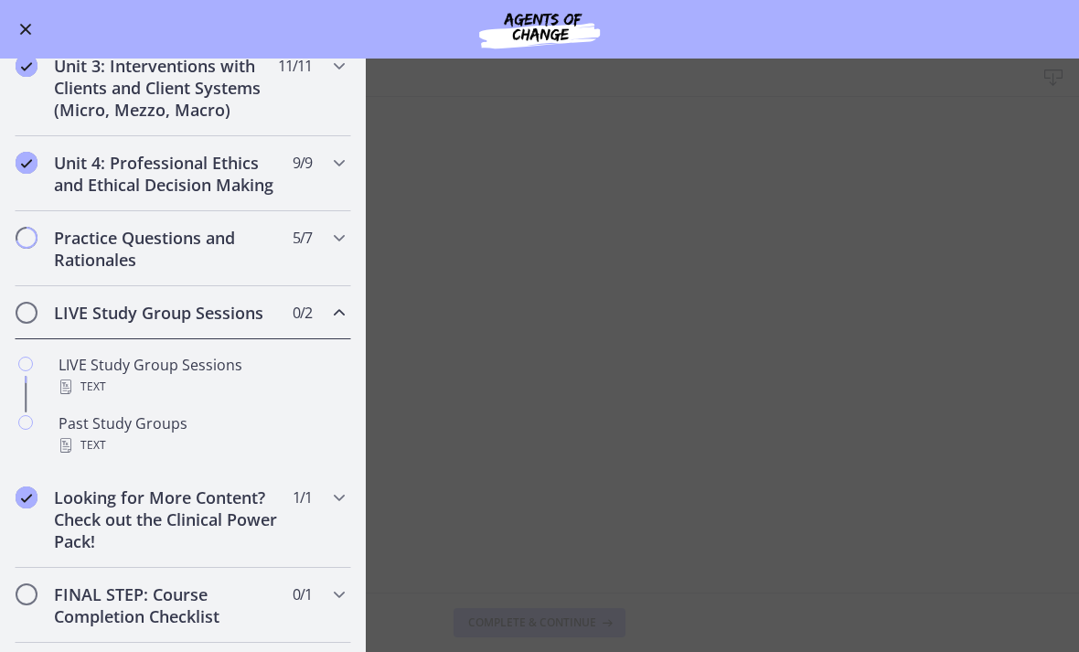
click at [284, 368] on div "LIVE Study Group Sessions Text" at bounding box center [201, 376] width 285 height 44
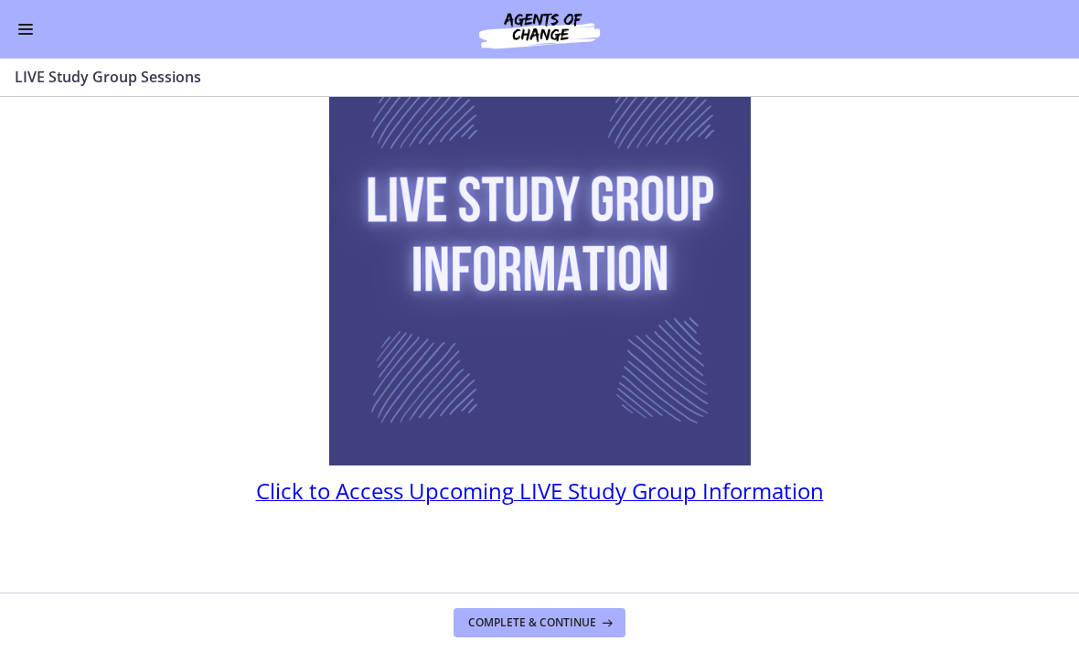
scroll to position [168, 0]
click at [34, 23] on button "Enable menu" at bounding box center [26, 29] width 22 height 22
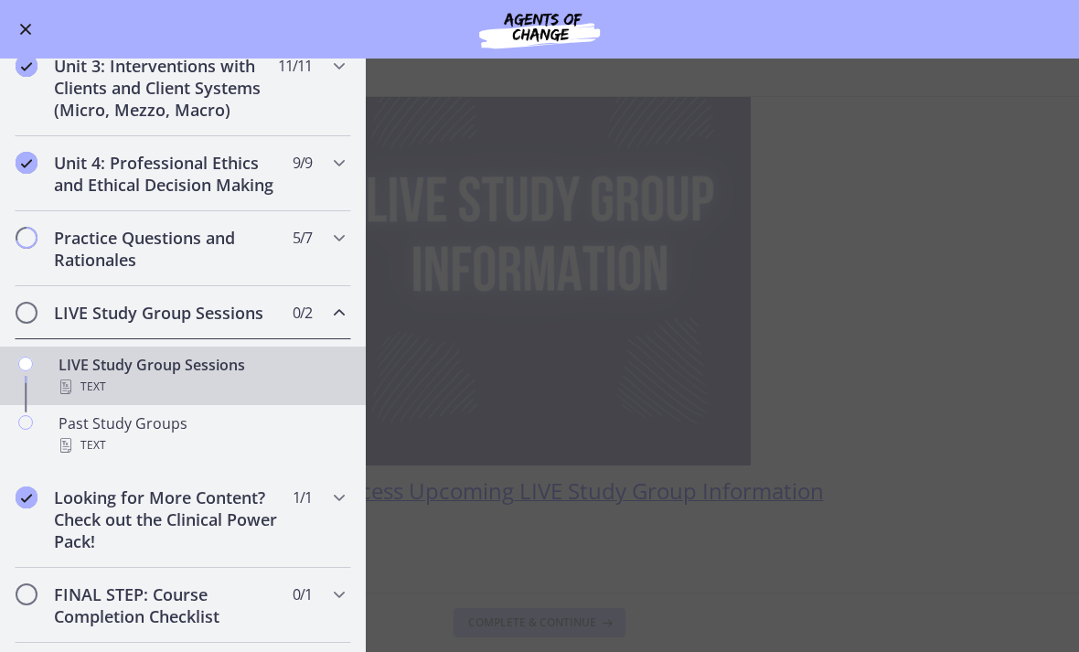
click at [587, 441] on main "LIVE Study Group Sessions Enable fullscreen You can access information about up…" at bounding box center [539, 356] width 1079 height 594
click at [24, 27] on span "Enable menu" at bounding box center [26, 30] width 12 height 12
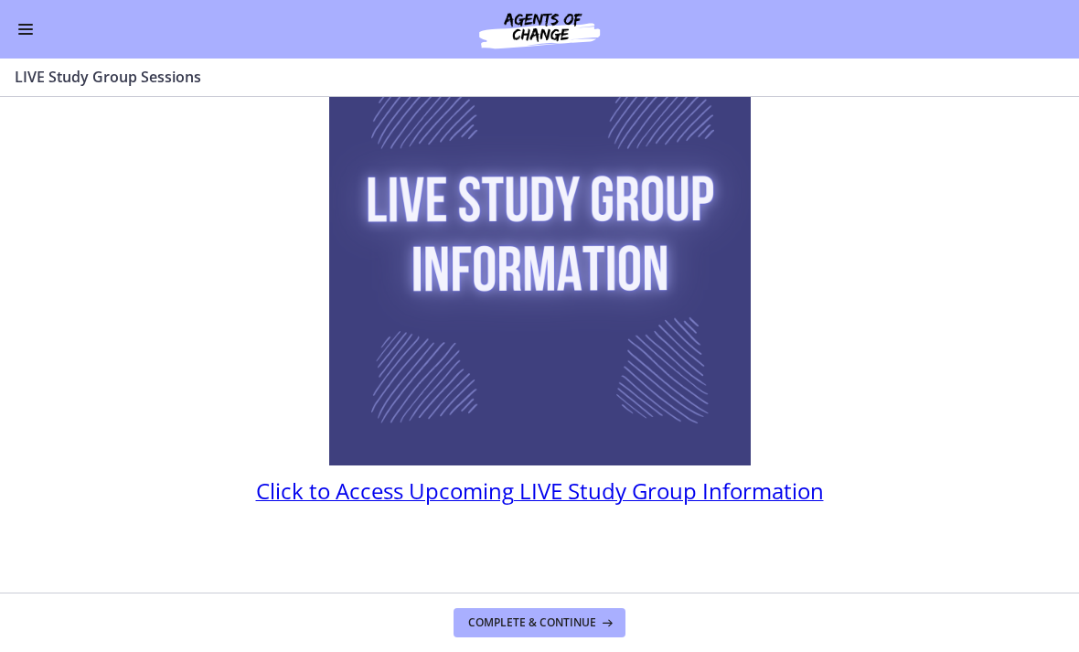
click at [538, 424] on div "You can access information about upcoming study groups here Click to Access Upc…" at bounding box center [540, 194] width 640 height 459
click at [500, 506] on span "Click to Access Upcoming LIVE Study Group Information" at bounding box center [540, 491] width 568 height 30
click at [36, 25] on button "Enable menu" at bounding box center [26, 29] width 22 height 22
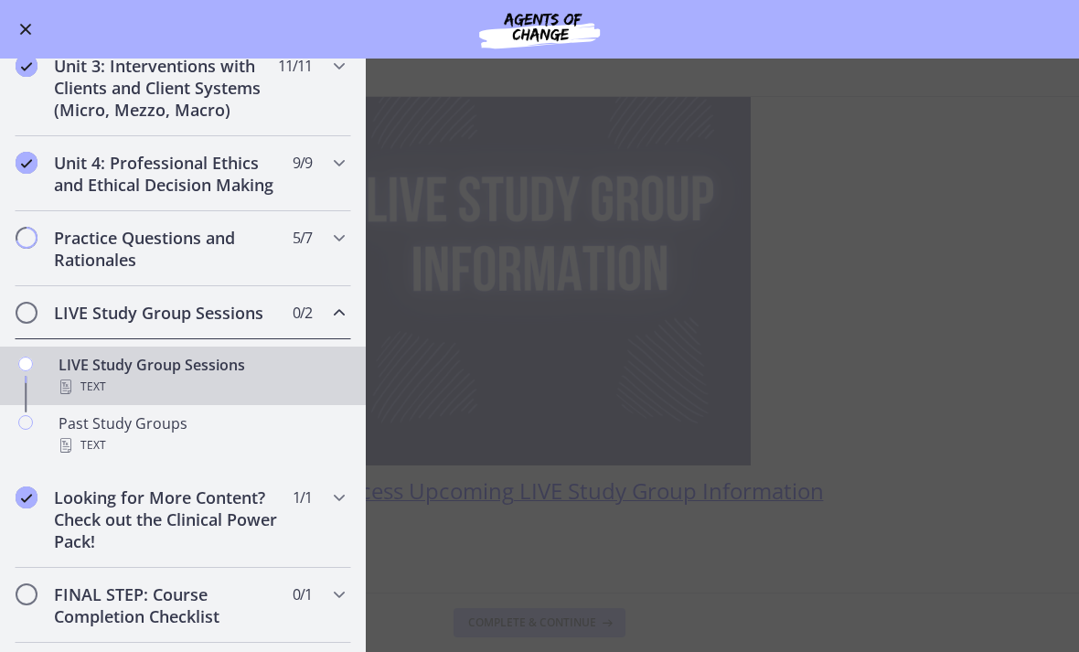
click at [228, 432] on div "Past Study Groups Text" at bounding box center [201, 434] width 285 height 44
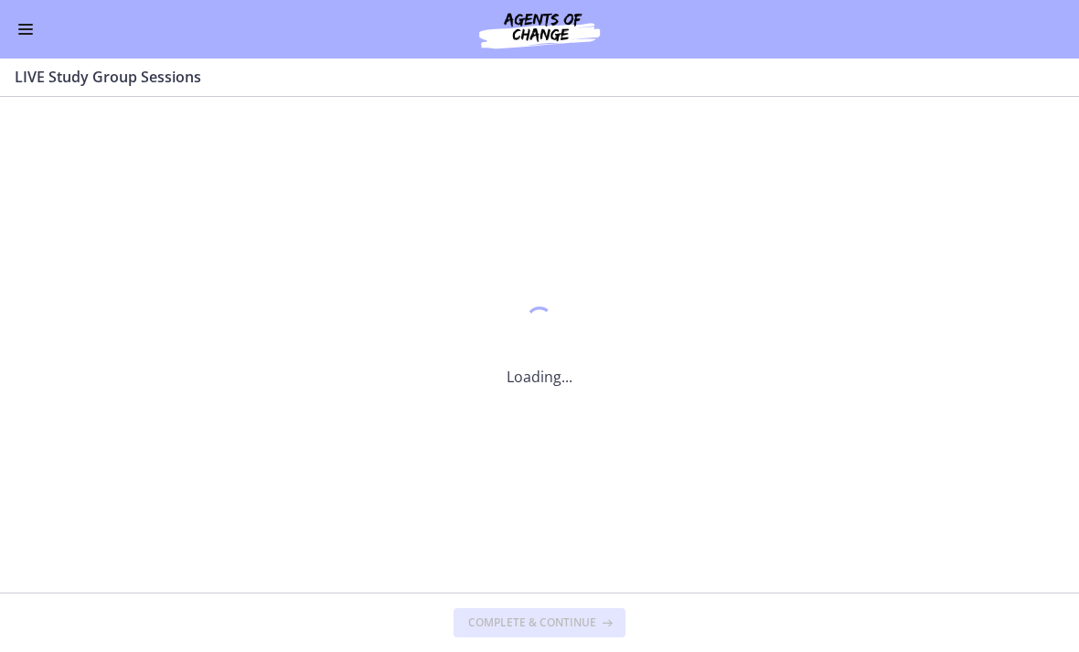
scroll to position [0, 0]
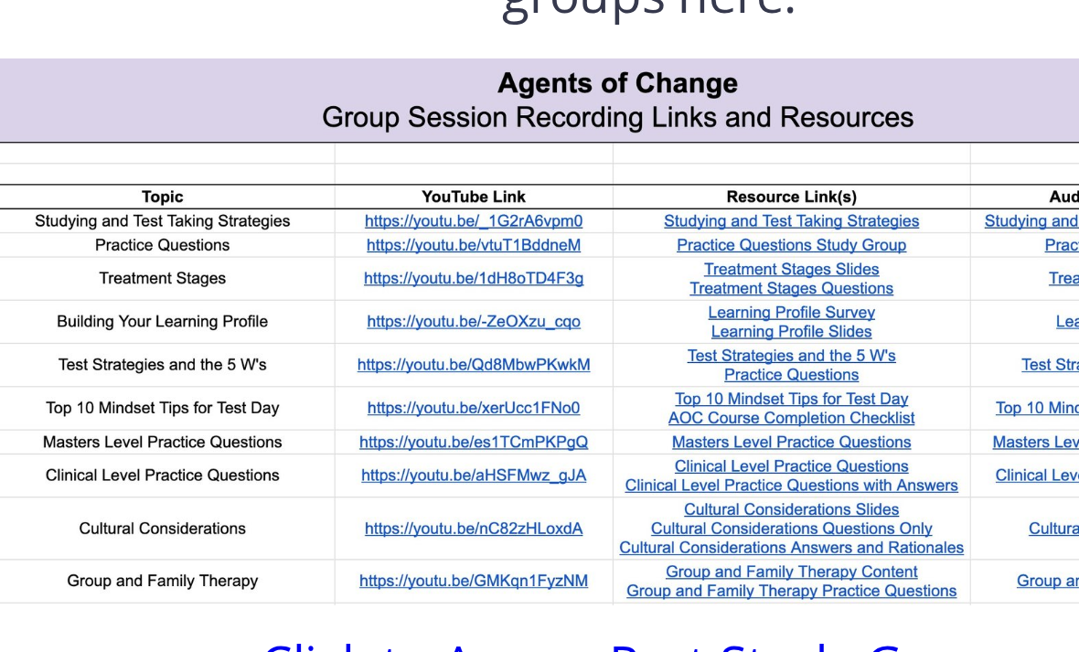
scroll to position [474, 0]
